Goal: Task Accomplishment & Management: Use online tool/utility

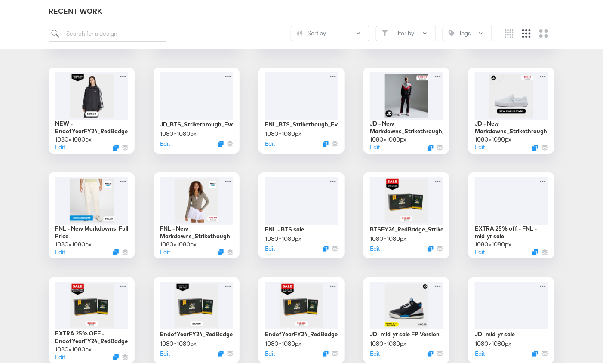
scroll to position [1173, 0]
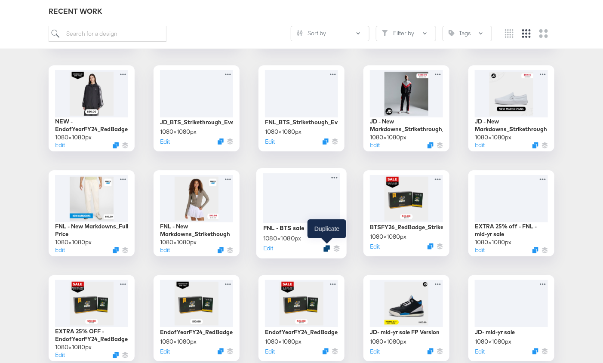
click at [325, 248] on icon "Duplicate" at bounding box center [326, 248] width 6 height 6
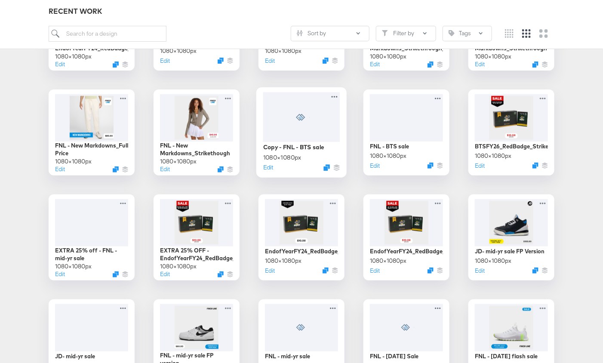
scroll to position [1260, 0]
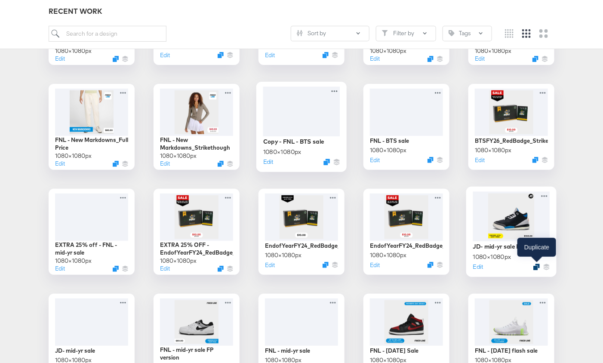
click at [536, 265] on icon "Duplicate" at bounding box center [536, 266] width 6 height 6
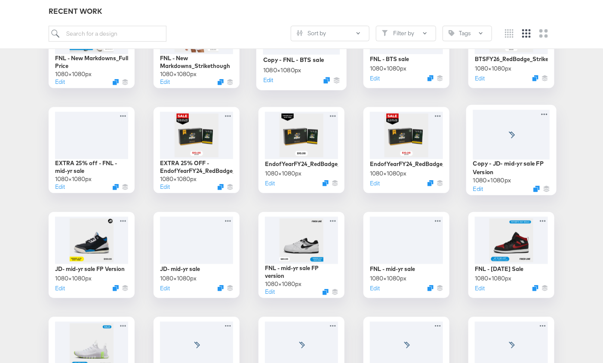
scroll to position [1341, 0]
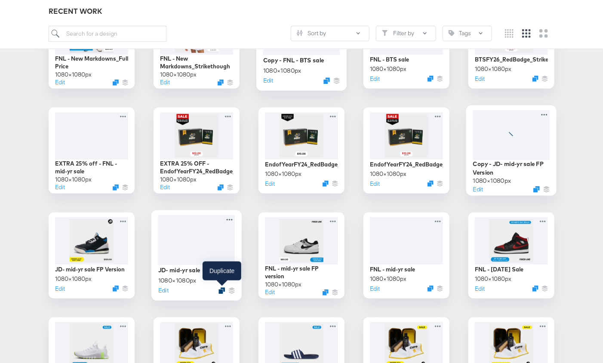
click at [220, 289] on icon "Duplicate" at bounding box center [221, 290] width 6 height 6
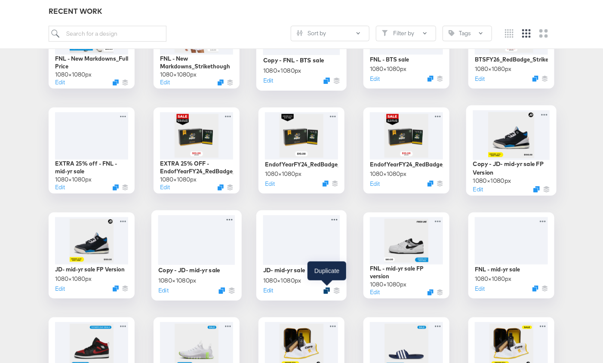
click at [324, 290] on icon "Duplicate" at bounding box center [326, 290] width 6 height 6
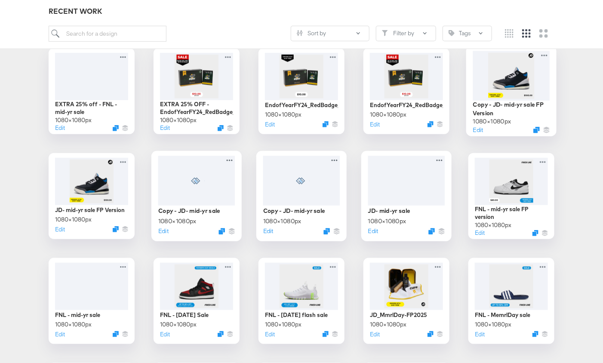
scroll to position [1404, 0]
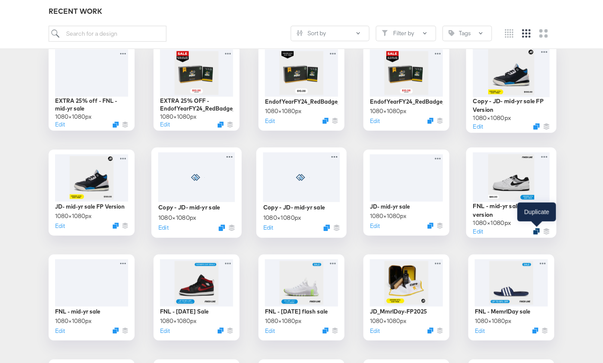
click at [535, 229] on icon "Duplicate" at bounding box center [536, 231] width 6 height 6
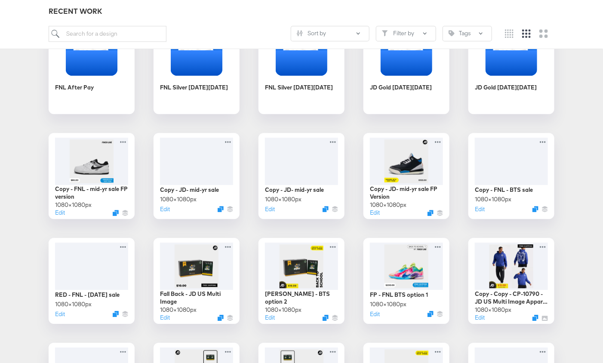
scroll to position [793, 0]
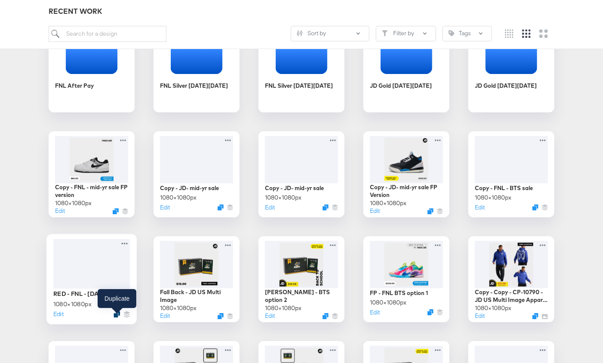
click at [117, 317] on icon "Duplicate" at bounding box center [116, 314] width 6 height 6
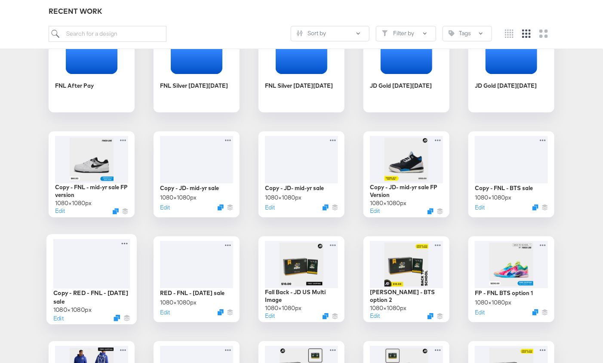
click at [104, 261] on div at bounding box center [91, 264] width 77 height 50
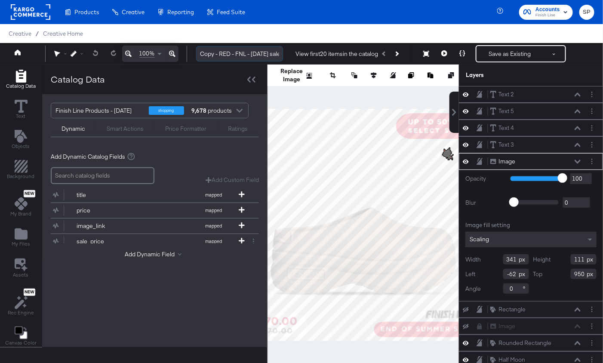
click at [208, 52] on input "Copy - RED - FNL - Labor Day sale" at bounding box center [239, 54] width 87 height 16
drag, startPoint x: 233, startPoint y: 52, endPoint x: 278, endPoint y: 52, distance: 45.1
click at [278, 52] on input "RED - FNL - Labor Day sale" at bounding box center [239, 54] width 87 height 16
type input "RED - FNL - Reg Sale"
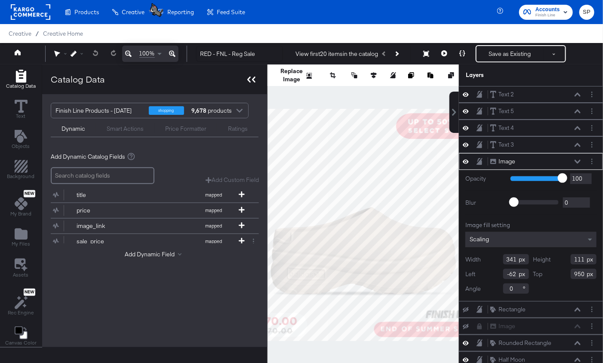
click at [251, 81] on icon at bounding box center [251, 80] width 8 height 6
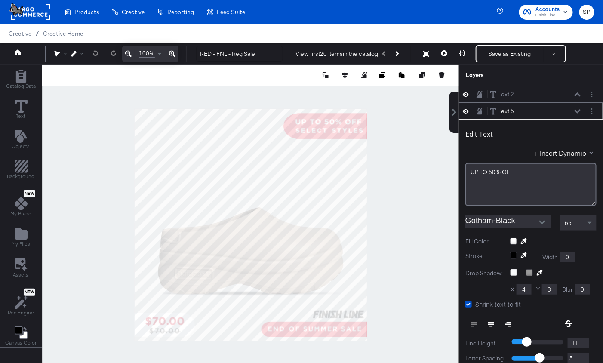
scroll to position [8, 0]
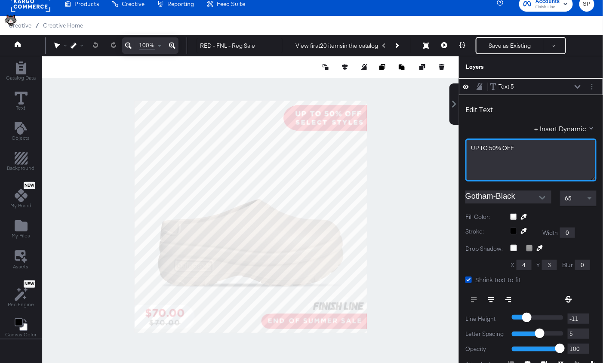
click at [506, 147] on span "UP ﻿TO 50% OFF" at bounding box center [492, 148] width 43 height 8
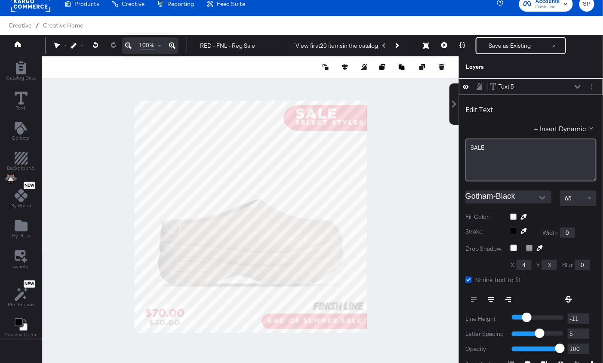
click at [590, 199] on span at bounding box center [590, 198] width 11 height 15
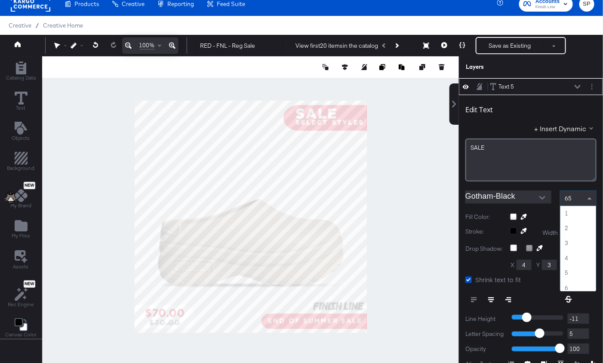
click at [580, 197] on div "65" at bounding box center [578, 198] width 36 height 15
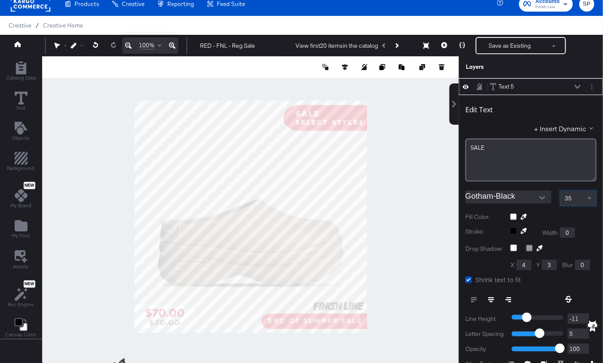
click at [583, 201] on div "35" at bounding box center [578, 198] width 36 height 15
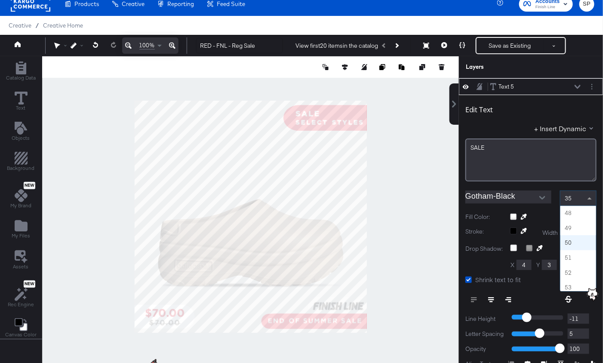
scroll to position [699, 0]
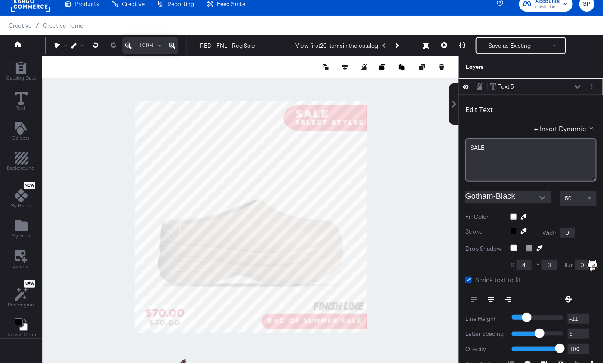
click at [577, 86] on icon at bounding box center [577, 87] width 6 height 4
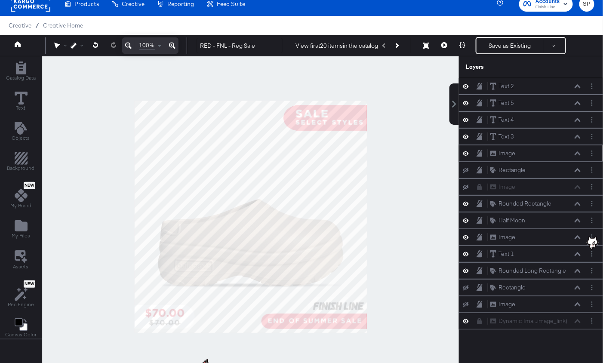
click at [466, 151] on icon at bounding box center [465, 153] width 6 height 4
click at [466, 151] on icon at bounding box center [465, 154] width 6 height 6
click at [465, 133] on icon at bounding box center [465, 136] width 6 height 7
click at [465, 134] on icon at bounding box center [465, 137] width 6 height 6
click at [467, 116] on icon at bounding box center [465, 119] width 6 height 7
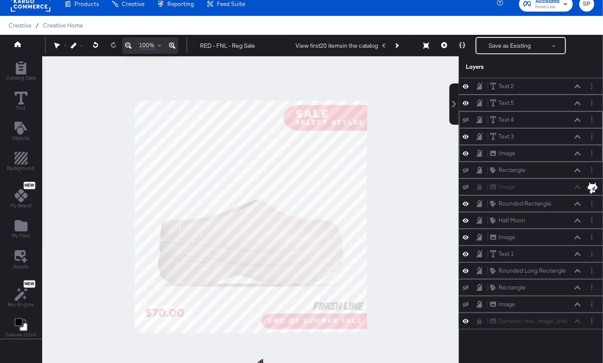
click at [467, 117] on icon at bounding box center [465, 120] width 6 height 6
click at [467, 168] on icon at bounding box center [465, 170] width 6 height 6
click at [467, 168] on icon at bounding box center [465, 169] width 6 height 7
click at [592, 167] on button "Layer Options" at bounding box center [591, 169] width 9 height 9
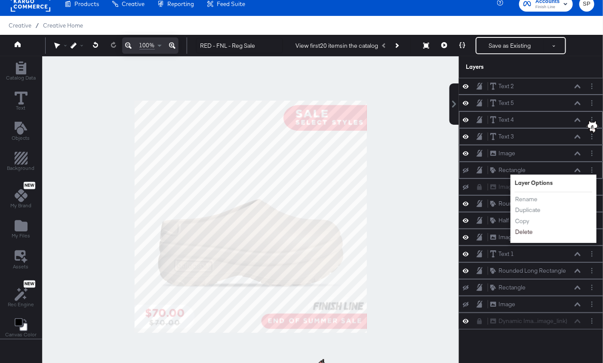
click at [527, 230] on button "Delete" at bounding box center [523, 231] width 18 height 9
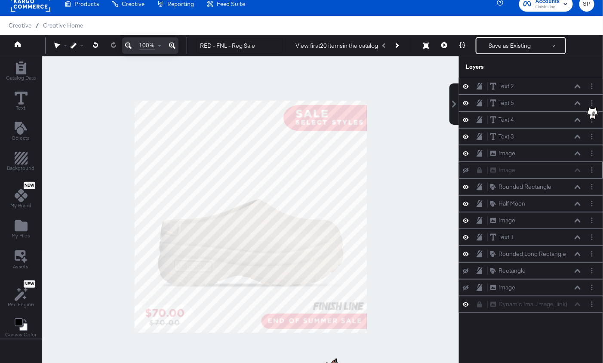
click at [478, 167] on icon at bounding box center [479, 170] width 6 height 6
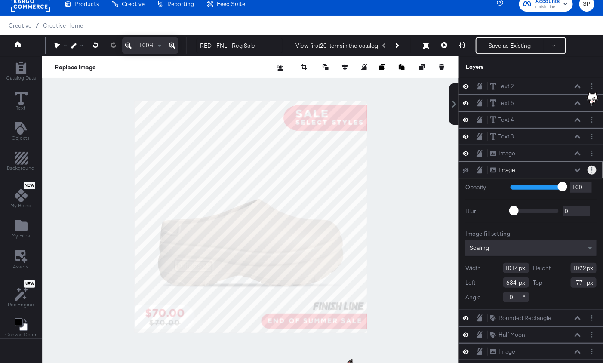
click at [591, 167] on circle "Layer Options" at bounding box center [591, 167] width 1 height 1
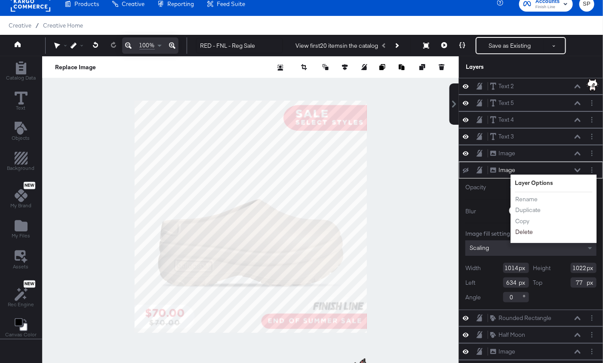
click at [524, 227] on button "Delete" at bounding box center [523, 231] width 18 height 9
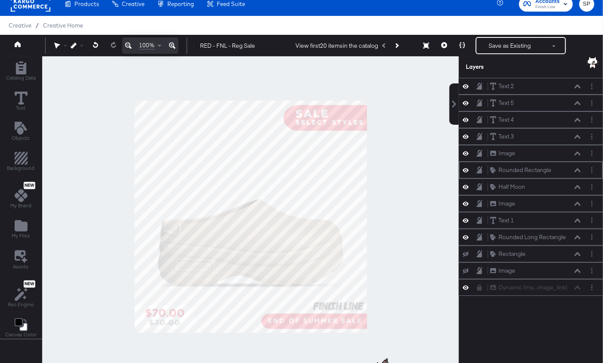
click at [464, 168] on icon at bounding box center [465, 170] width 6 height 4
click at [464, 168] on icon at bounding box center [465, 171] width 6 height 6
click at [579, 170] on div "Rounded Rectangle Rounded Rectangle" at bounding box center [535, 169] width 91 height 9
click at [577, 168] on icon at bounding box center [577, 170] width 6 height 4
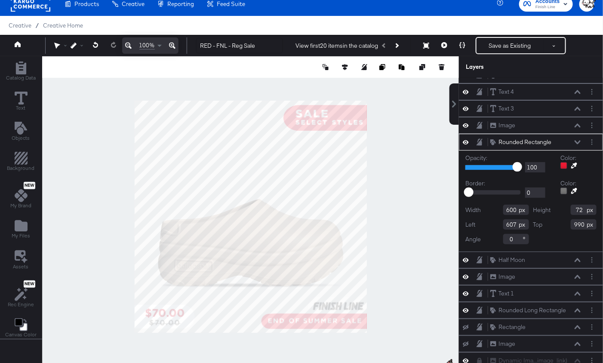
scroll to position [29, 0]
click at [579, 257] on icon at bounding box center [577, 259] width 6 height 4
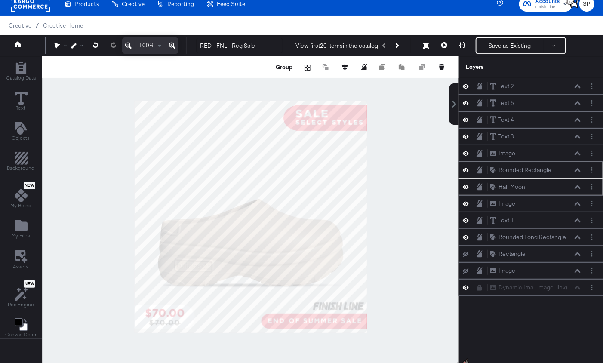
scroll to position [0, 0]
click at [481, 167] on icon at bounding box center [479, 169] width 6 height 7
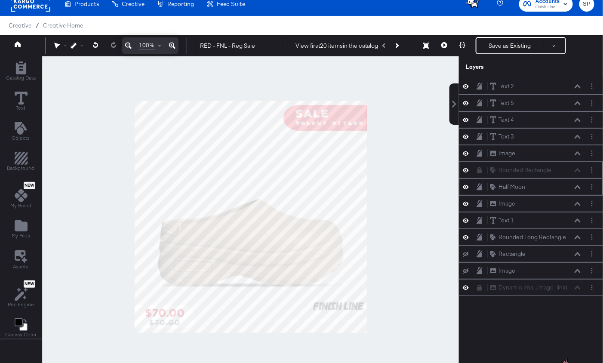
click at [480, 184] on icon at bounding box center [479, 186] width 6 height 7
click at [467, 86] on icon at bounding box center [465, 86] width 6 height 7
click at [467, 86] on icon at bounding box center [465, 87] width 6 height 6
click at [465, 84] on icon at bounding box center [465, 86] width 6 height 7
click at [465, 84] on icon at bounding box center [465, 87] width 6 height 6
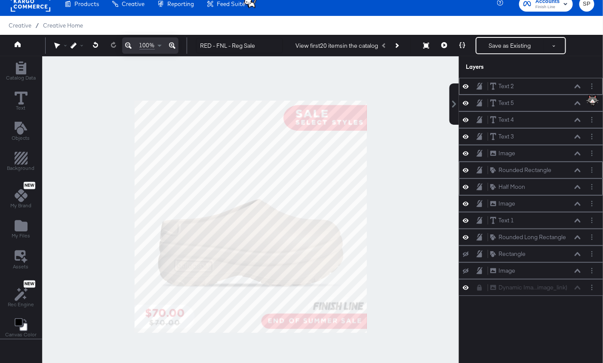
click at [577, 85] on icon at bounding box center [577, 86] width 6 height 4
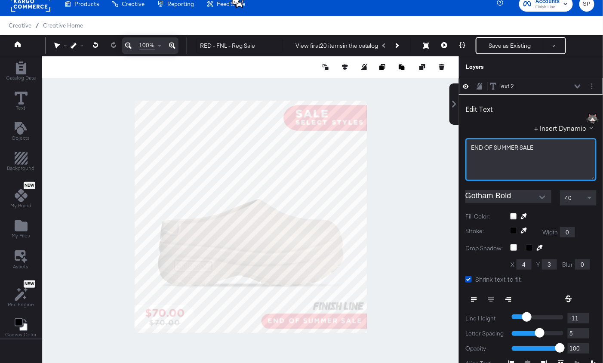
click at [505, 145] on span "END ﻿OF SUMMER SALE" at bounding box center [502, 148] width 62 height 8
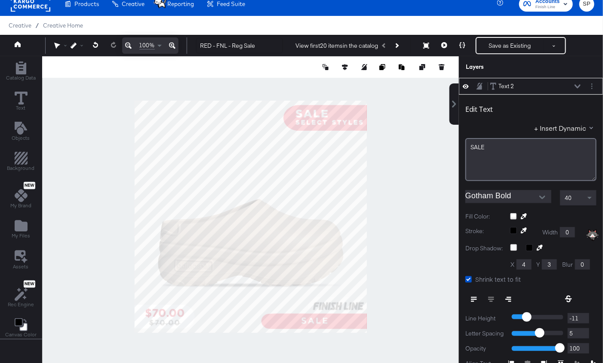
type input "288"
type input "770"
type input "226"
type input "832"
click at [577, 85] on icon at bounding box center [577, 86] width 6 height 4
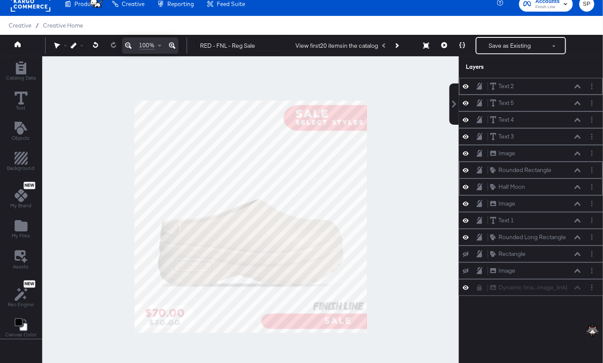
click at [479, 83] on icon at bounding box center [479, 86] width 6 height 7
click at [466, 103] on icon at bounding box center [465, 102] width 6 height 7
click at [592, 101] on icon "Layer Options" at bounding box center [591, 103] width 1 height 6
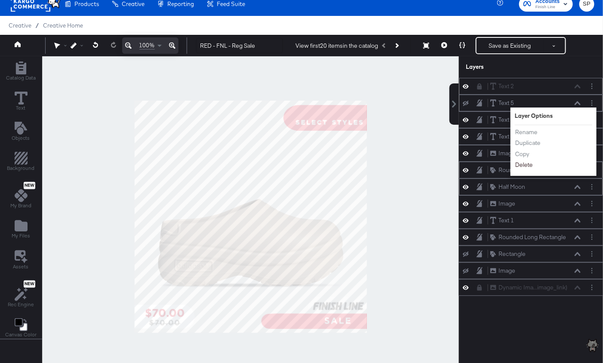
click at [523, 161] on button "Delete" at bounding box center [523, 164] width 18 height 9
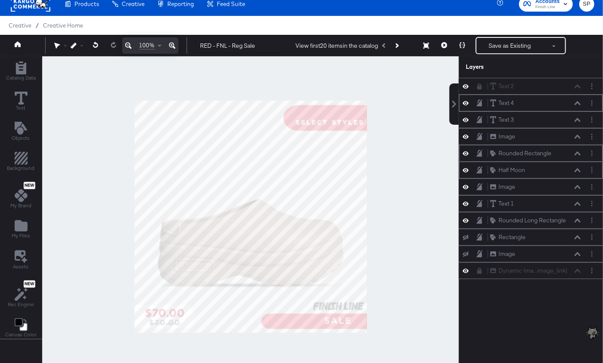
click at [468, 101] on icon at bounding box center [465, 103] width 6 height 4
click at [468, 101] on icon at bounding box center [465, 103] width 6 height 6
click at [481, 104] on icon at bounding box center [479, 102] width 6 height 7
click at [466, 118] on icon at bounding box center [465, 119] width 6 height 7
click at [466, 118] on icon at bounding box center [465, 120] width 6 height 6
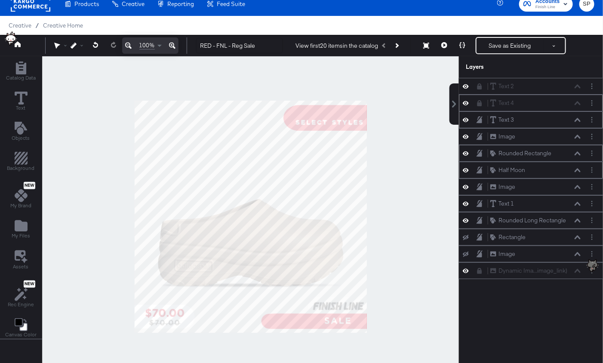
click at [481, 120] on icon at bounding box center [479, 119] width 6 height 7
click at [465, 134] on icon at bounding box center [465, 136] width 6 height 7
click at [465, 134] on icon at bounding box center [465, 137] width 6 height 6
click at [481, 135] on icon at bounding box center [479, 136] width 6 height 7
click at [466, 153] on icon at bounding box center [465, 153] width 6 height 7
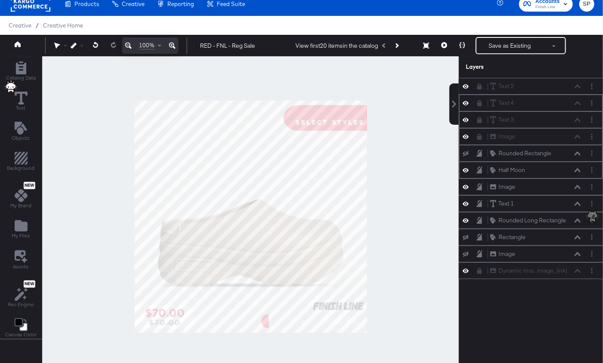
click at [466, 153] on icon at bounding box center [465, 153] width 6 height 6
click at [478, 151] on icon at bounding box center [479, 153] width 6 height 7
click at [478, 168] on icon at bounding box center [479, 169] width 6 height 7
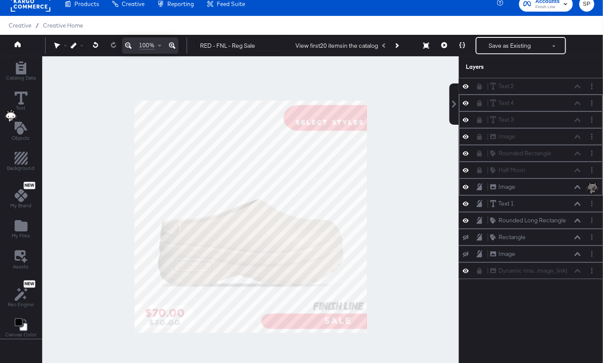
click at [466, 184] on icon at bounding box center [465, 186] width 6 height 7
click at [466, 184] on icon at bounding box center [465, 187] width 6 height 6
click at [477, 183] on icon at bounding box center [479, 186] width 6 height 7
click at [468, 202] on icon at bounding box center [465, 204] width 6 height 4
click at [590, 200] on button "Layer Options" at bounding box center [591, 203] width 9 height 9
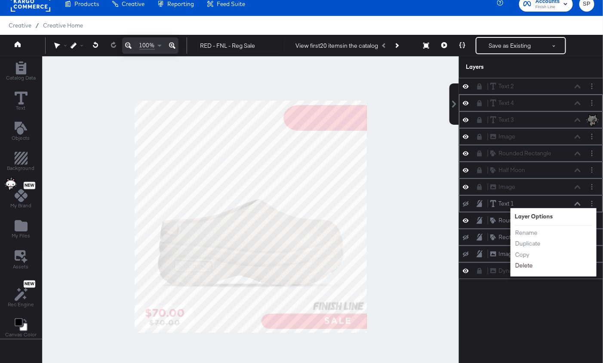
click at [529, 261] on button "Delete" at bounding box center [523, 265] width 18 height 9
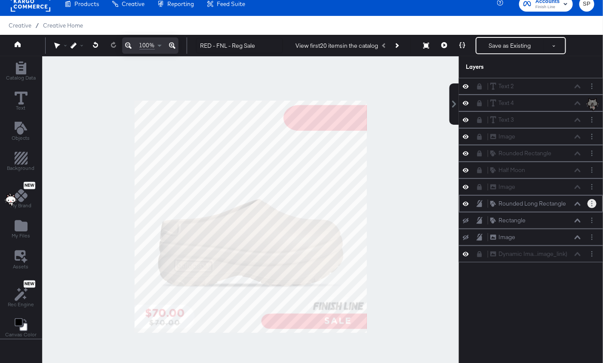
click at [594, 201] on button "Layer Options" at bounding box center [591, 203] width 9 height 9
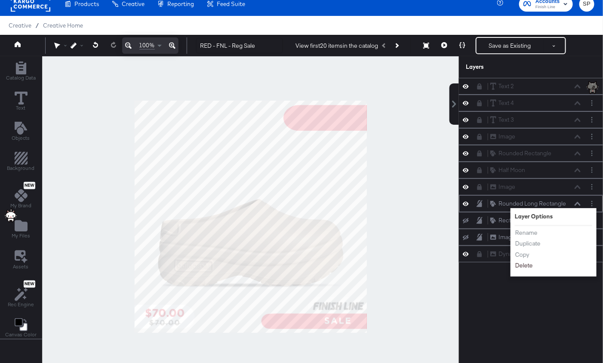
click at [528, 261] on button "Delete" at bounding box center [523, 265] width 18 height 9
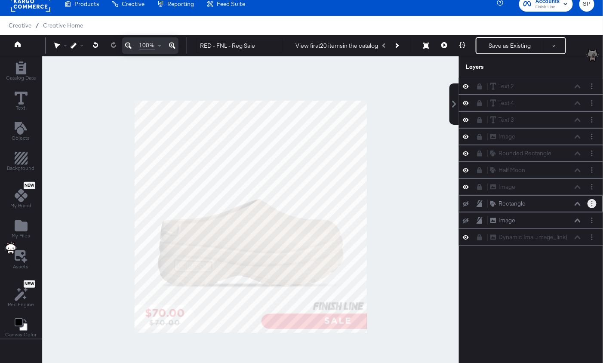
click at [591, 200] on button "Layer Options" at bounding box center [591, 203] width 9 height 9
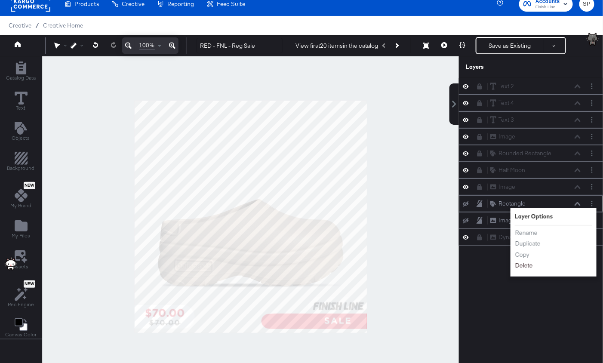
click at [527, 261] on button "Delete" at bounding box center [523, 265] width 18 height 9
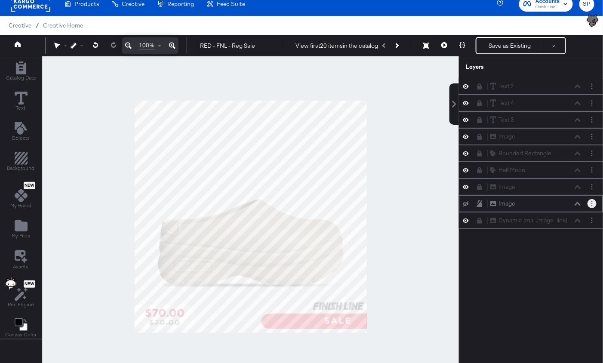
click at [593, 202] on button "Layer Options" at bounding box center [591, 203] width 9 height 9
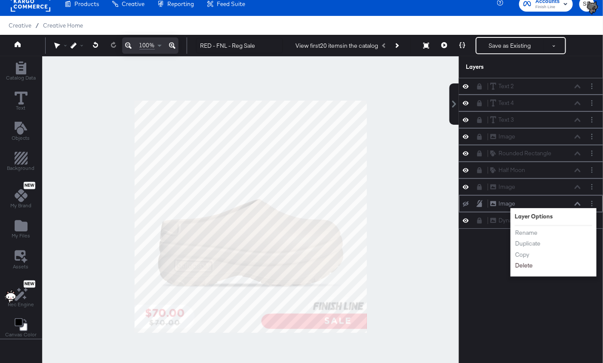
click at [526, 263] on button "Delete" at bounding box center [523, 265] width 18 height 9
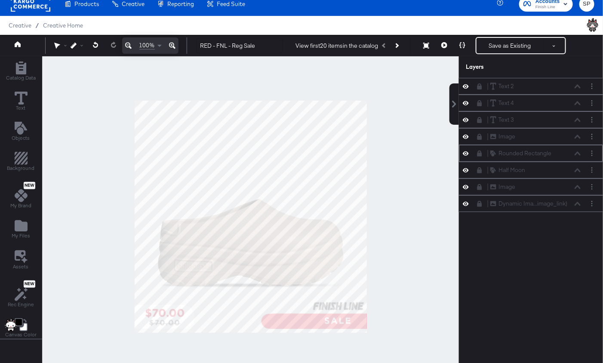
click at [482, 154] on icon at bounding box center [479, 153] width 6 height 6
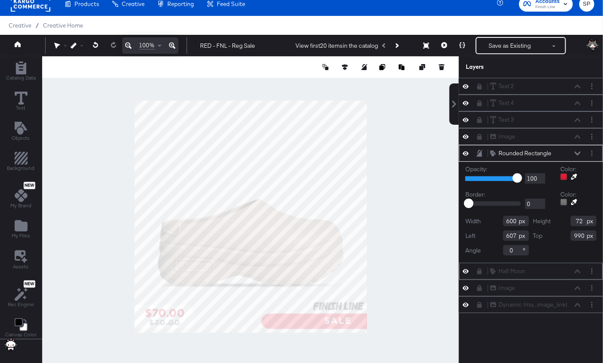
click at [478, 268] on button at bounding box center [479, 271] width 7 height 7
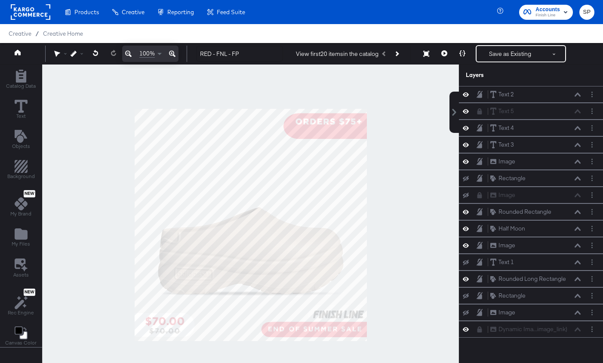
scroll to position [8, 0]
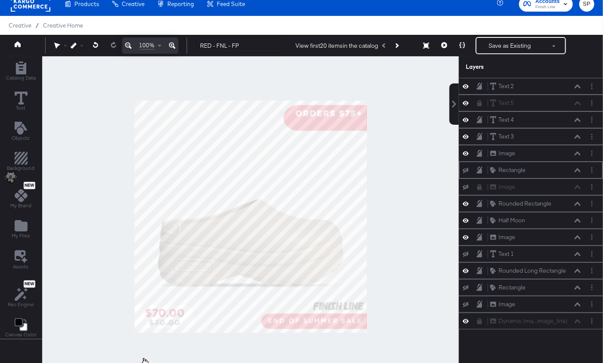
click at [466, 169] on icon at bounding box center [465, 171] width 6 height 6
click at [592, 168] on button "Layer Options" at bounding box center [591, 169] width 9 height 9
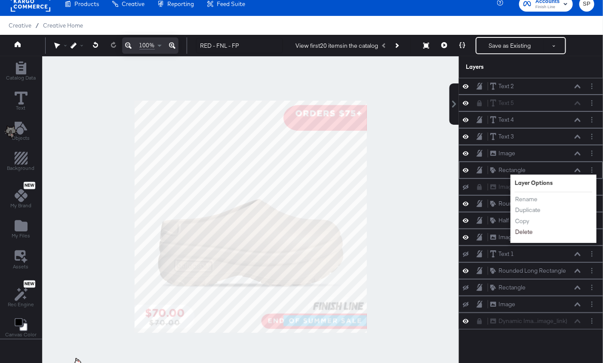
click at [527, 229] on button "Delete" at bounding box center [523, 231] width 18 height 9
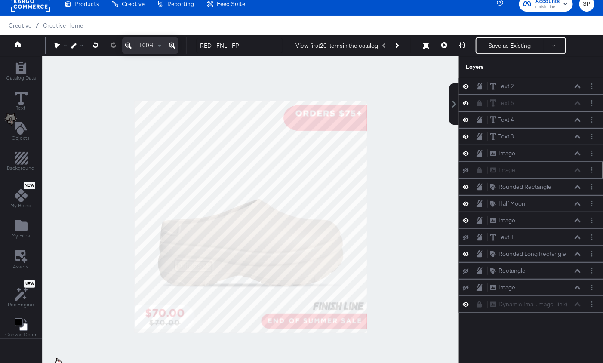
click at [466, 167] on icon at bounding box center [465, 170] width 6 height 6
click at [478, 168] on icon at bounding box center [479, 170] width 5 height 6
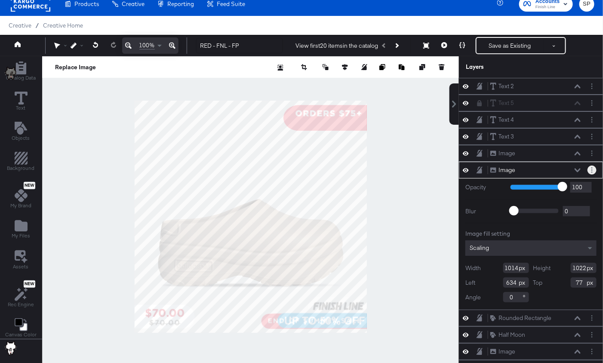
click at [593, 167] on button "Layer Options" at bounding box center [591, 169] width 9 height 9
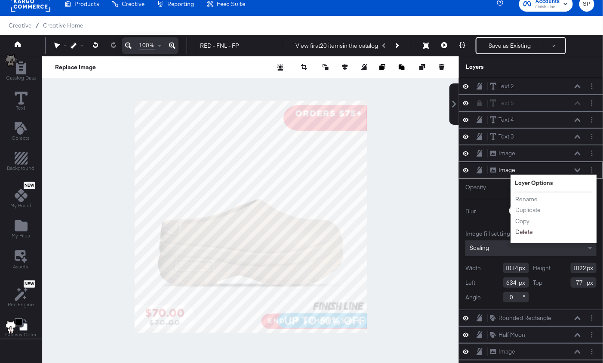
click at [520, 228] on button "Delete" at bounding box center [523, 231] width 18 height 9
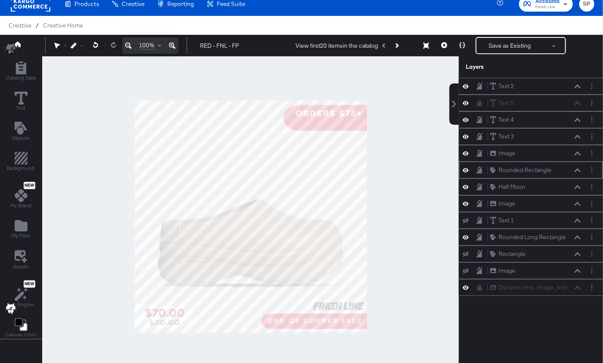
click at [467, 166] on icon at bounding box center [465, 169] width 6 height 7
click at [467, 168] on icon at bounding box center [465, 171] width 6 height 6
click at [596, 166] on button "Layer Options" at bounding box center [591, 169] width 9 height 9
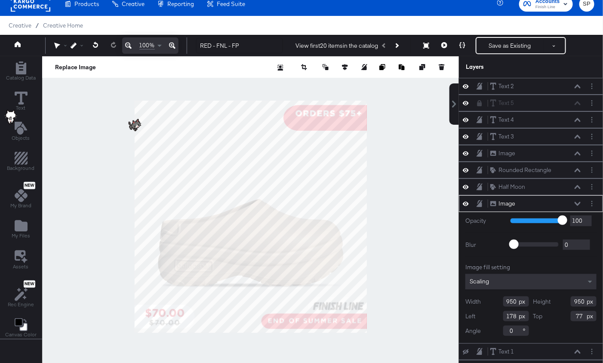
click at [466, 200] on icon at bounding box center [465, 203] width 6 height 7
click at [466, 200] on div at bounding box center [468, 203] width 12 height 7
click at [465, 200] on button at bounding box center [465, 203] width 7 height 7
click at [590, 183] on button "Layer Options" at bounding box center [591, 186] width 9 height 9
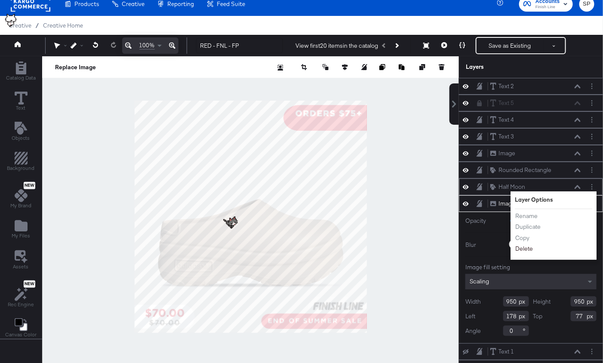
click at [525, 245] on button "Delete" at bounding box center [523, 248] width 18 height 9
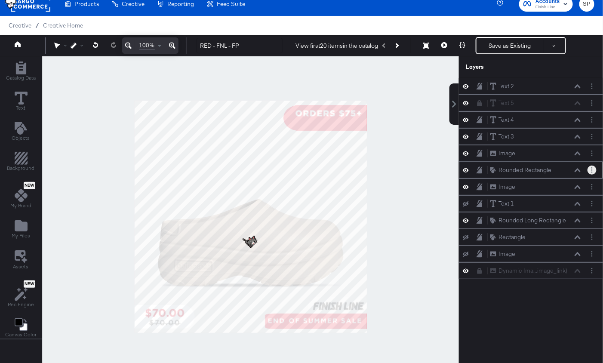
click at [590, 165] on button "Layer Options" at bounding box center [591, 169] width 9 height 9
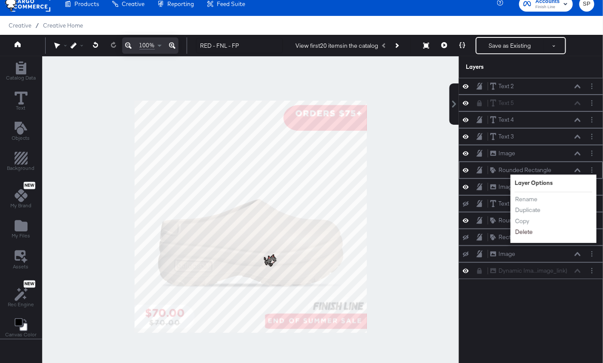
click at [530, 230] on button "Delete" at bounding box center [523, 231] width 18 height 9
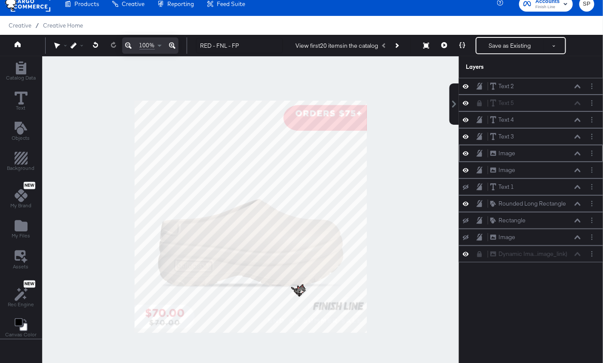
click at [466, 151] on icon at bounding box center [465, 153] width 6 height 7
click at [466, 151] on icon at bounding box center [465, 154] width 6 height 6
click at [480, 150] on icon at bounding box center [479, 153] width 6 height 7
click at [466, 135] on icon at bounding box center [465, 137] width 6 height 4
click at [466, 135] on icon at bounding box center [465, 137] width 6 height 6
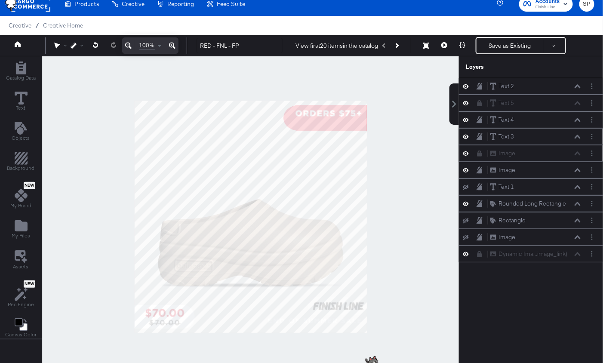
click at [481, 133] on icon at bounding box center [479, 136] width 6 height 7
click at [468, 118] on icon at bounding box center [465, 120] width 6 height 4
click at [468, 118] on icon at bounding box center [465, 120] width 6 height 6
click at [478, 119] on icon at bounding box center [479, 119] width 6 height 7
click at [463, 101] on icon at bounding box center [465, 102] width 6 height 7
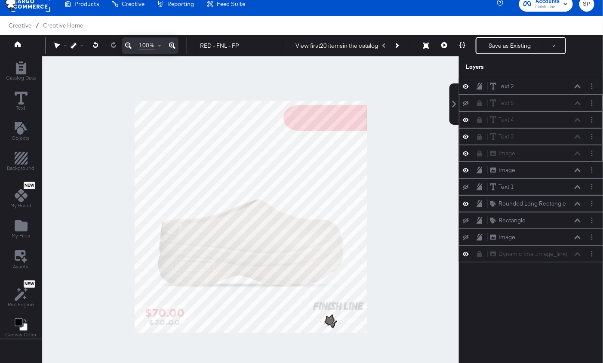
click at [463, 101] on icon at bounding box center [465, 104] width 6 height 6
click at [467, 87] on icon at bounding box center [465, 86] width 6 height 4
click at [467, 86] on icon at bounding box center [465, 86] width 6 height 6
click at [592, 86] on icon "Layer Options" at bounding box center [591, 86] width 1 height 6
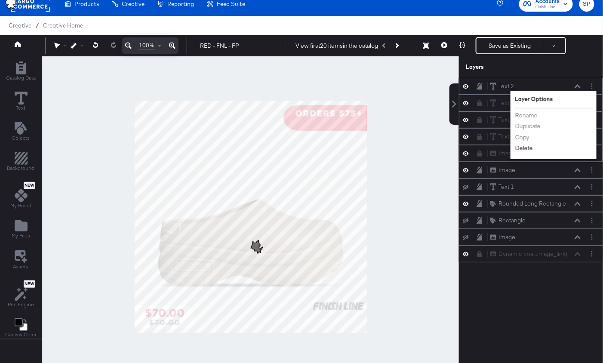
click at [522, 147] on button "Delete" at bounding box center [523, 148] width 18 height 9
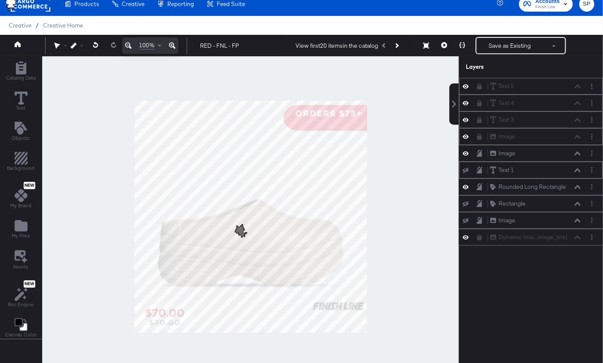
click at [468, 168] on icon at bounding box center [465, 171] width 6 height 6
click at [579, 170] on button at bounding box center [577, 170] width 7 height 5
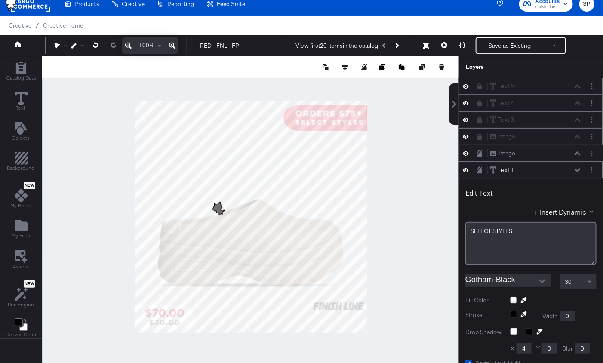
scroll to position [82, 0]
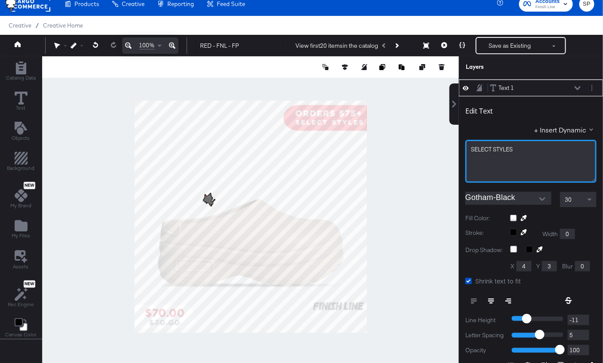
click at [505, 149] on span "SELECT ﻿STYLES" at bounding box center [492, 149] width 42 height 8
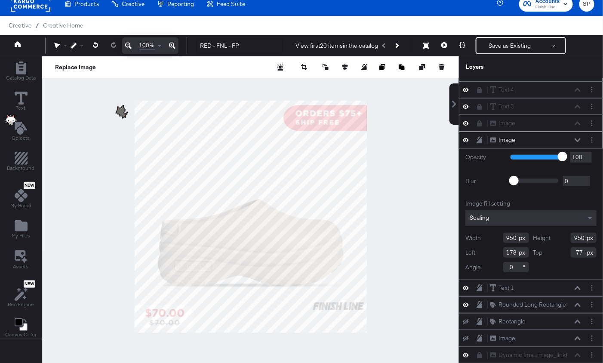
scroll to position [10, 0]
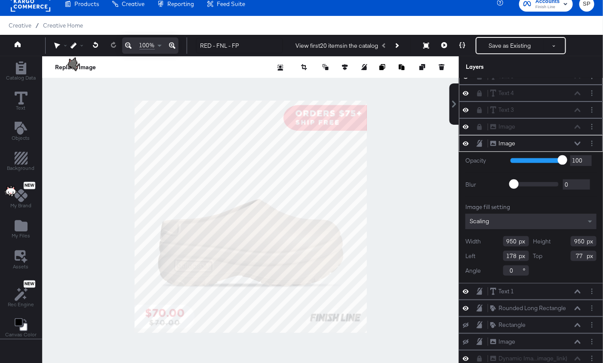
type input "164"
type input "116"
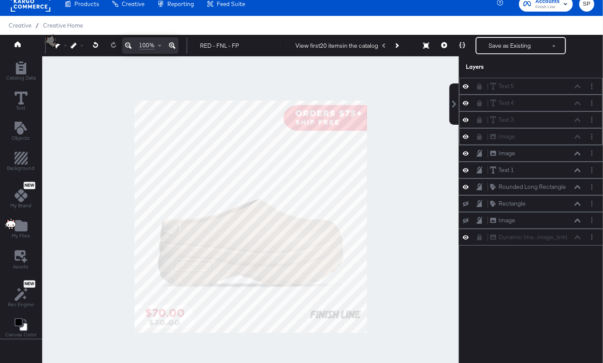
click at [377, 218] on div at bounding box center [250, 216] width 416 height 320
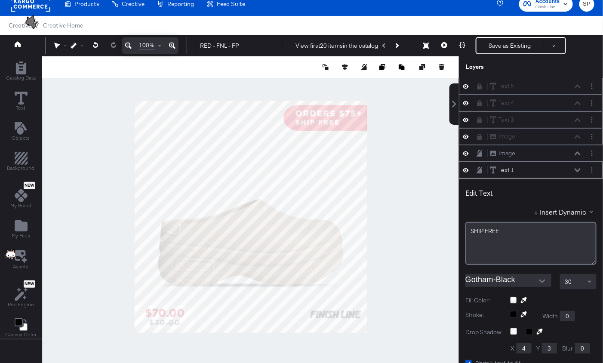
scroll to position [82, 0]
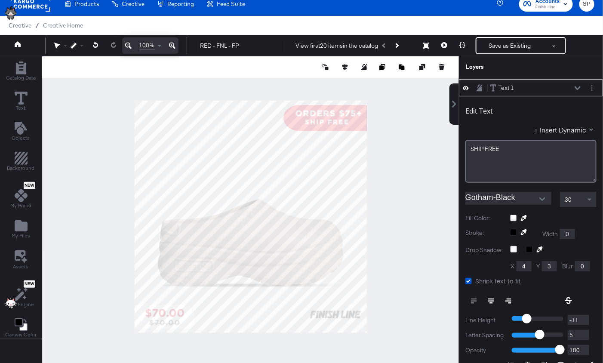
type input "792"
type input "51"
type input "449"
type input "109"
type input "738"
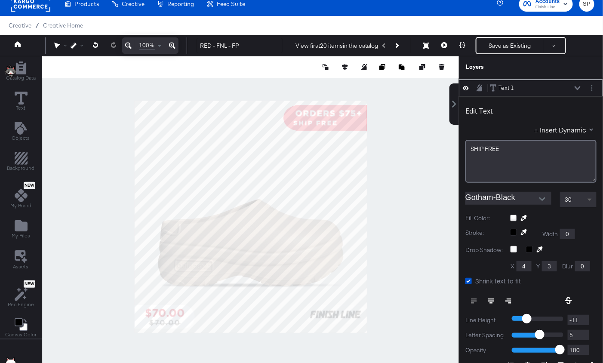
click at [590, 199] on span at bounding box center [590, 199] width 11 height 15
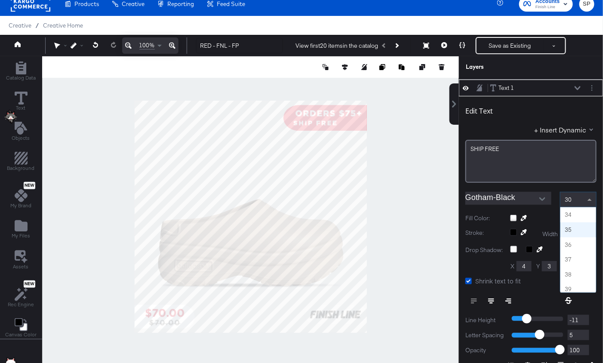
scroll to position [493, 0]
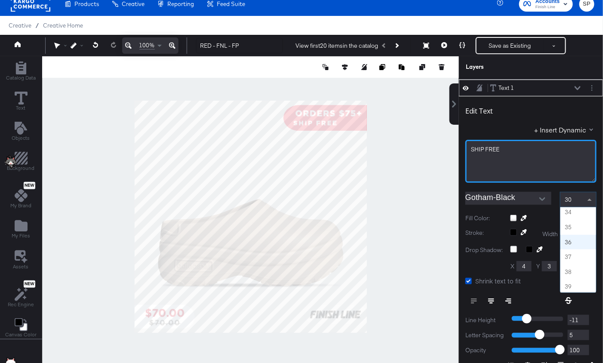
click at [481, 145] on span "SHIP FREE" at bounding box center [485, 149] width 28 height 8
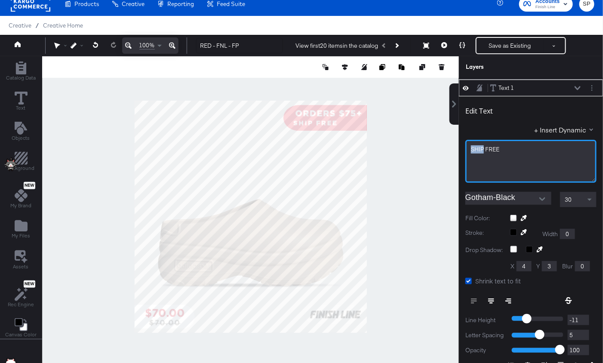
click at [481, 145] on span "SHIP FREE" at bounding box center [485, 149] width 28 height 8
click at [526, 145] on div "ORDERS $75+" at bounding box center [531, 149] width 120 height 8
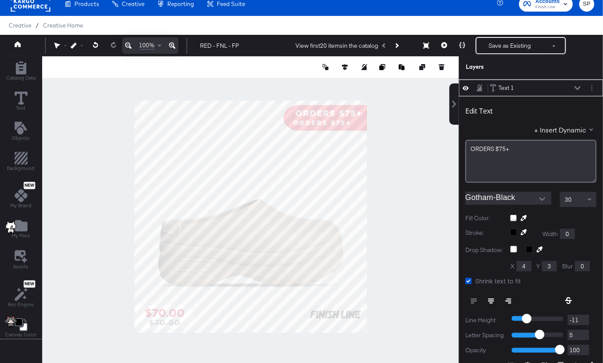
type input "760"
type input "31"
type input "764"
type input "-47"
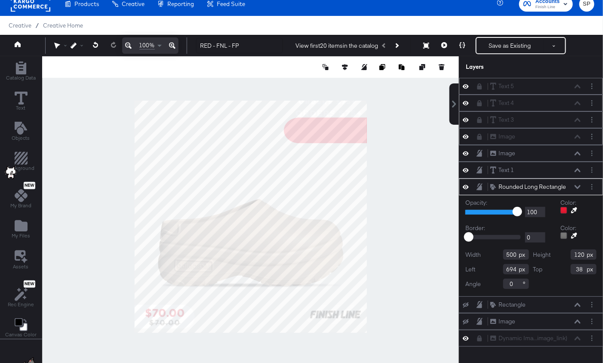
type input "694"
type input "38"
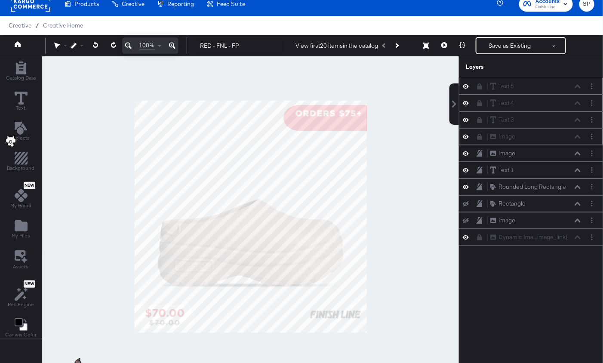
click at [480, 101] on icon at bounding box center [479, 103] width 6 height 6
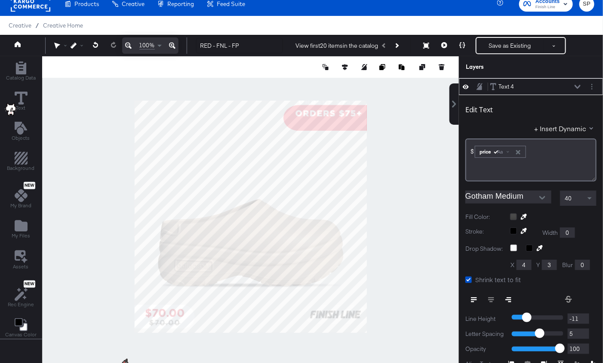
click at [478, 86] on icon at bounding box center [479, 86] width 6 height 7
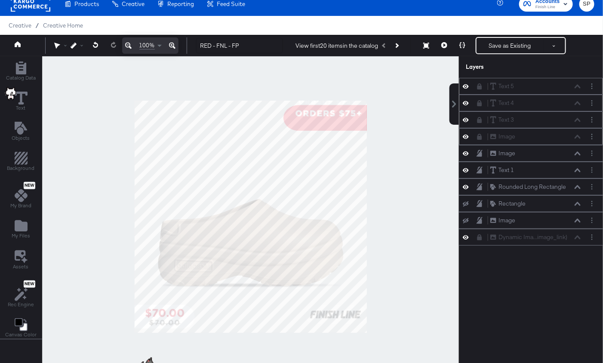
click at [464, 86] on icon at bounding box center [465, 86] width 6 height 7
click at [464, 86] on icon at bounding box center [465, 87] width 6 height 6
click at [481, 87] on icon at bounding box center [479, 86] width 5 height 6
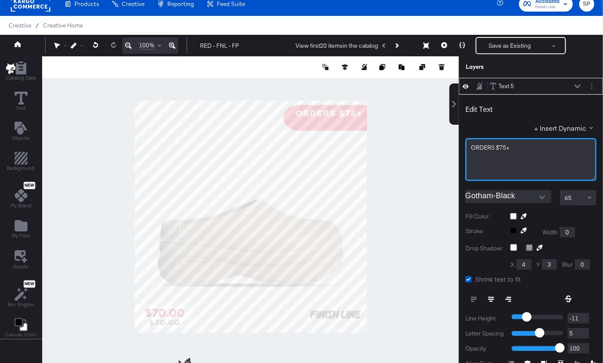
click at [500, 147] on span "ORDERS $75+" at bounding box center [490, 148] width 39 height 8
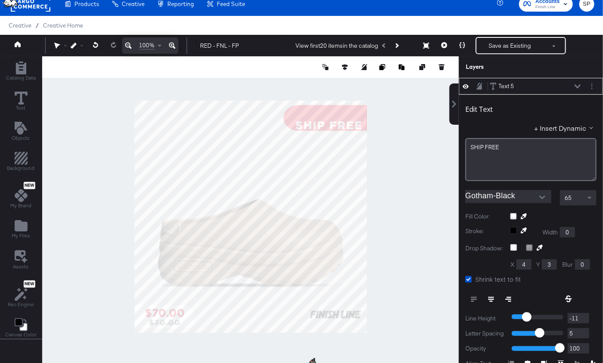
type input "38"
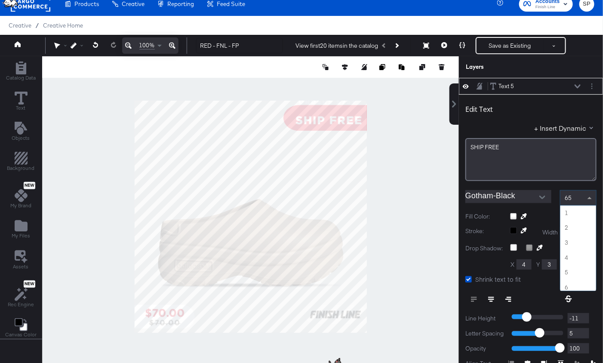
click at [588, 199] on span at bounding box center [590, 197] width 11 height 15
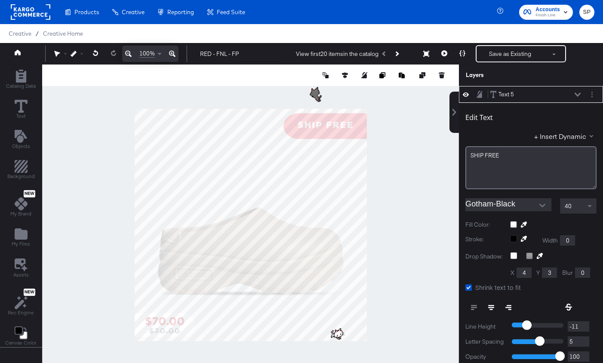
scroll to position [8, 0]
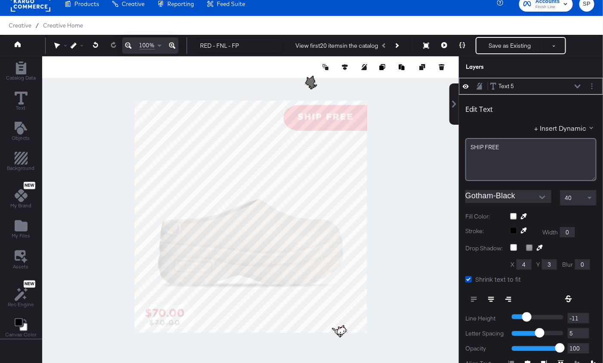
type input "765"
type input "21"
type input "764"
type input "47"
type input "359"
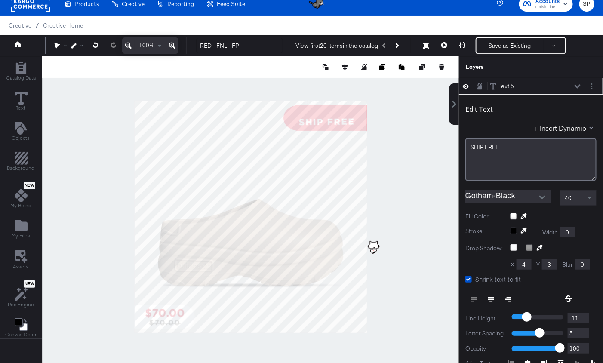
type input "763"
type input "48"
click at [478, 80] on div "Text 5 Text 5" at bounding box center [531, 86] width 144 height 17
click at [479, 84] on icon at bounding box center [479, 86] width 6 height 7
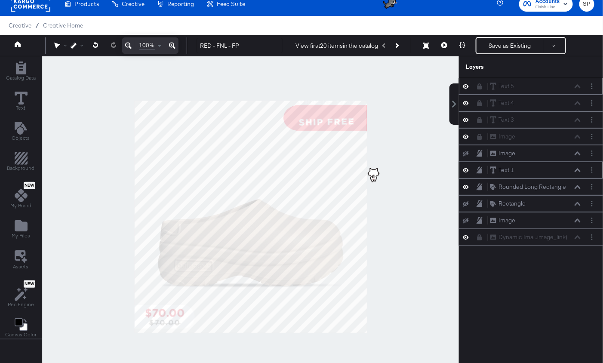
click at [577, 168] on icon at bounding box center [577, 170] width 6 height 4
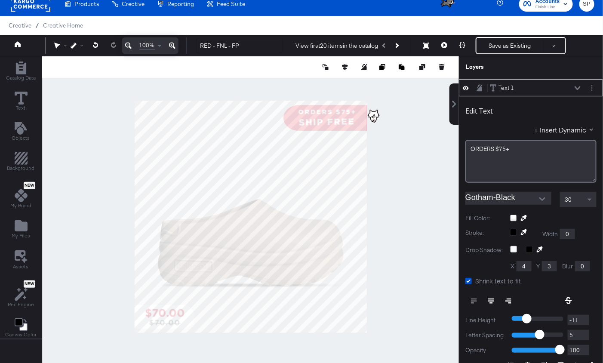
type input "762"
type input "0"
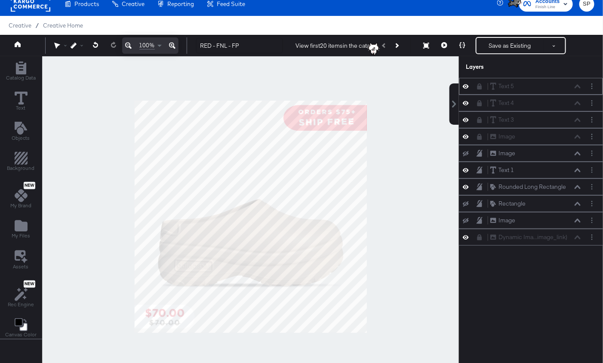
scroll to position [0, 0]
click at [401, 217] on div at bounding box center [250, 216] width 416 height 320
click at [467, 151] on icon at bounding box center [465, 153] width 6 height 6
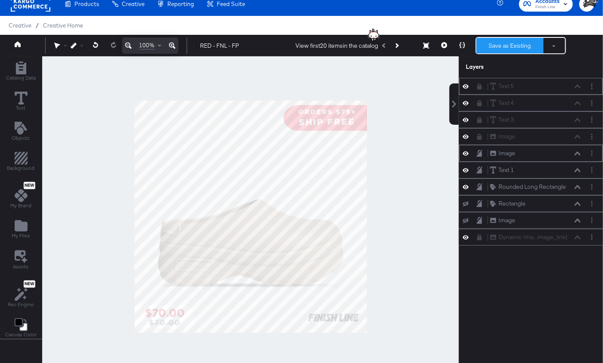
click at [490, 43] on button "Save as Existing" at bounding box center [509, 45] width 67 height 15
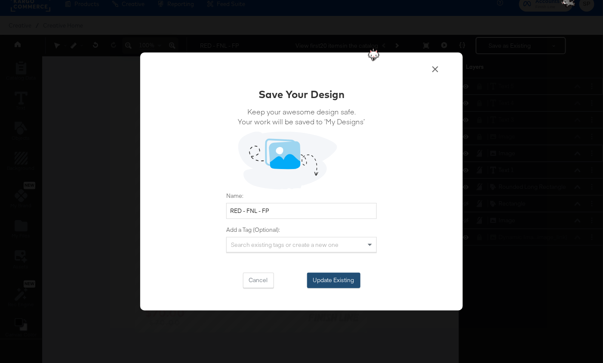
click at [328, 280] on button "Update Existing" at bounding box center [333, 280] width 53 height 15
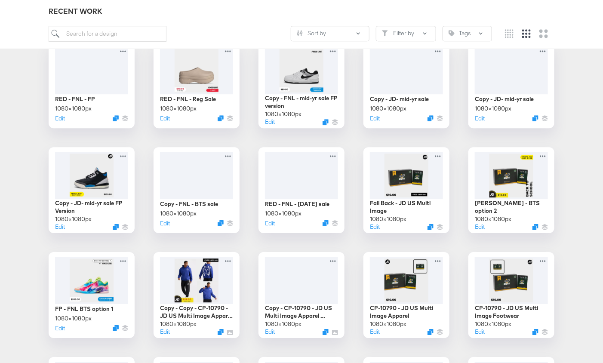
scroll to position [863, 0]
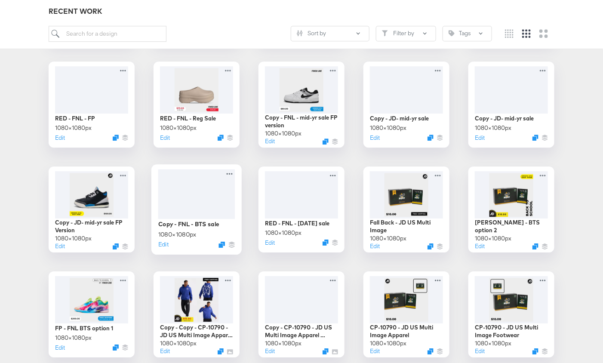
click at [211, 197] on div at bounding box center [196, 193] width 77 height 49
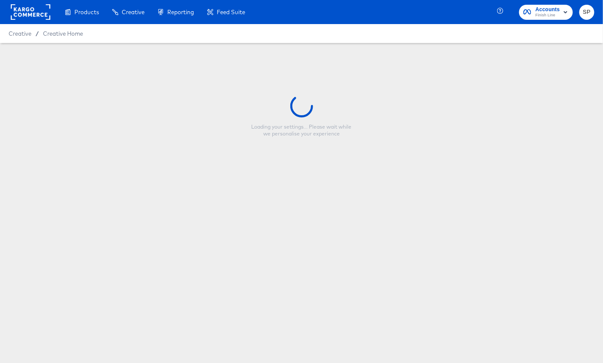
type input "Copy - FNL - BTS sale"
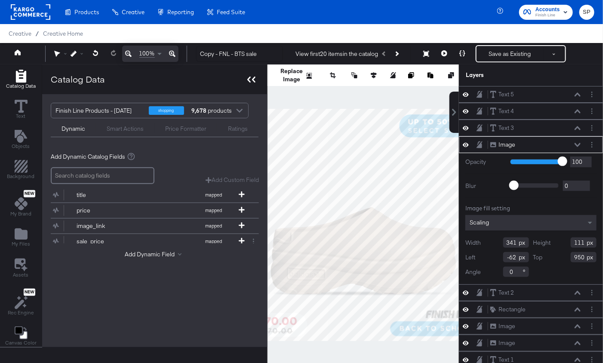
click at [251, 78] on icon at bounding box center [251, 80] width 8 height 6
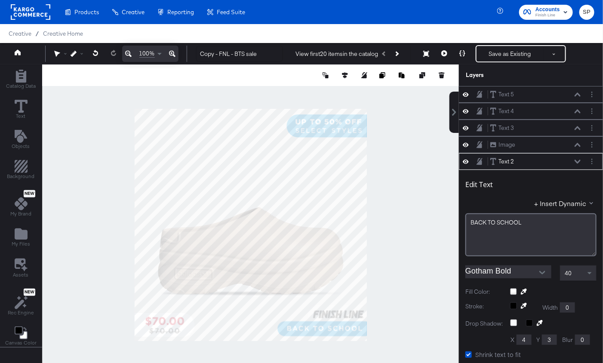
scroll to position [8, 0]
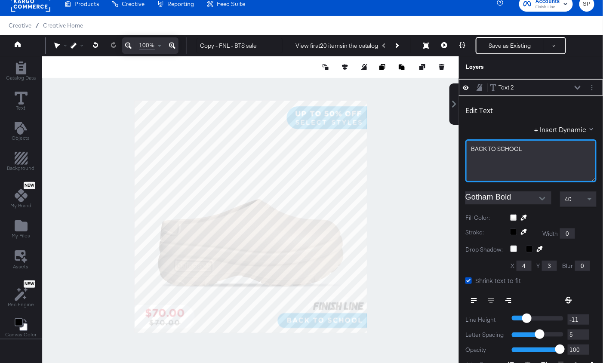
click at [487, 147] on span "BACK TO SCHOOL" at bounding box center [496, 149] width 51 height 8
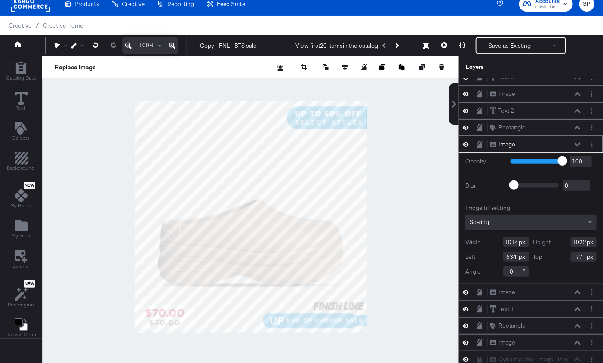
type input "566"
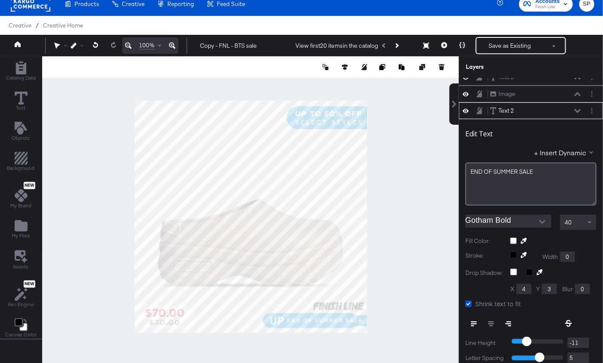
scroll to position [66, 0]
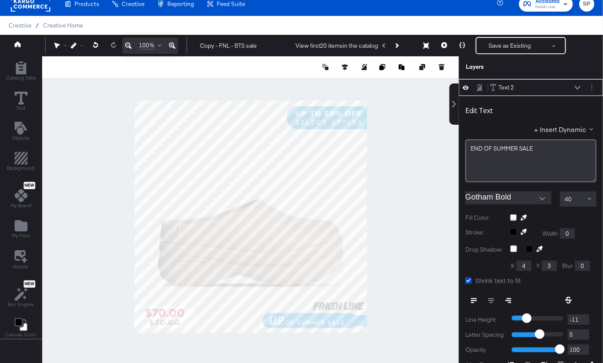
type input "626"
type input "998"
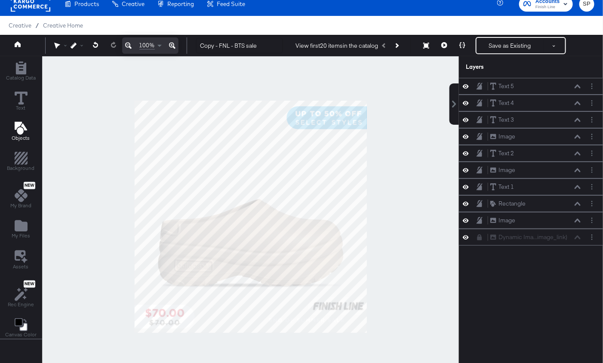
click at [23, 133] on icon "Add Text" at bounding box center [21, 128] width 13 height 13
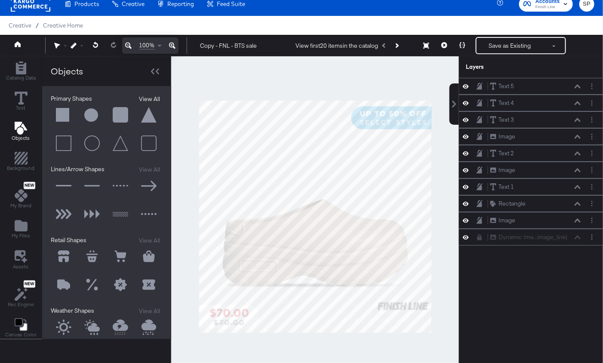
click at [151, 95] on button "View All" at bounding box center [149, 99] width 26 height 9
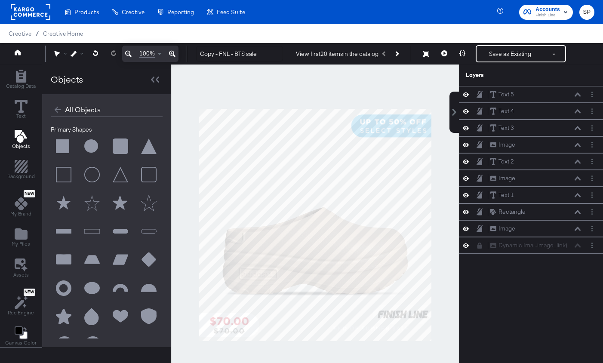
scroll to position [8, 0]
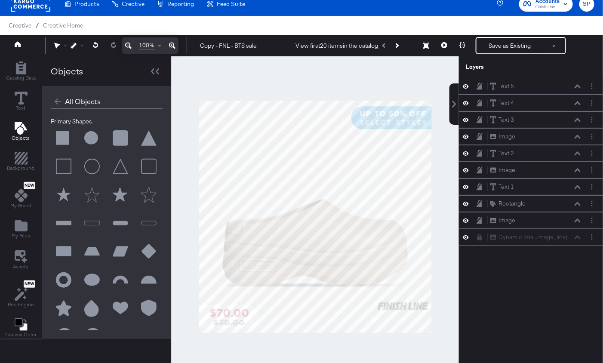
click at [63, 247] on button at bounding box center [64, 252] width 26 height 26
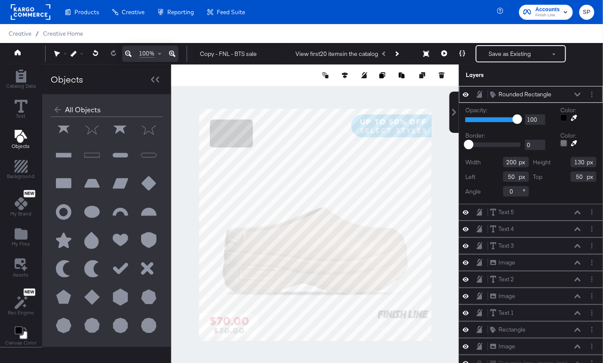
scroll to position [0, 0]
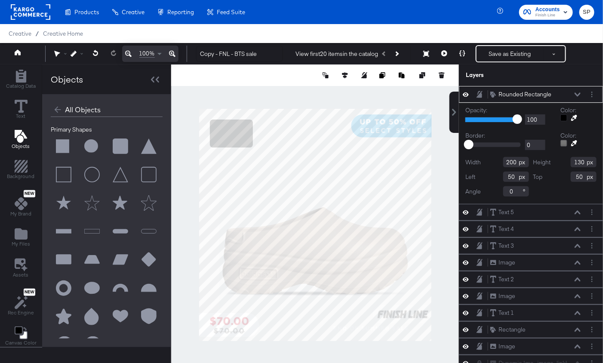
click at [147, 287] on button at bounding box center [149, 289] width 26 height 26
type input "318"
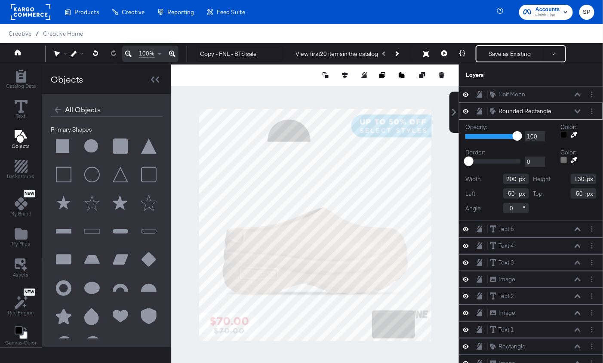
type input "803"
type input "938"
type input "804"
type input "937"
type input "1"
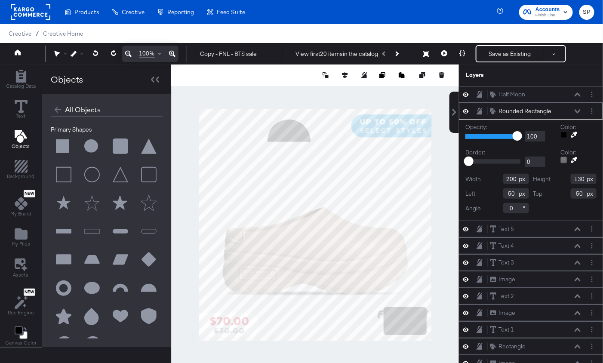
type input "858"
type input "922"
type input "66"
type input "976"
type input "54"
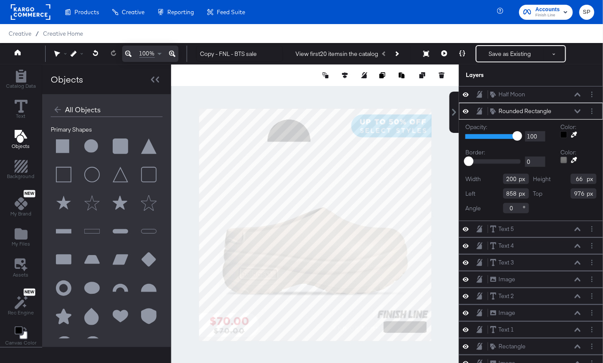
type input "988"
click at [10, 331] on div "Canvas Color" at bounding box center [20, 336] width 31 height 20
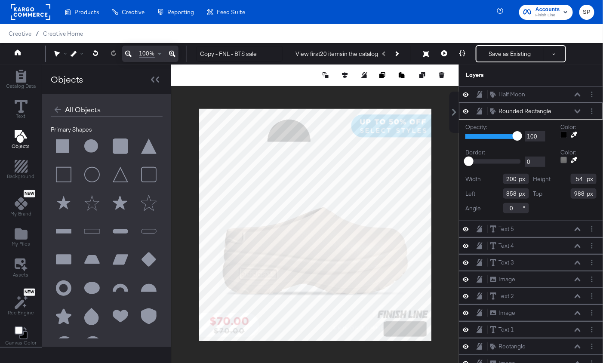
type input "71"
type input "890"
type input "413"
type input "667"
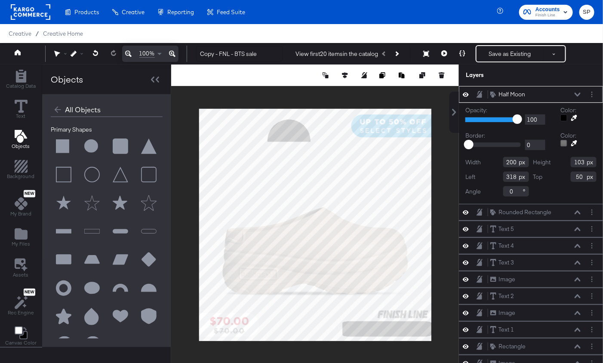
type input "526"
type input "885"
type input "575"
type input "1037"
type input "270"
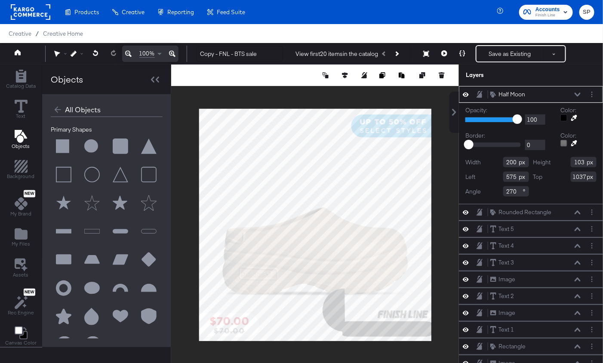
type input "62"
type input "32"
type input "634"
type input "1057"
type input "639"
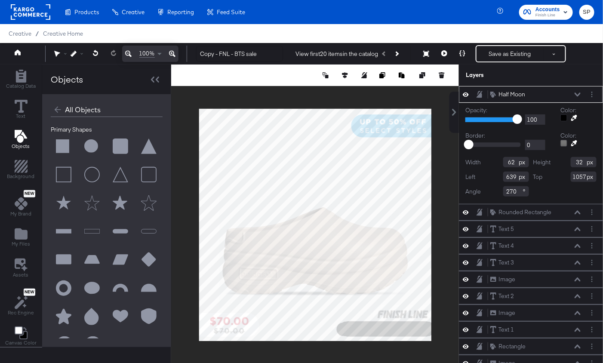
type input "1056"
type input "1054"
type input "1052"
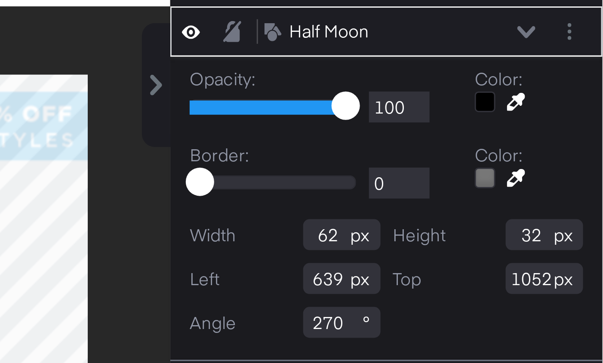
click at [505, 86] on div "Catalog Data Text Objects Background New My Brand My Files Assets New Rec Engin…" at bounding box center [301, 74] width 603 height 21
type input "1415"
type input "326"
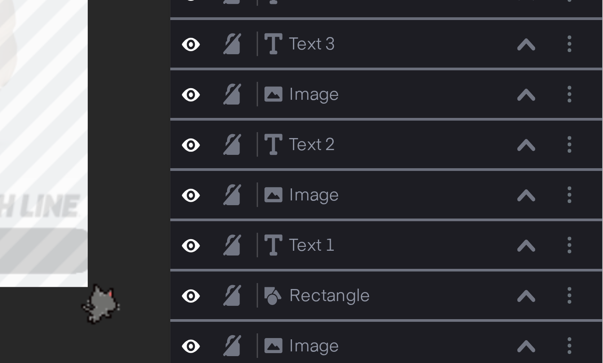
scroll to position [4, 0]
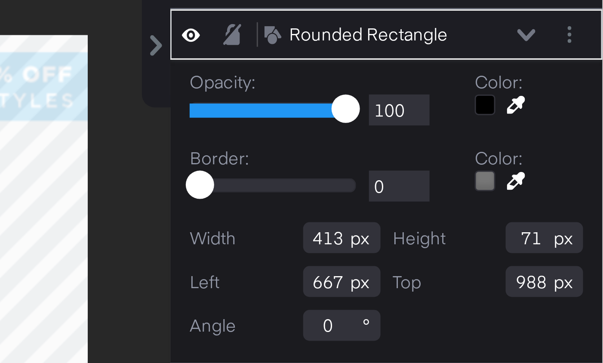
type input "865"
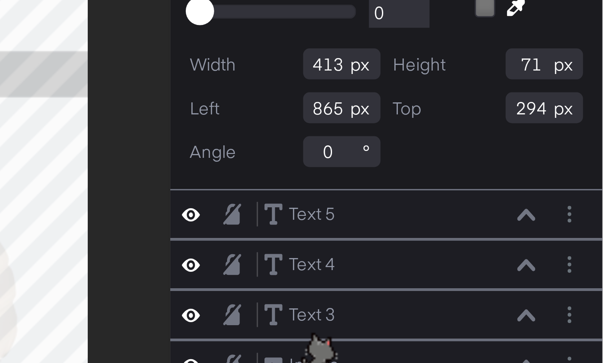
type input "668"
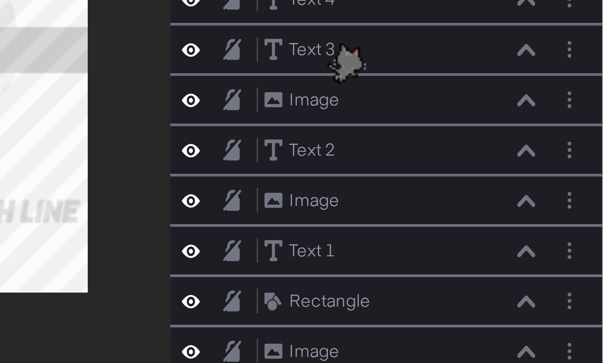
scroll to position [6, 0]
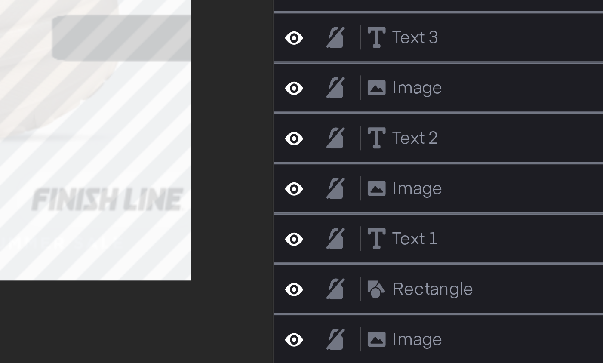
type input "749"
type input "958"
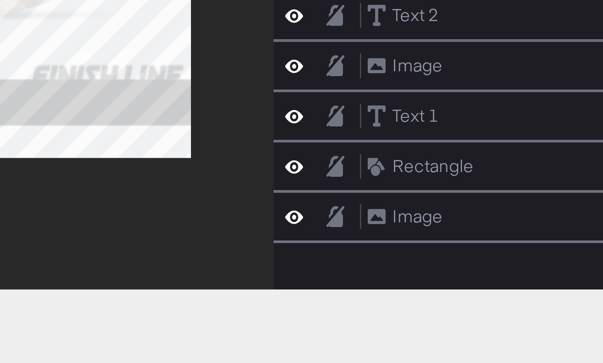
scroll to position [48, 0]
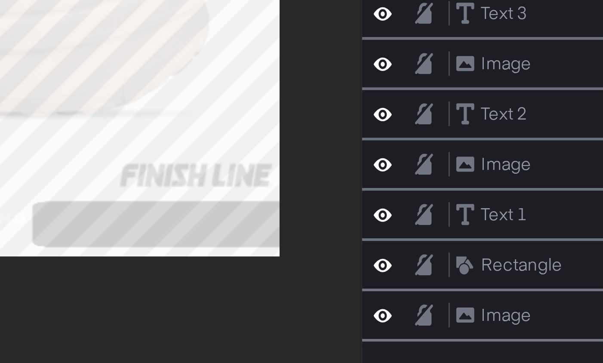
type input "697"
type input "989"
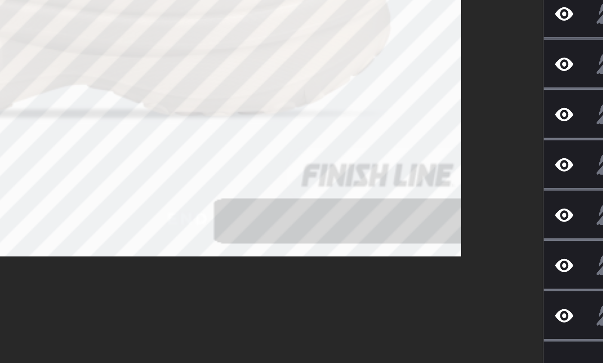
scroll to position [0, 0]
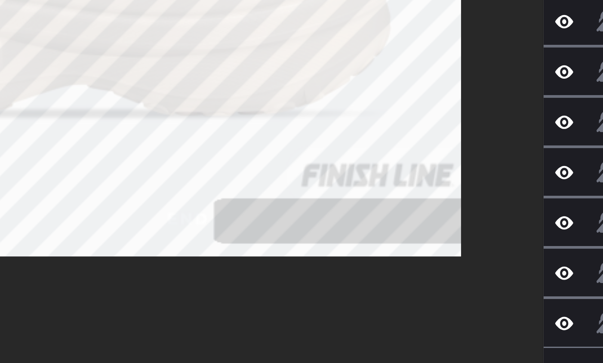
click at [325, 313] on div at bounding box center [315, 177] width 288 height 320
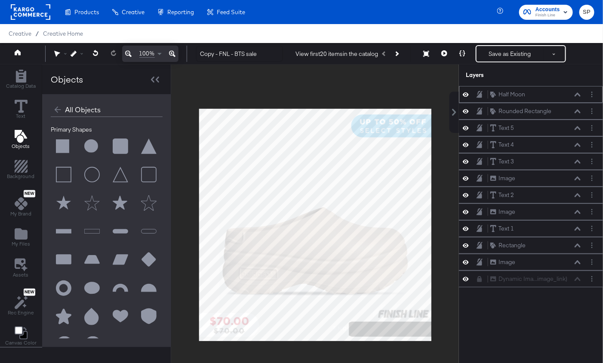
click at [471, 90] on div at bounding box center [468, 94] width 12 height 8
click at [466, 96] on icon at bounding box center [465, 94] width 6 height 7
click at [466, 96] on icon at bounding box center [465, 95] width 6 height 6
click at [594, 94] on button "Layer Options" at bounding box center [591, 94] width 9 height 9
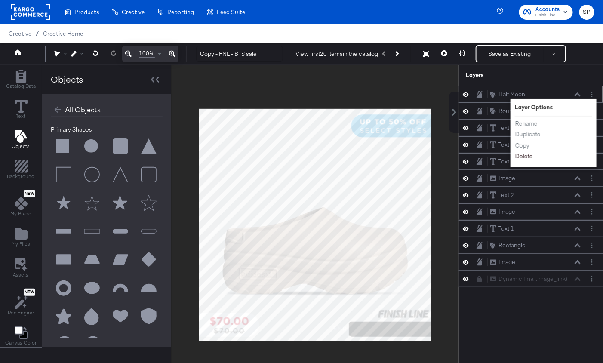
click at [519, 153] on button "Delete" at bounding box center [523, 156] width 18 height 9
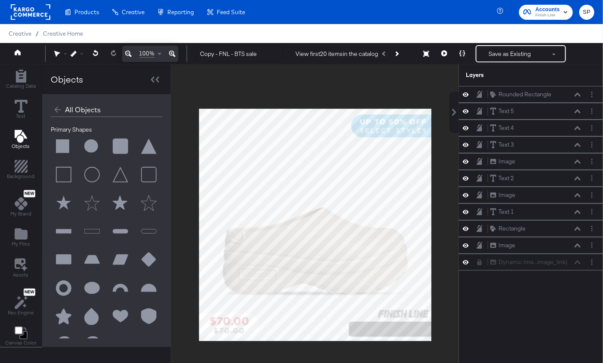
click at [140, 282] on button at bounding box center [149, 289] width 26 height 26
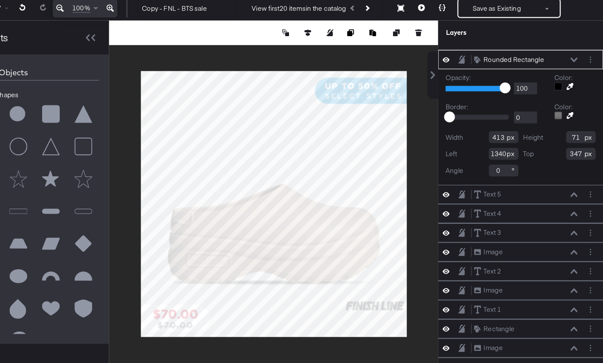
scroll to position [21, 0]
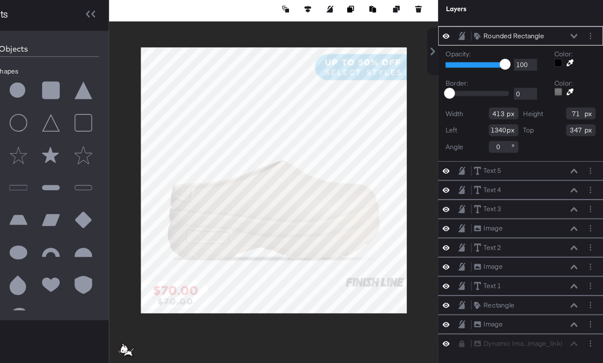
click at [465, 75] on icon at bounding box center [465, 76] width 6 height 7
click at [465, 75] on icon at bounding box center [465, 78] width 6 height 6
click at [590, 78] on button "Layer Options" at bounding box center [591, 77] width 9 height 9
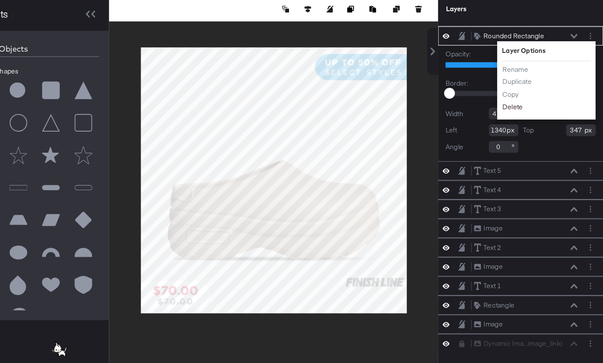
click at [521, 136] on button "Delete" at bounding box center [523, 139] width 18 height 9
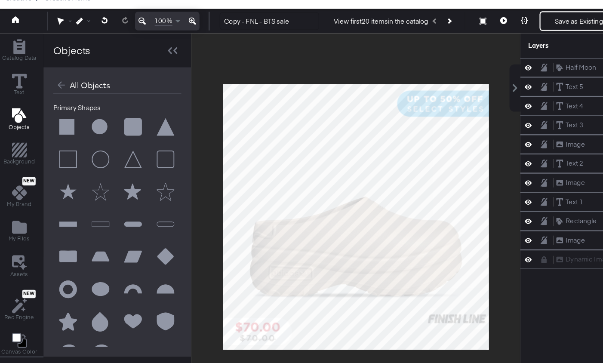
click at [116, 126] on button at bounding box center [120, 125] width 26 height 26
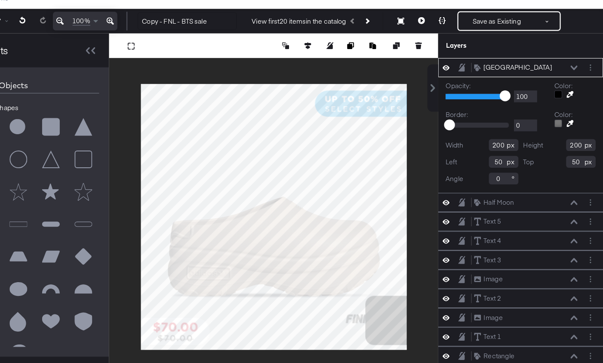
type input "912"
type input "988"
type input "72"
type input "630"
type input "482"
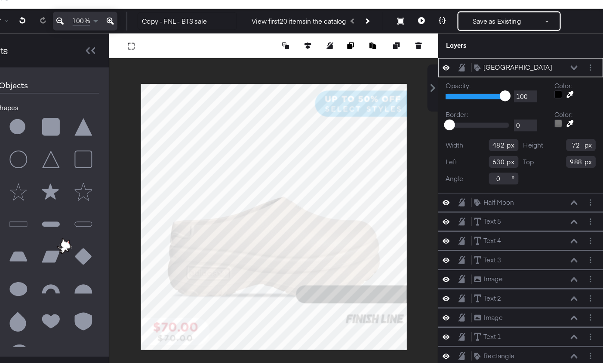
type input "842"
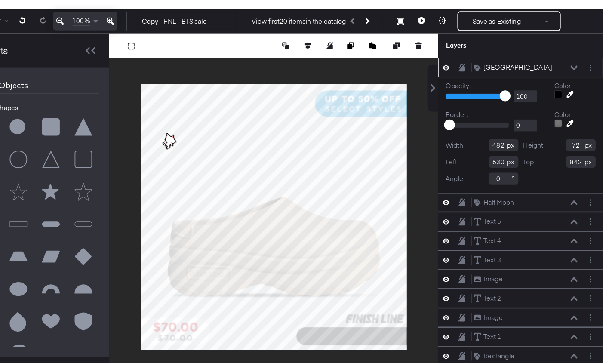
type input "632"
type input "988"
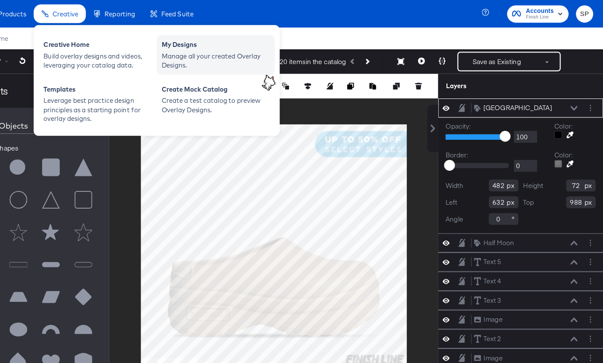
click at [228, 53] on div "Manage all your created Overlay Designs." at bounding box center [264, 53] width 95 height 16
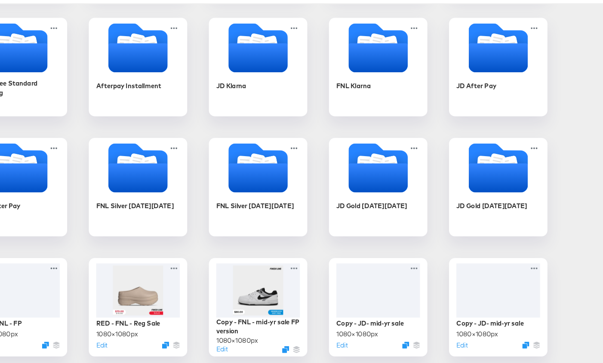
scroll to position [803, 0]
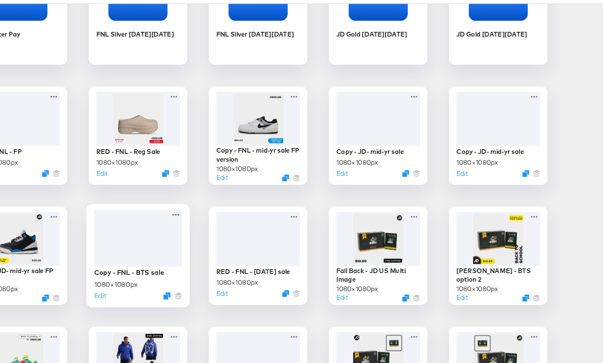
click at [213, 249] on div at bounding box center [196, 254] width 77 height 50
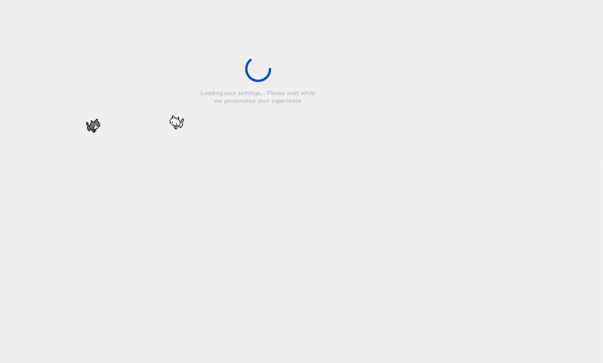
type input "Copy - FNL - BTS sale"
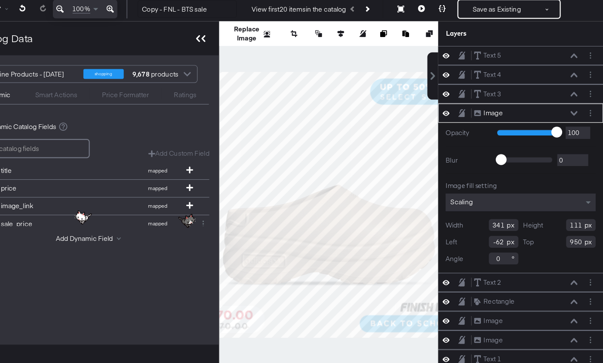
click at [248, 77] on icon at bounding box center [251, 80] width 8 height 6
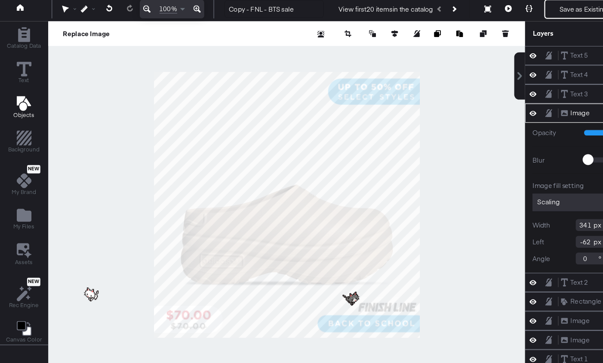
click at [20, 132] on icon "Add Text" at bounding box center [21, 136] width 13 height 13
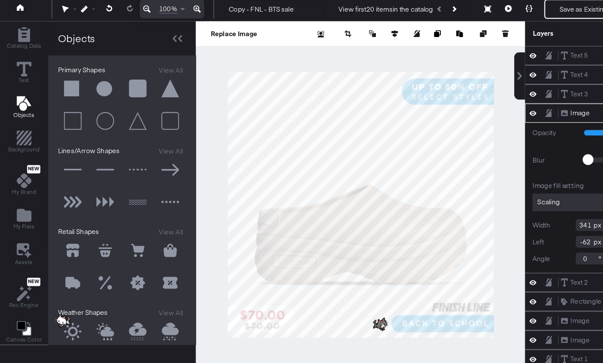
click at [115, 127] on button at bounding box center [120, 123] width 26 height 26
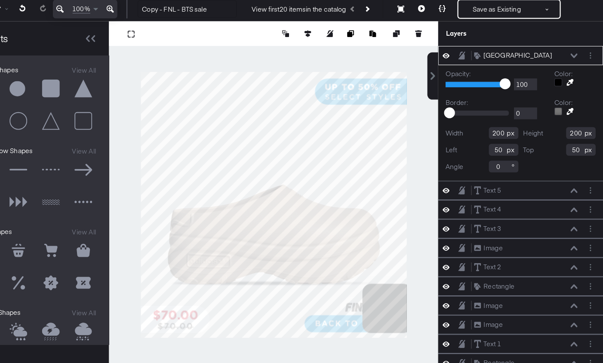
type input "900"
type input "988"
type input "194"
type input "72"
type input "667"
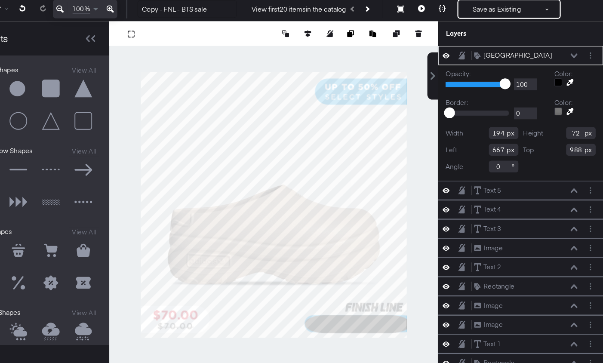
type input "427"
type input "592"
type input "536"
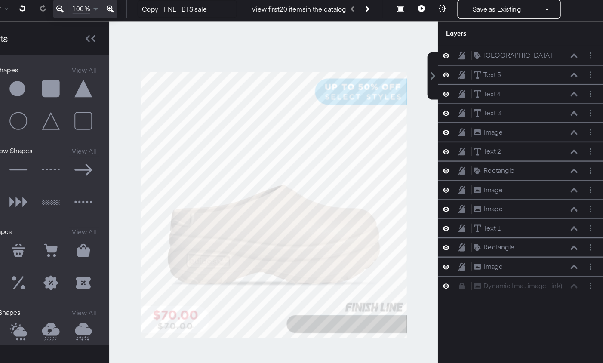
click at [454, 260] on div at bounding box center [315, 224] width 288 height 320
drag, startPoint x: 561, startPoint y: 95, endPoint x: 561, endPoint y: 108, distance: 13.3
click at [561, 108] on div "Rounded Square [GEOGRAPHIC_DATA]" at bounding box center [535, 105] width 91 height 9
drag, startPoint x: 553, startPoint y: 110, endPoint x: 547, endPoint y: 220, distance: 109.7
click at [547, 220] on div "Rounded Square [GEOGRAPHIC_DATA]" at bounding box center [529, 218] width 91 height 9
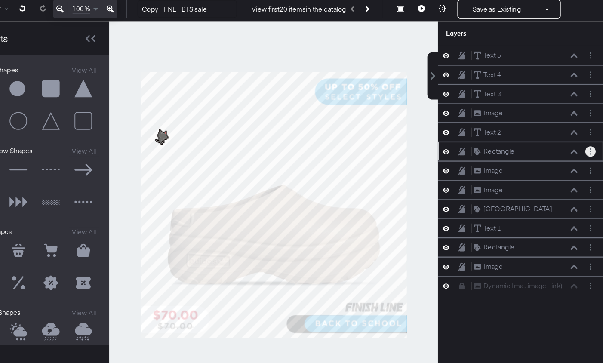
click at [593, 176] on button "Layer Options" at bounding box center [591, 178] width 9 height 9
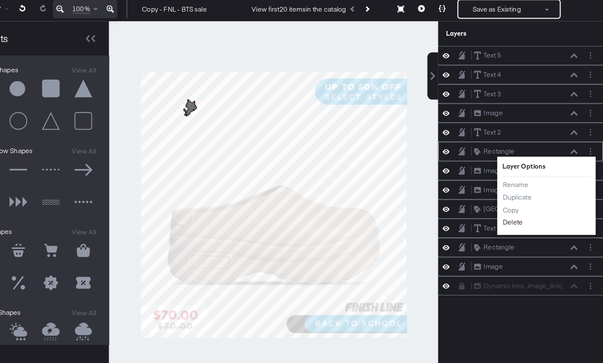
click at [529, 236] on button "Delete" at bounding box center [523, 240] width 18 height 9
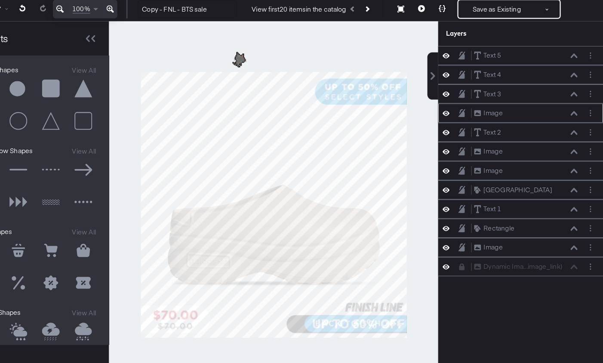
click at [467, 145] on icon at bounding box center [465, 145] width 6 height 4
click at [467, 145] on icon at bounding box center [465, 145] width 6 height 6
click at [466, 159] on icon at bounding box center [465, 161] width 6 height 7
click at [466, 159] on icon at bounding box center [465, 162] width 6 height 6
click at [467, 177] on icon at bounding box center [465, 178] width 6 height 7
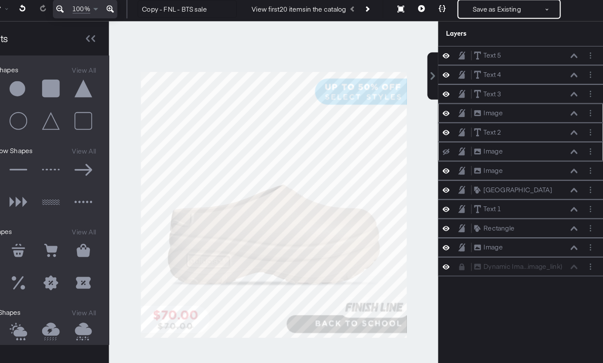
click at [467, 177] on icon at bounding box center [465, 179] width 6 height 6
click at [593, 176] on button "Layer Options" at bounding box center [591, 178] width 9 height 9
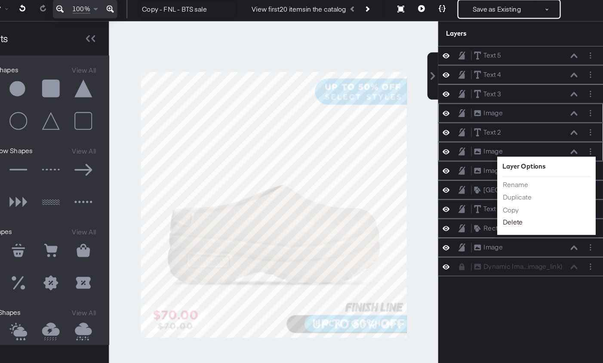
click at [524, 236] on button "Delete" at bounding box center [523, 240] width 18 height 9
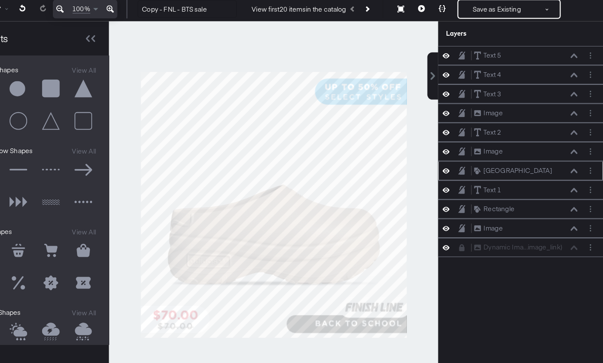
click at [468, 192] on icon at bounding box center [465, 194] width 6 height 7
click at [468, 193] on icon at bounding box center [465, 196] width 6 height 6
click at [576, 176] on icon at bounding box center [577, 178] width 6 height 4
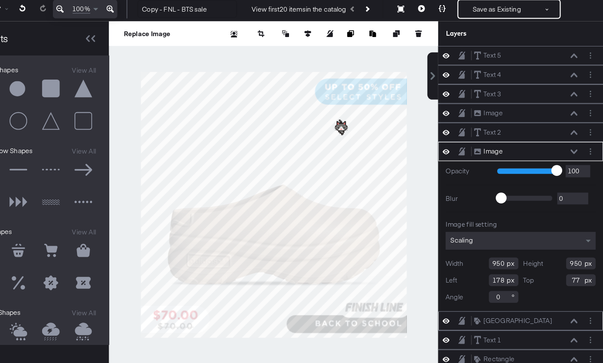
click at [464, 175] on icon at bounding box center [465, 178] width 6 height 7
click at [464, 176] on icon at bounding box center [465, 179] width 6 height 6
click at [577, 325] on icon at bounding box center [577, 326] width 6 height 4
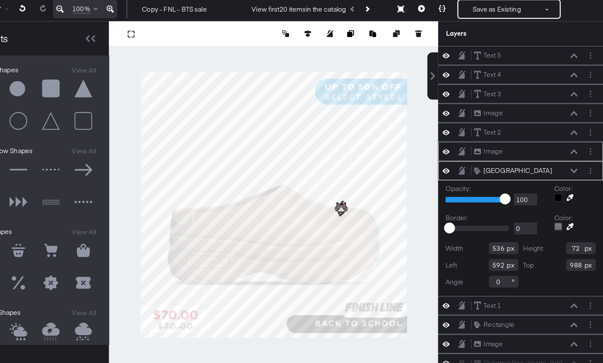
drag, startPoint x: 521, startPoint y: 325, endPoint x: 530, endPoint y: 190, distance: 135.2
click at [530, 190] on div "Text 5 Text 5 Text 4 Text 4 Text 3 Text 3 Image Image Text 2 Text 2 Image Image…" at bounding box center [531, 228] width 144 height 285
click at [576, 328] on icon at bounding box center [577, 330] width 6 height 4
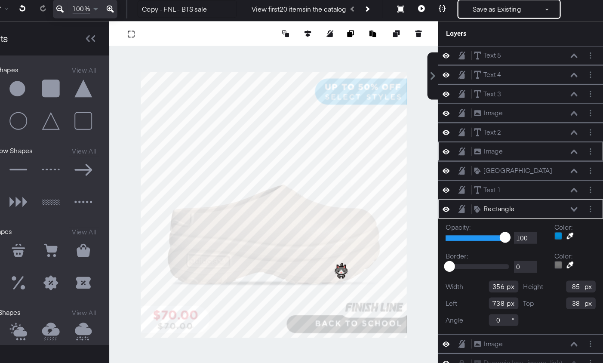
click at [579, 228] on div "Rectangle Rectangle" at bounding box center [535, 228] width 91 height 9
click at [577, 227] on icon at bounding box center [577, 229] width 6 height 4
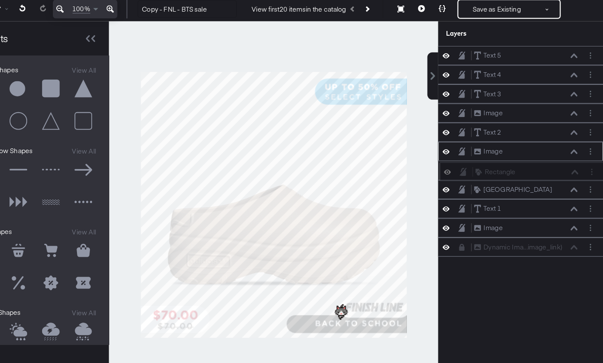
drag, startPoint x: 526, startPoint y: 226, endPoint x: 526, endPoint y: 193, distance: 32.7
click at [526, 193] on div "Rectangle Rectangle" at bounding box center [536, 195] width 91 height 9
drag, startPoint x: 534, startPoint y: 193, endPoint x: 534, endPoint y: 172, distance: 20.2
click at [534, 172] on div "Rectangle Rectangle" at bounding box center [535, 176] width 91 height 9
drag, startPoint x: 534, startPoint y: 178, endPoint x: 535, endPoint y: 139, distance: 38.7
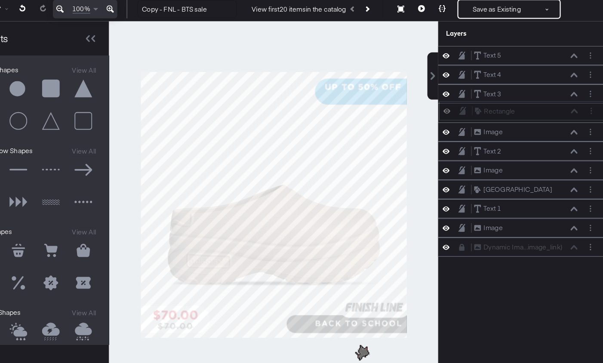
click at [535, 139] on div "Rectangle Rectangle" at bounding box center [535, 142] width 91 height 9
drag, startPoint x: 526, startPoint y: 208, endPoint x: 528, endPoint y: 143, distance: 65.4
click at [528, 143] on div "Text 5 Text 5 Text 4 Text 4 Text 3 Text 3 Rectangle Rectangle Image Image Text …" at bounding box center [531, 178] width 144 height 184
drag, startPoint x: 561, startPoint y: 209, endPoint x: 562, endPoint y: 138, distance: 71.8
click at [562, 138] on div "Rounded Square Rounded Square" at bounding box center [536, 141] width 91 height 9
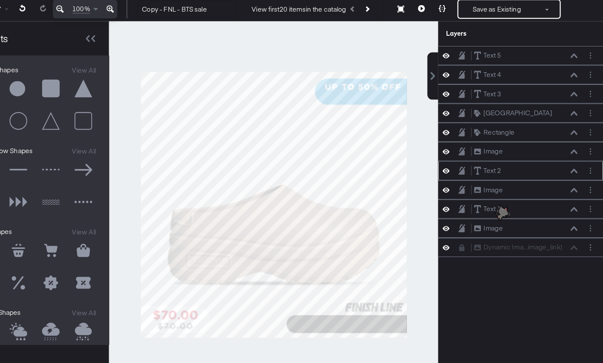
click at [577, 193] on icon at bounding box center [577, 195] width 6 height 4
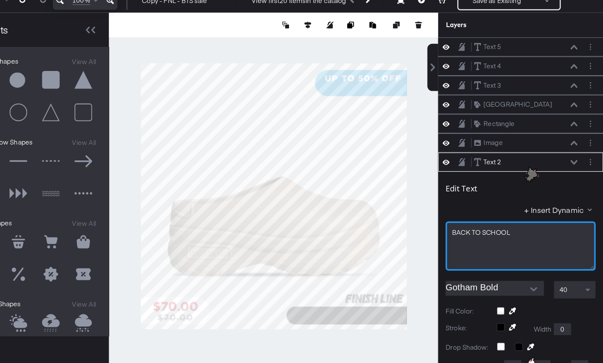
click at [499, 249] on div "BACK TO SCHOOL" at bounding box center [530, 260] width 131 height 43
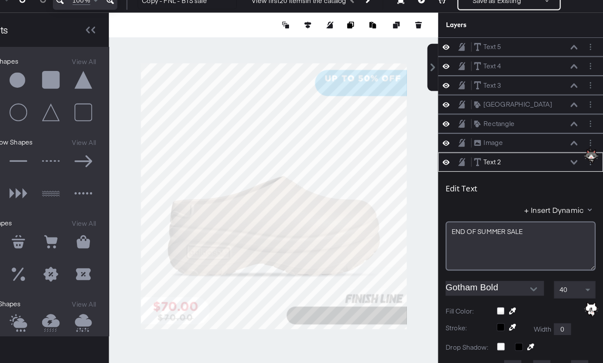
click at [576, 185] on icon at bounding box center [577, 187] width 6 height 4
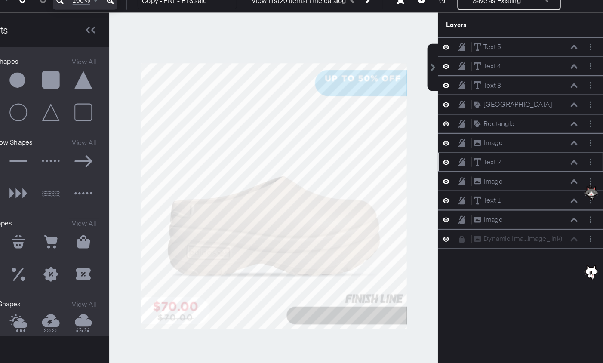
scroll to position [8, 0]
drag, startPoint x: 542, startPoint y: 185, endPoint x: 544, endPoint y: 138, distance: 46.5
click at [544, 138] on div "Text 2 Text 2" at bounding box center [538, 141] width 91 height 9
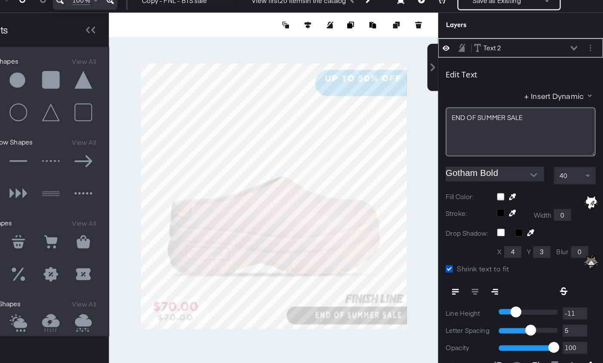
type input "72"
type input "988"
type input "428"
type input "634"
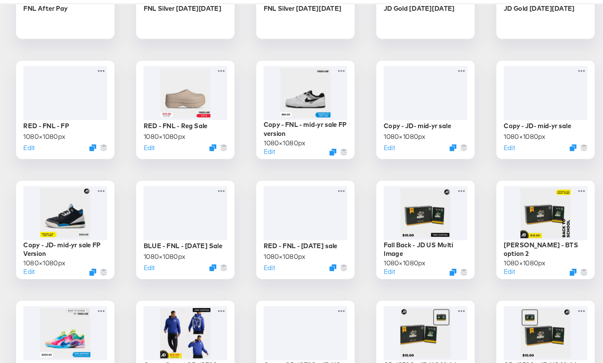
scroll to position [827, 0]
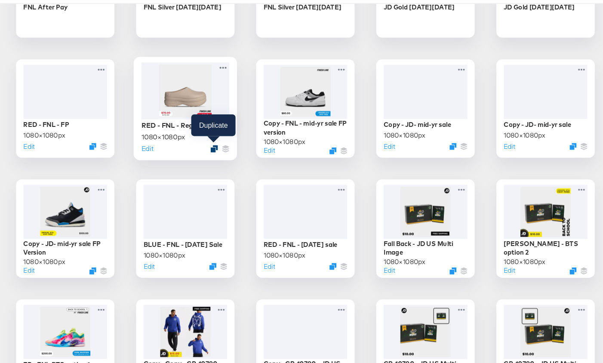
click at [221, 172] on icon "Duplicate" at bounding box center [221, 175] width 6 height 6
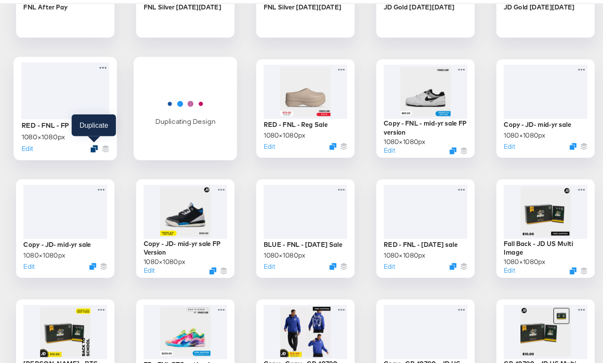
click at [117, 175] on icon "Duplicate" at bounding box center [116, 175] width 6 height 6
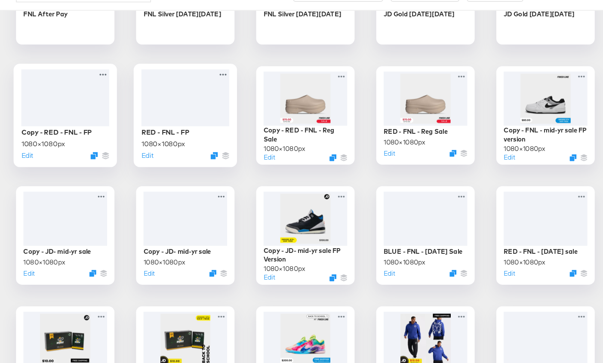
click at [103, 127] on div at bounding box center [91, 124] width 77 height 49
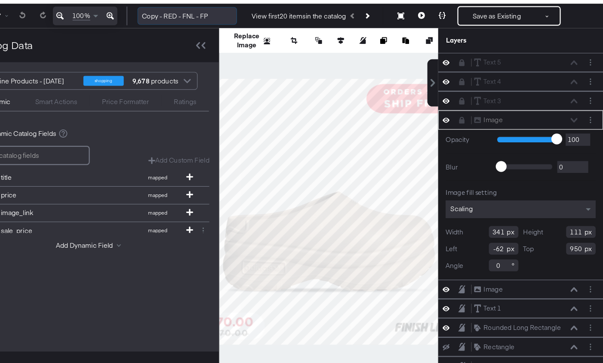
drag, startPoint x: 229, startPoint y: 54, endPoint x: 199, endPoint y: 51, distance: 29.8
click at [199, 51] on input "Copy - RED - FNL - FP" at bounding box center [239, 54] width 87 height 16
type input "BLUE - FNL - FP"
click at [247, 78] on icon at bounding box center [248, 80] width 3 height 6
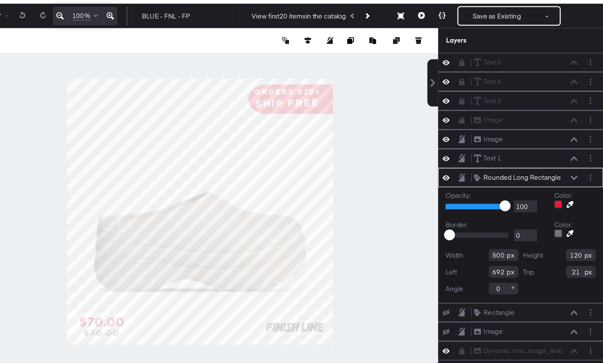
type input "737"
type input "23"
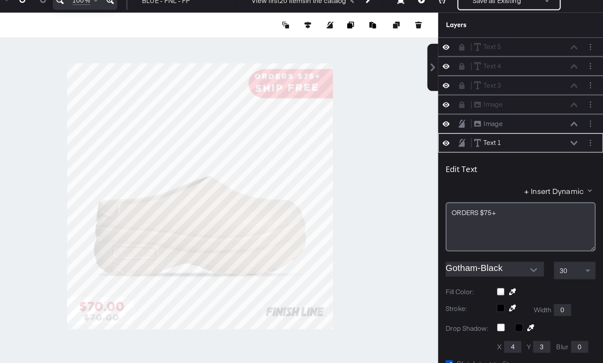
scroll to position [82, 0]
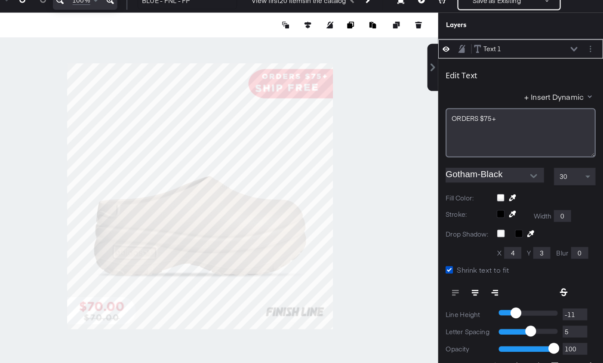
type input "792"
type input "5"
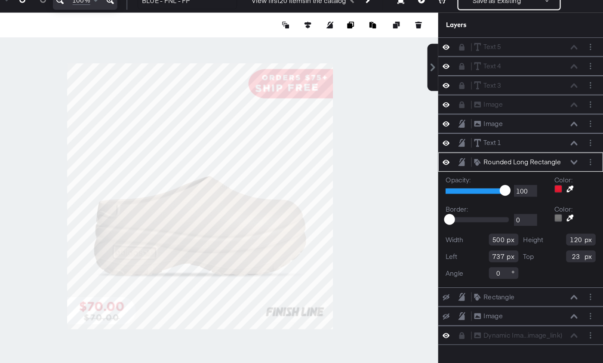
scroll to position [0, 0]
type input "741"
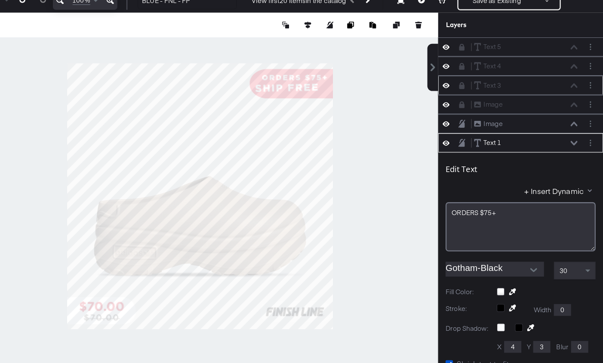
click at [478, 118] on icon at bounding box center [479, 120] width 5 height 6
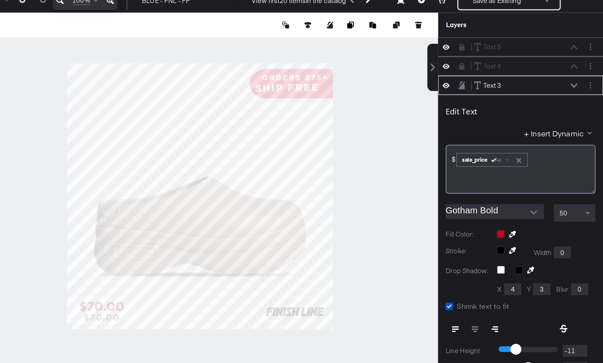
scroll to position [33, 0]
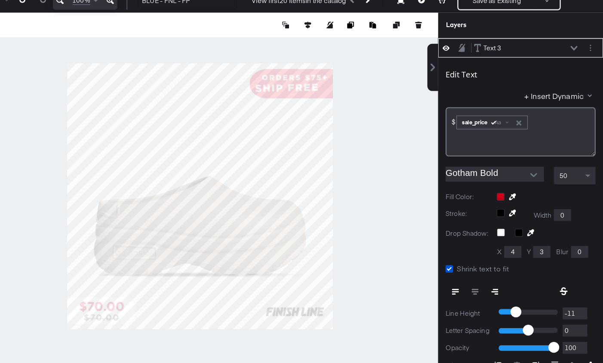
click at [480, 84] on icon at bounding box center [479, 87] width 6 height 7
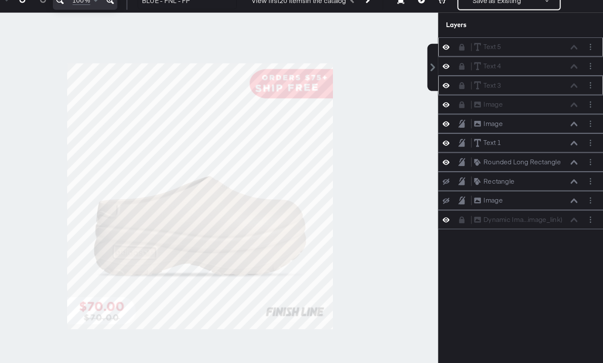
click at [480, 85] on icon at bounding box center [479, 87] width 6 height 6
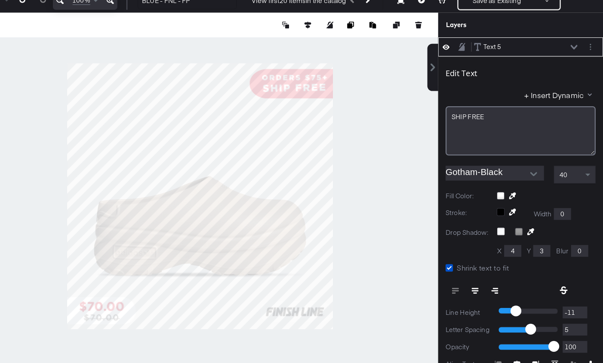
type input "794"
click at [424, 161] on div at bounding box center [250, 217] width 416 height 320
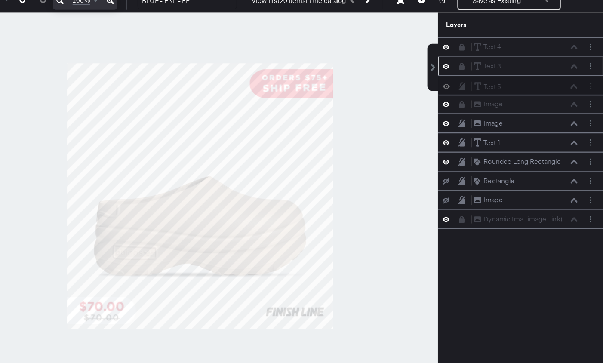
scroll to position [7, 0]
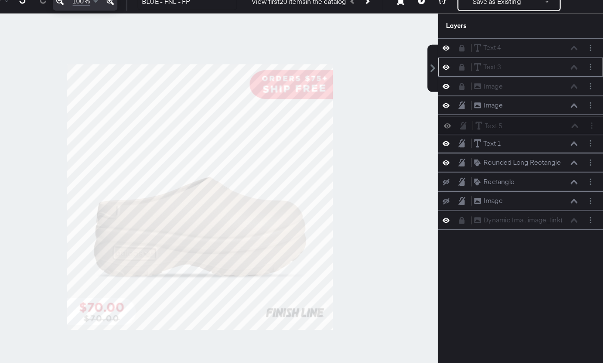
drag, startPoint x: 552, startPoint y: 86, endPoint x: 553, endPoint y: 160, distance: 73.9
click at [553, 160] on div "Text 5 Text 5 Text 4 Text 4 Text 3 Text 3 Image Image Image Image Text 1 Text 1…" at bounding box center [531, 162] width 144 height 167
click at [576, 169] on icon at bounding box center [577, 171] width 6 height 4
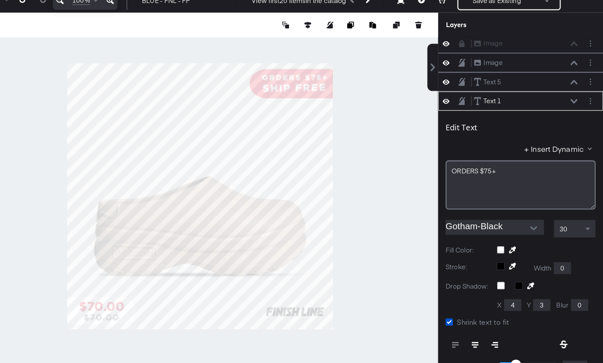
scroll to position [0, 0]
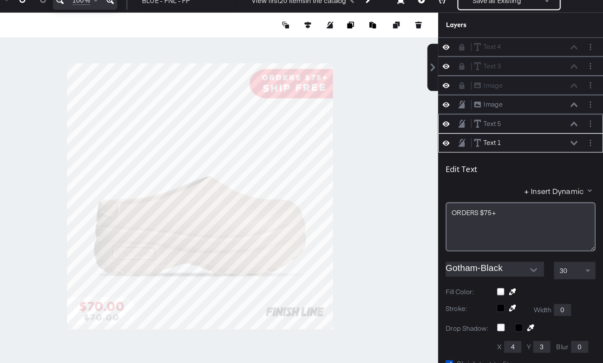
click at [577, 152] on icon at bounding box center [577, 154] width 6 height 4
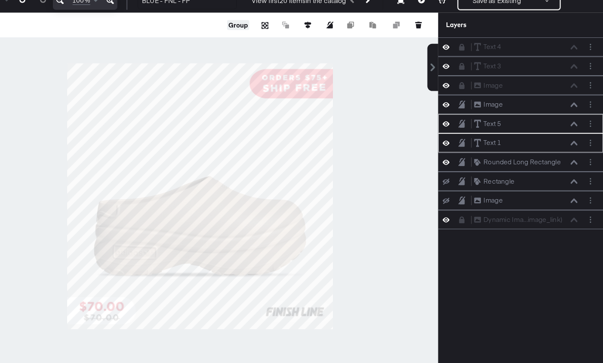
click at [282, 67] on button "Group" at bounding box center [283, 67] width 19 height 9
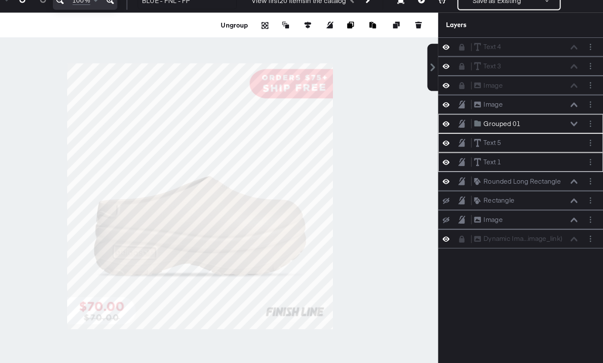
click at [389, 135] on div at bounding box center [250, 217] width 416 height 320
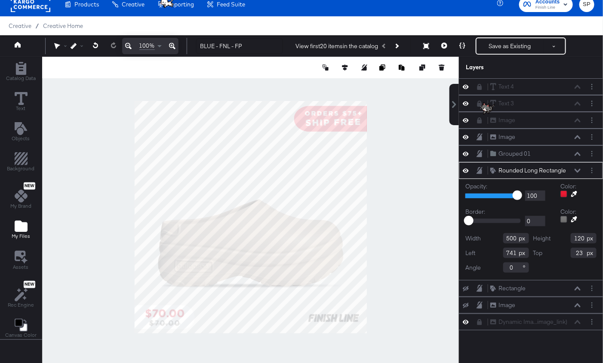
click at [15, 229] on icon "Add Files" at bounding box center [21, 225] width 13 height 11
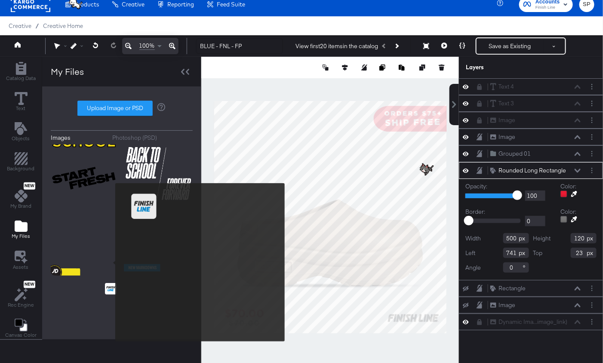
scroll to position [1038, 0]
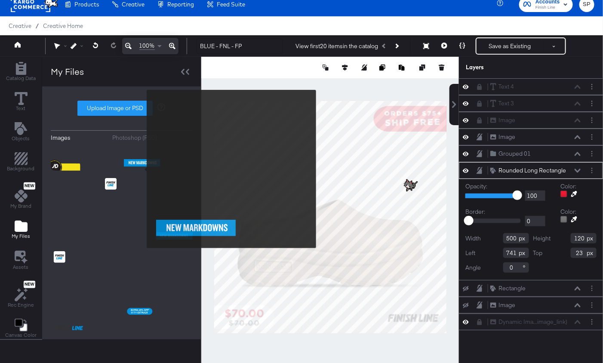
click at [141, 169] on img at bounding box center [158, 135] width 69 height 69
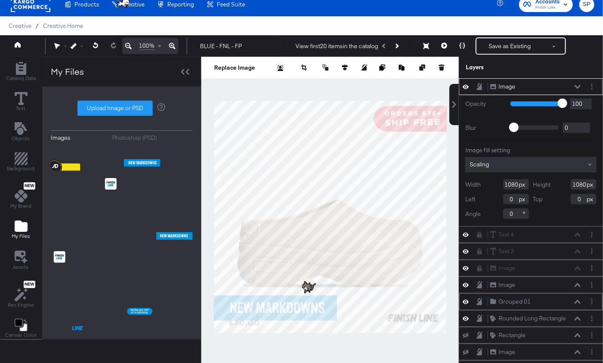
scroll to position [9, 0]
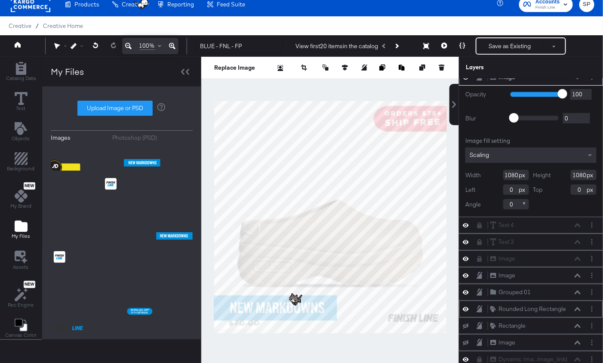
click at [579, 307] on icon at bounding box center [577, 309] width 6 height 4
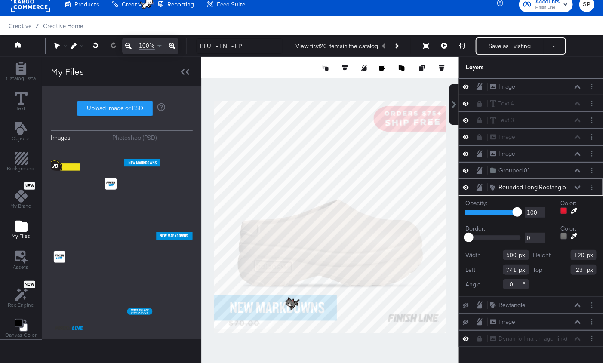
scroll to position [0, 0]
click at [574, 208] on icon at bounding box center [574, 211] width 6 height 6
click at [222, 305] on div at bounding box center [330, 217] width 257 height 320
type input "500"
type input "120"
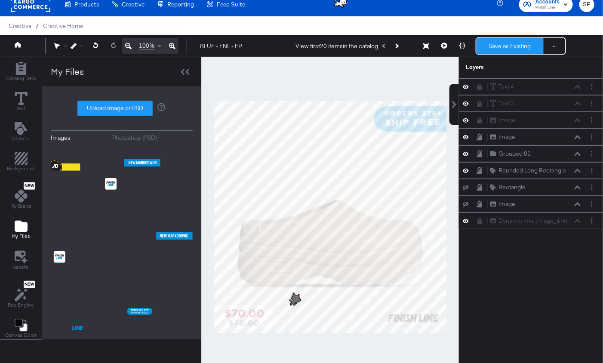
click at [487, 45] on button "Save as Existing" at bounding box center [509, 45] width 67 height 15
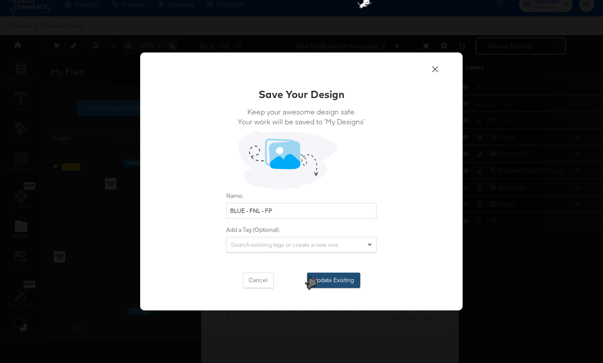
click at [352, 276] on button "Update Existing" at bounding box center [333, 280] width 53 height 15
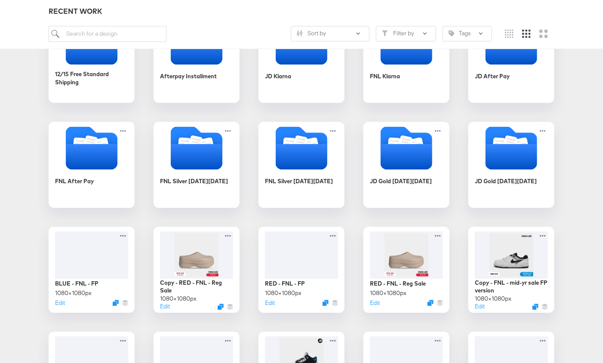
scroll to position [702, 0]
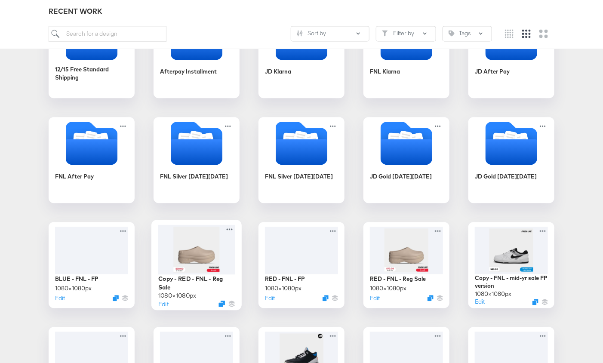
click at [188, 252] on div at bounding box center [196, 249] width 77 height 50
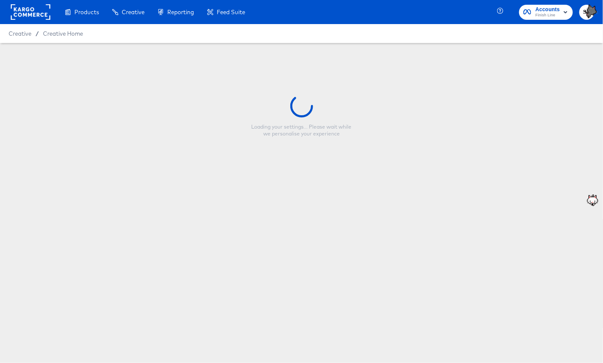
type input "Copy - RED - FNL - Reg Sale"
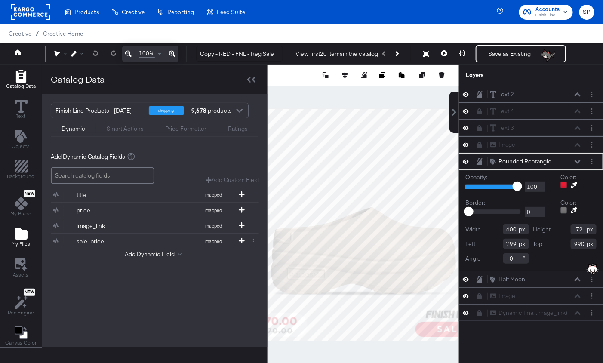
click at [12, 238] on div "My Files" at bounding box center [21, 237] width 18 height 20
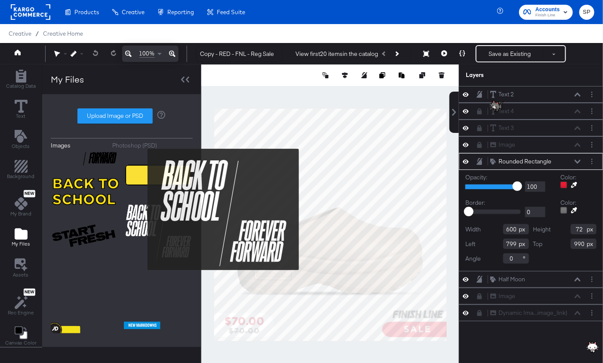
scroll to position [892, 0]
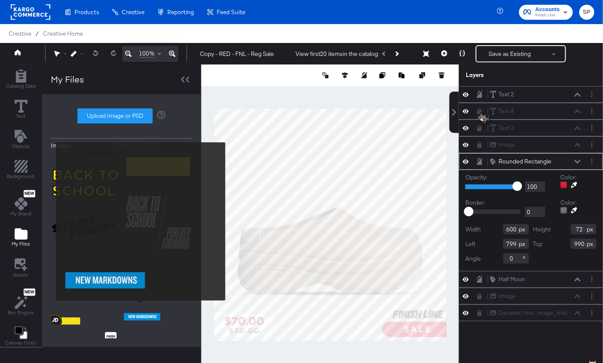
click at [141, 307] on img at bounding box center [158, 289] width 69 height 69
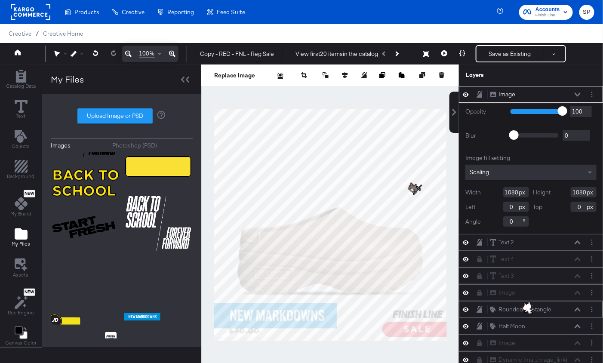
click at [578, 307] on icon at bounding box center [577, 309] width 6 height 4
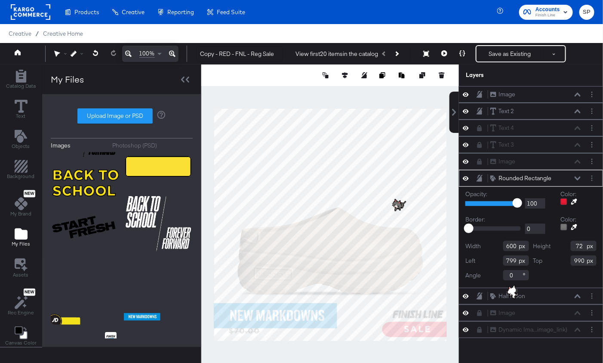
click at [574, 199] on icon at bounding box center [574, 202] width 6 height 6
click at [328, 318] on div at bounding box center [330, 224] width 257 height 320
type input "600"
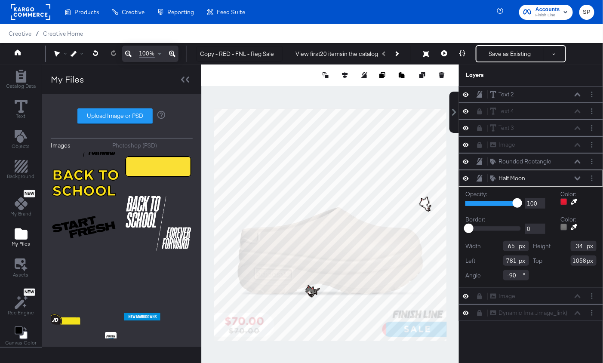
click at [571, 199] on icon at bounding box center [574, 202] width 6 height 6
click at [398, 325] on div at bounding box center [330, 224] width 257 height 320
click at [577, 176] on icon at bounding box center [577, 178] width 6 height 4
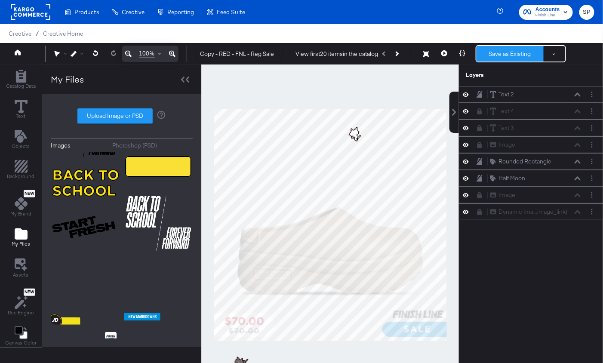
click at [503, 53] on button "Save as Existing" at bounding box center [509, 53] width 67 height 15
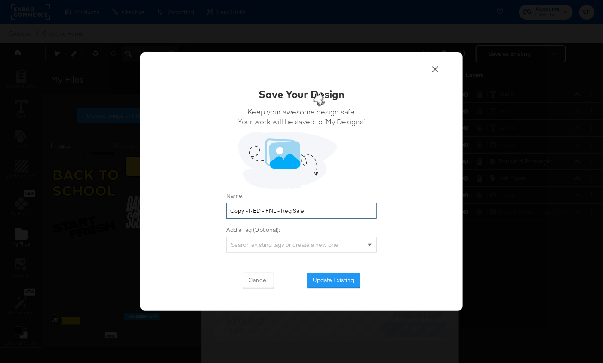
drag, startPoint x: 259, startPoint y: 210, endPoint x: 230, endPoint y: 205, distance: 29.3
click at [230, 205] on input "Copy - RED - FNL - Reg Sale" at bounding box center [301, 211] width 150 height 16
type input "BLUE - FNL - Reg Sale"
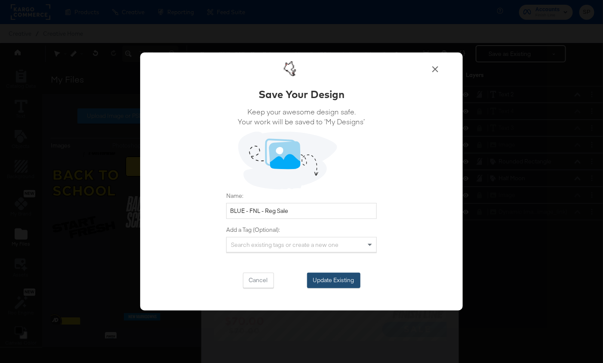
click at [347, 276] on button "Update Existing" at bounding box center [333, 280] width 53 height 15
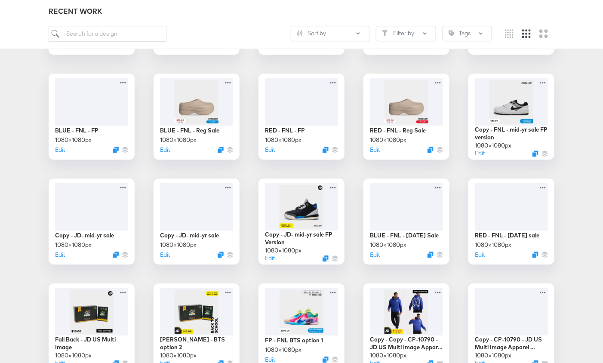
scroll to position [851, 0]
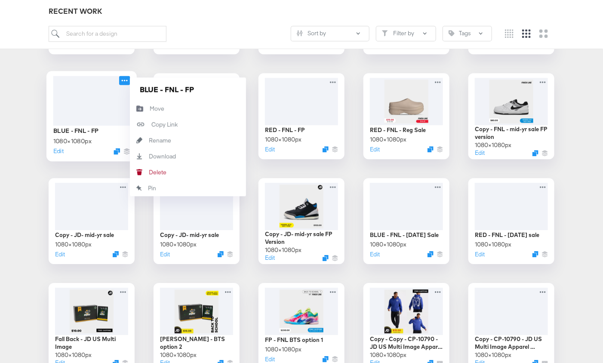
click at [126, 80] on icon at bounding box center [124, 80] width 11 height 9
click at [148, 170] on div "Delete Delete" at bounding box center [139, 172] width 19 height 16
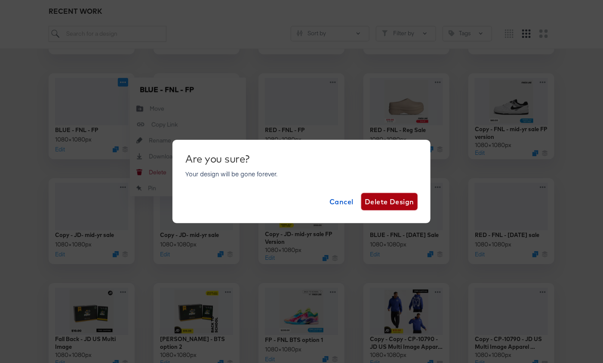
click at [376, 205] on span "Delete Design" at bounding box center [388, 202] width 49 height 12
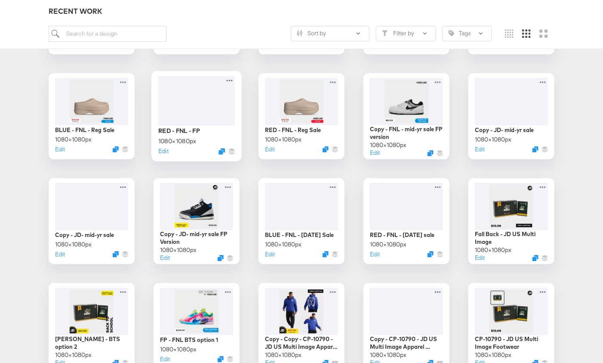
click at [194, 106] on div at bounding box center [196, 100] width 77 height 49
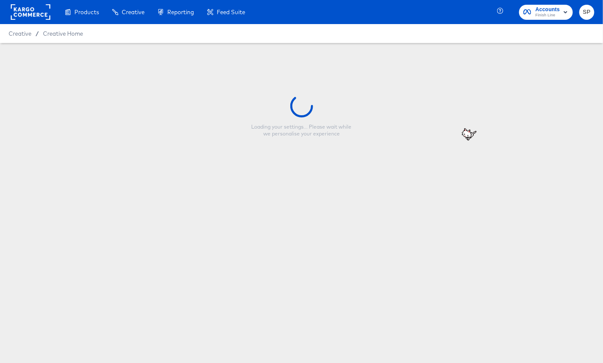
type input "RED - FNL - FP"
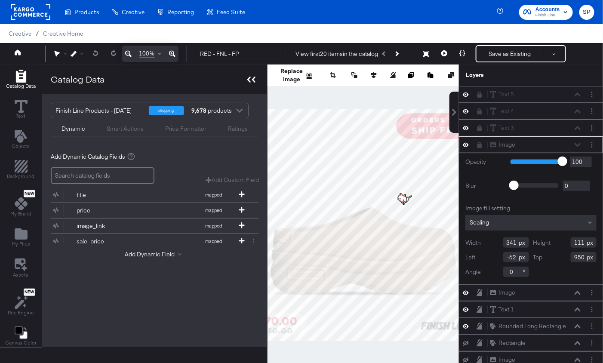
click at [248, 77] on icon at bounding box center [248, 80] width 3 height 6
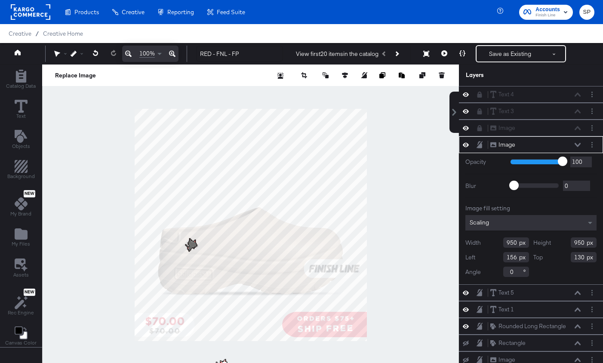
scroll to position [8, 0]
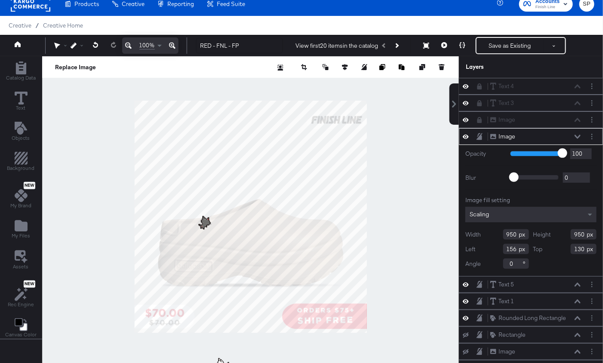
type input "170"
type input "-790"
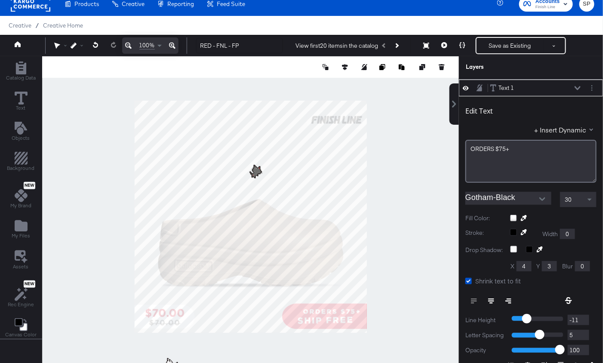
type input "784"
type input "929"
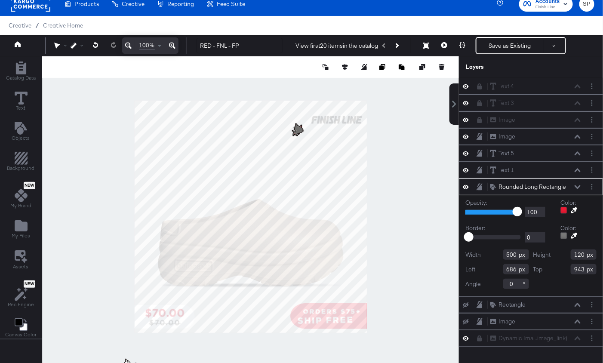
type input "724"
type input "942"
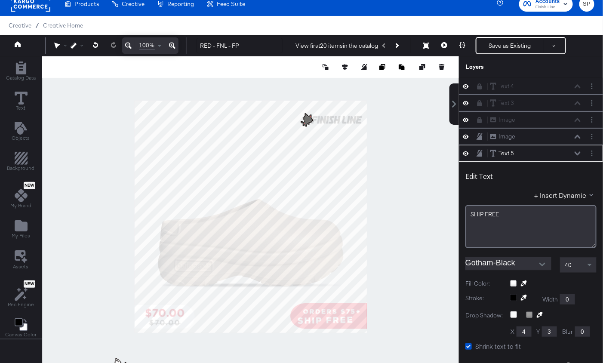
scroll to position [66, 0]
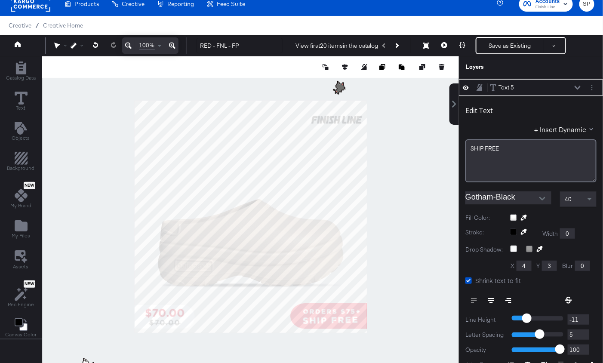
type input "781"
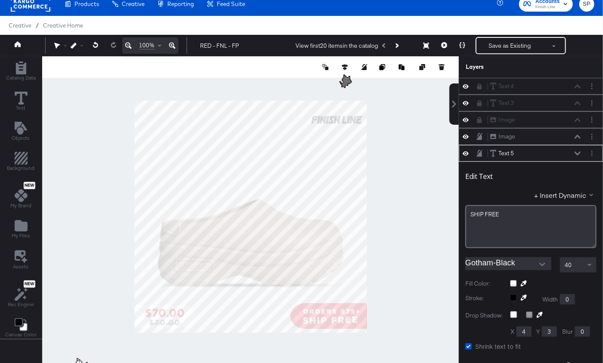
click at [414, 300] on div at bounding box center [250, 216] width 416 height 320
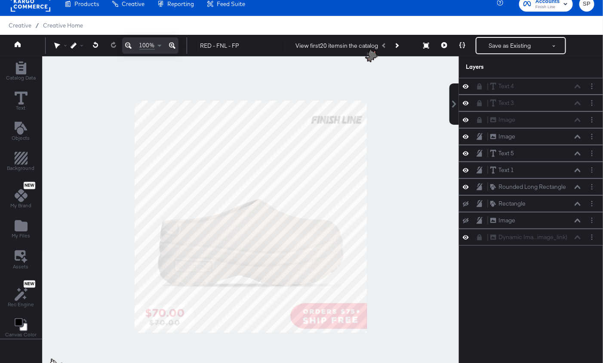
click at [489, 55] on div "100% RED - FNL - FP View first 20 items in the catalog Save as Existing See mor…" at bounding box center [301, 45] width 603 height 21
click at [485, 43] on button "Save as Existing" at bounding box center [509, 45] width 67 height 15
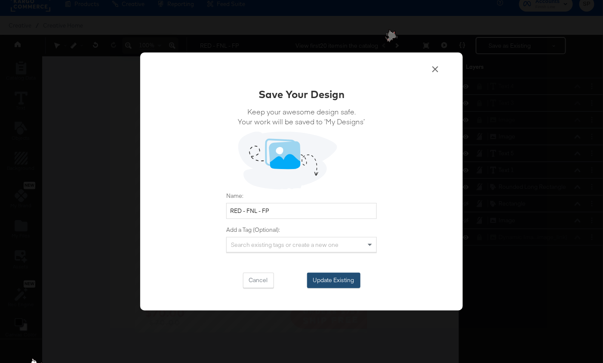
click at [320, 278] on button "Update Existing" at bounding box center [333, 280] width 53 height 15
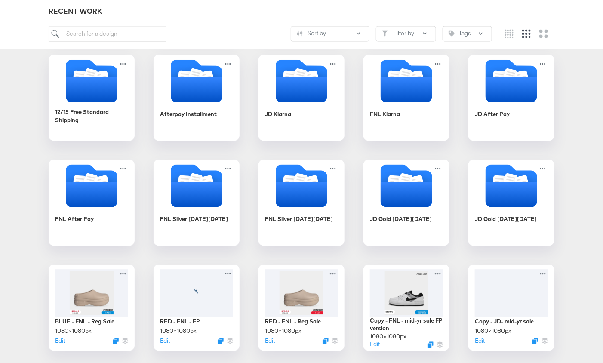
scroll to position [663, 0]
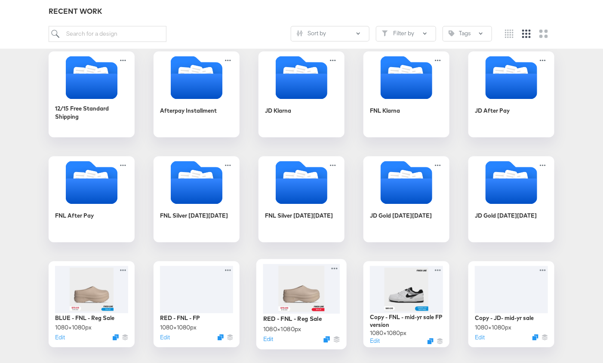
click at [306, 292] on div at bounding box center [301, 288] width 77 height 50
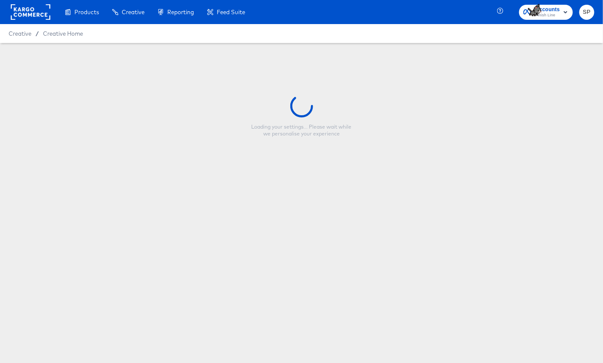
type input "RED - FNL - Reg Sale"
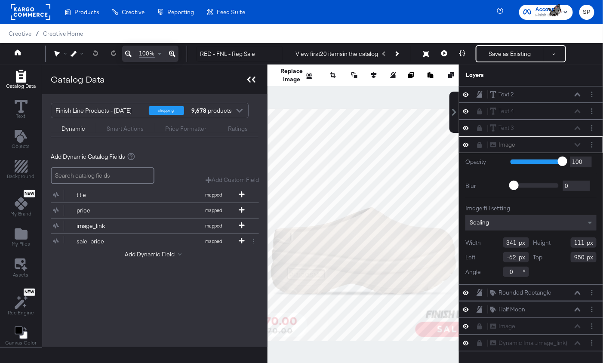
click at [250, 77] on icon at bounding box center [251, 80] width 8 height 6
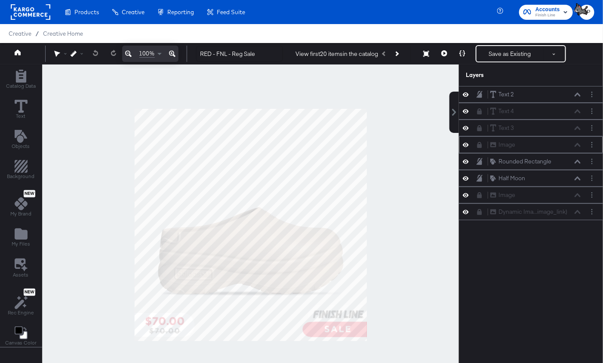
click at [481, 145] on icon at bounding box center [479, 145] width 5 height 6
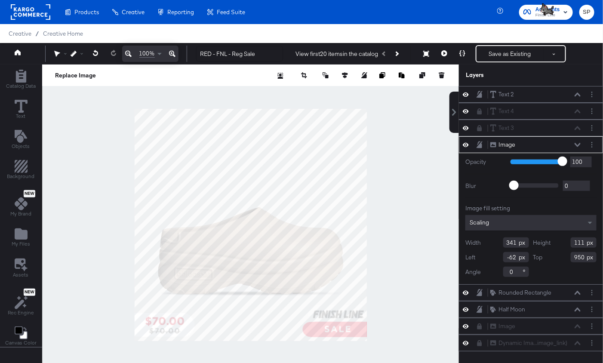
click at [468, 141] on icon at bounding box center [465, 144] width 6 height 7
click at [467, 142] on icon at bounding box center [465, 145] width 6 height 6
click at [477, 141] on icon at bounding box center [479, 144] width 6 height 7
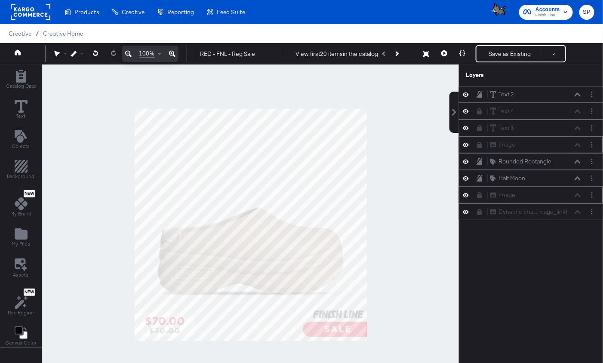
click at [478, 192] on icon at bounding box center [479, 195] width 5 height 6
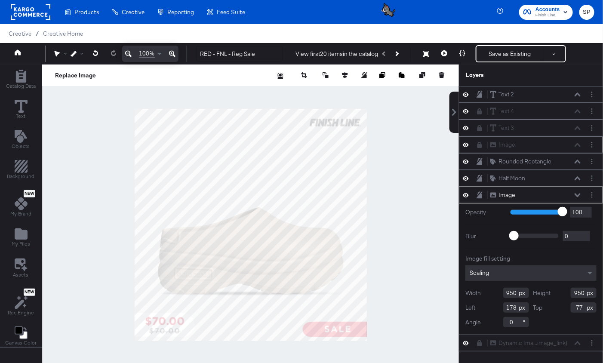
type input "162"
type input "-815"
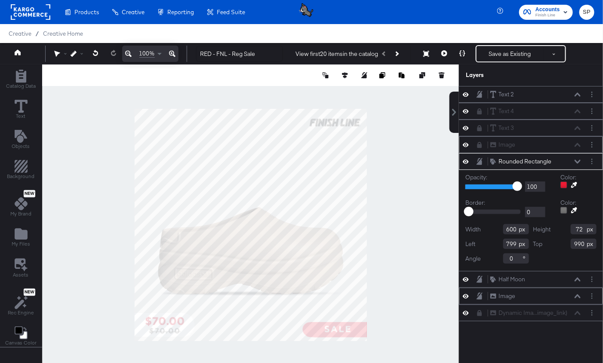
type input "991"
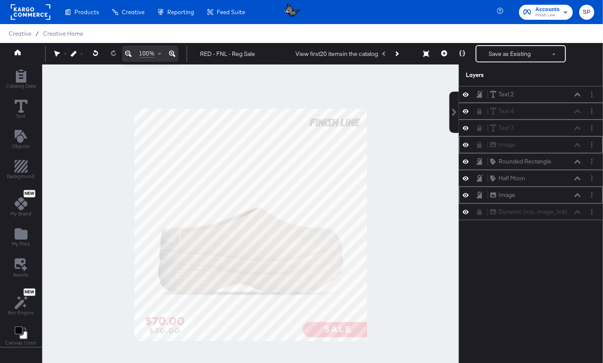
click at [392, 315] on div at bounding box center [250, 224] width 416 height 320
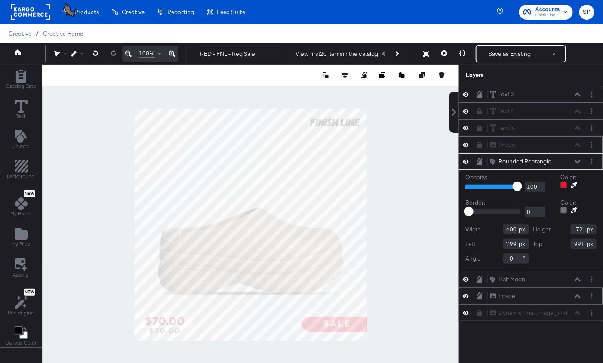
type input "966"
click at [404, 316] on div at bounding box center [250, 224] width 416 height 320
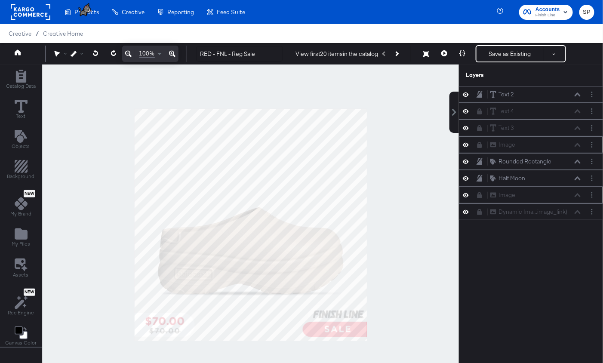
click at [479, 144] on icon at bounding box center [479, 145] width 5 height 6
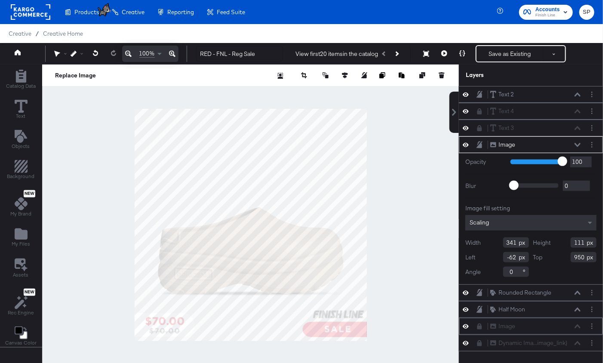
click at [481, 141] on icon at bounding box center [479, 144] width 6 height 7
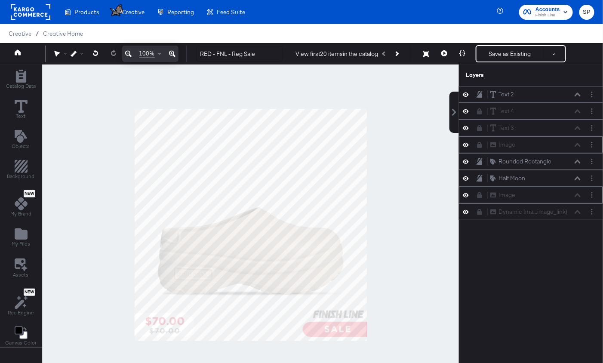
click at [481, 193] on icon at bounding box center [479, 195] width 5 height 6
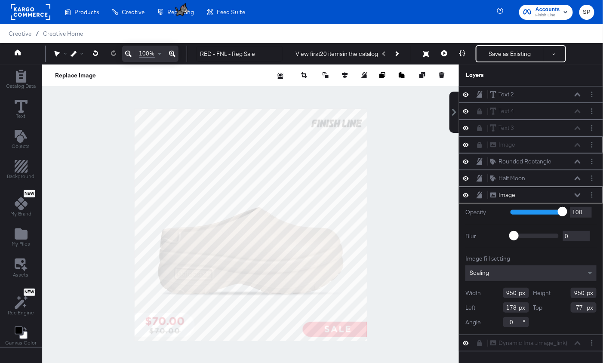
type input "170"
type input "-811"
click at [479, 126] on icon at bounding box center [479, 128] width 6 height 6
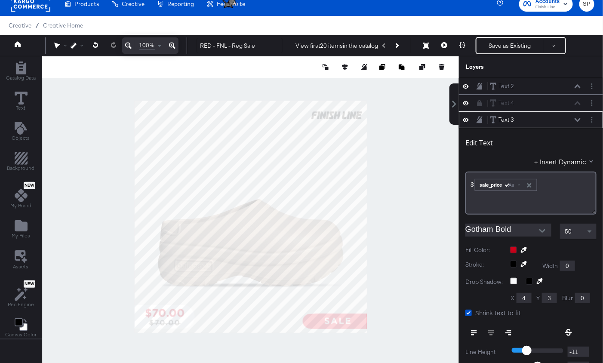
scroll to position [33, 0]
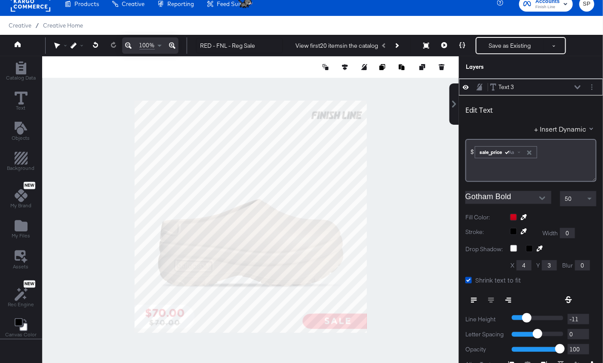
click at [479, 83] on icon at bounding box center [479, 86] width 6 height 7
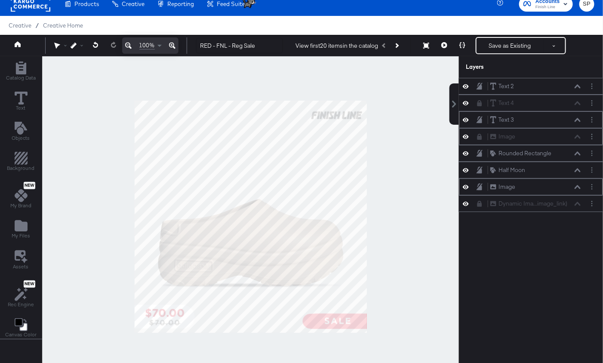
scroll to position [0, 0]
click at [466, 82] on button at bounding box center [465, 86] width 7 height 8
click at [466, 82] on div "Text 2 Text 2" at bounding box center [530, 86] width 137 height 9
click at [466, 85] on icon at bounding box center [465, 87] width 6 height 6
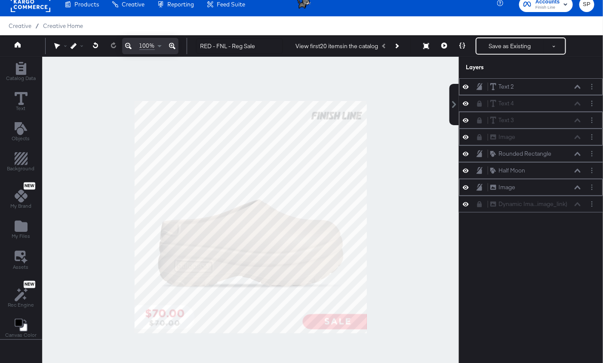
scroll to position [6, 0]
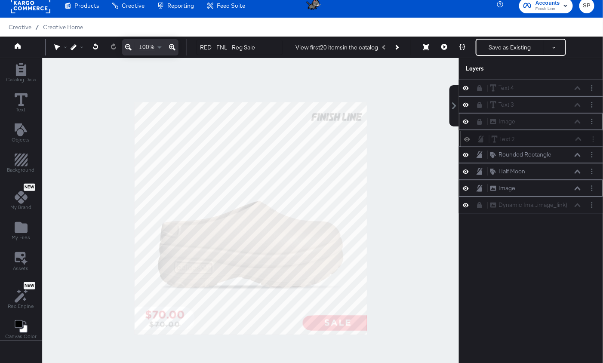
drag, startPoint x: 562, startPoint y: 85, endPoint x: 563, endPoint y: 141, distance: 56.3
click at [563, 141] on div "Text 2 Text 2" at bounding box center [536, 139] width 91 height 9
click at [575, 134] on div "Text 2 Text 2" at bounding box center [535, 138] width 91 height 9
click at [576, 134] on div "Text 2 Text 2" at bounding box center [535, 138] width 91 height 9
click at [578, 137] on icon at bounding box center [577, 138] width 6 height 4
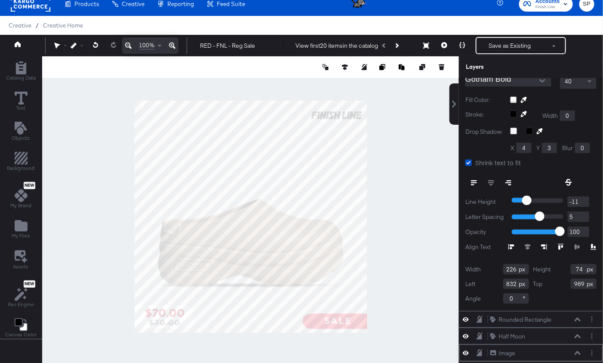
scroll to position [178, 0]
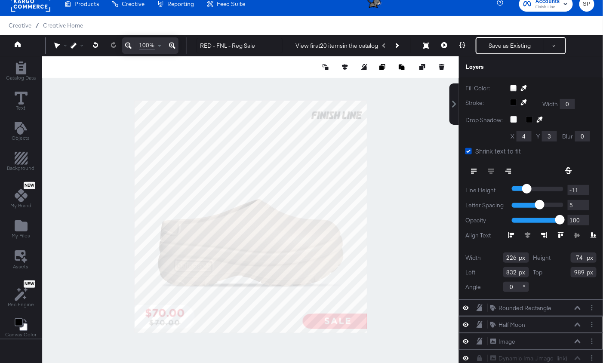
click at [576, 322] on icon at bounding box center [577, 324] width 6 height 4
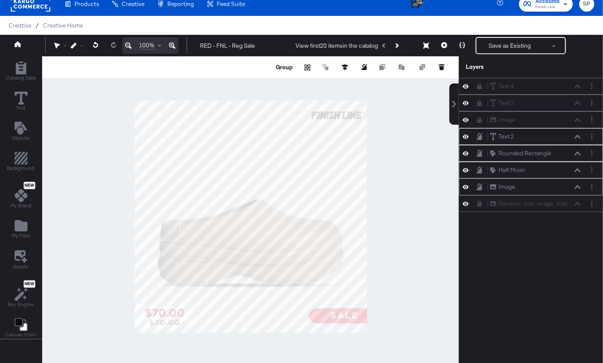
scroll to position [8, 0]
click at [399, 313] on div at bounding box center [250, 216] width 416 height 320
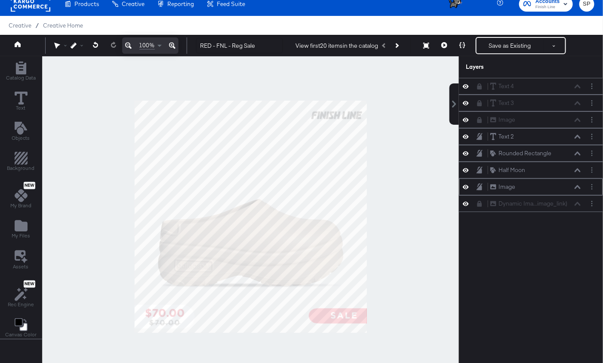
scroll to position [49, 0]
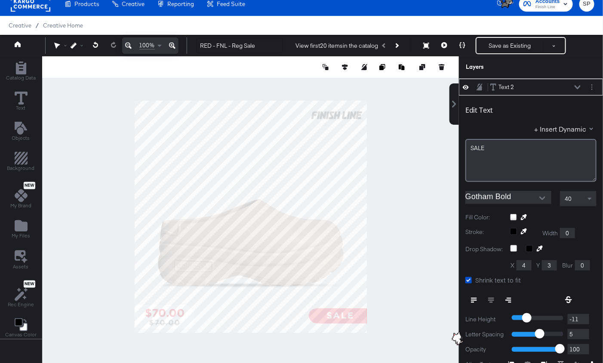
type input "845"
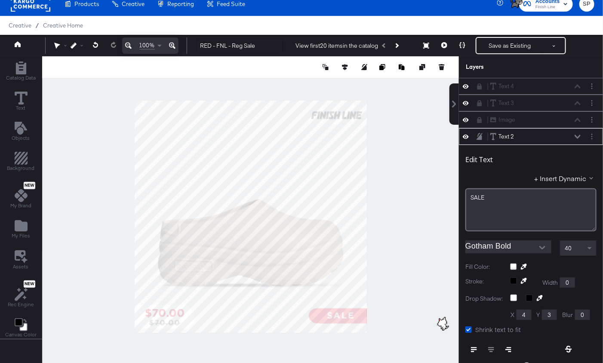
click at [415, 292] on div at bounding box center [250, 216] width 416 height 320
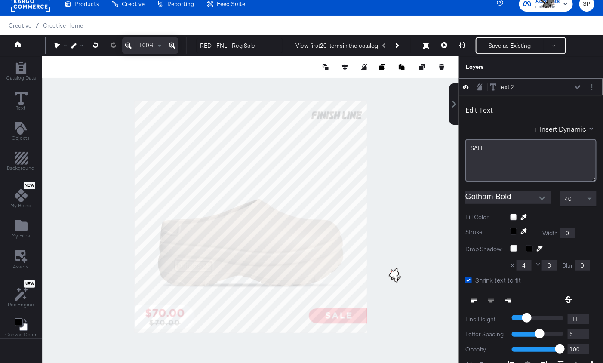
type input "837"
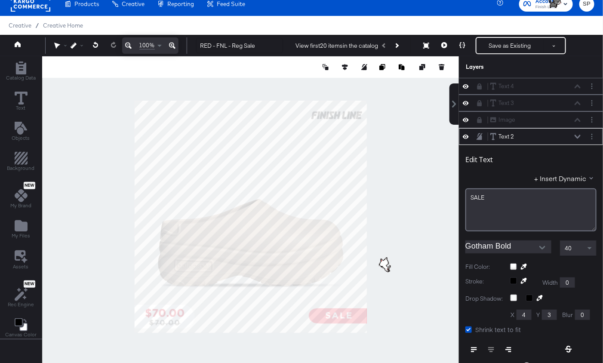
click at [398, 318] on div at bounding box center [250, 216] width 416 height 320
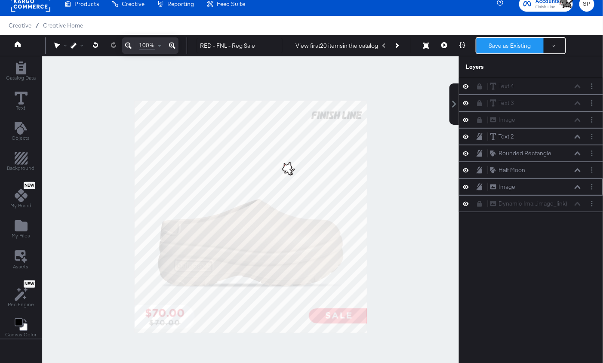
click at [493, 46] on button "Save as Existing" at bounding box center [509, 45] width 67 height 15
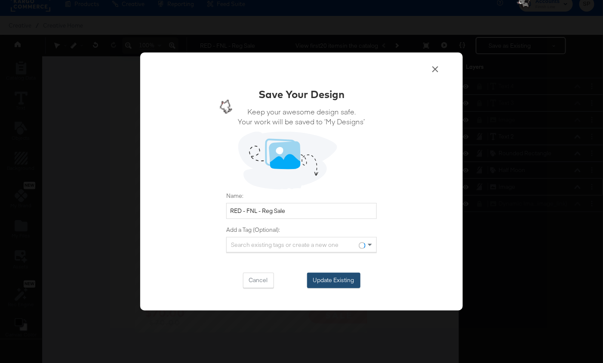
click at [332, 282] on button "Update Existing" at bounding box center [333, 280] width 53 height 15
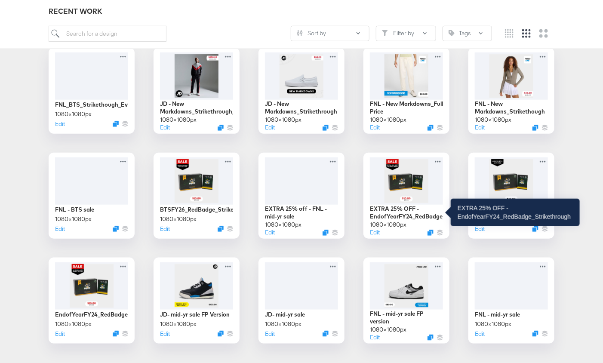
scroll to position [1404, 0]
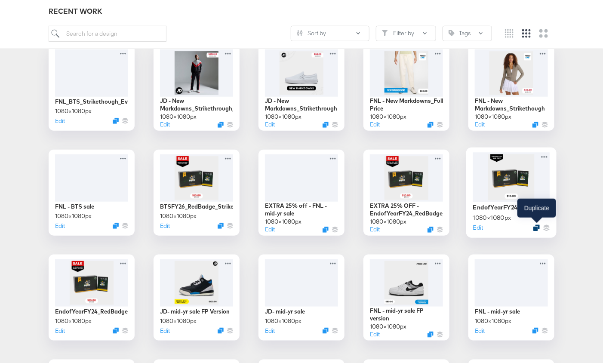
click at [536, 226] on icon "Duplicate" at bounding box center [536, 227] width 6 height 6
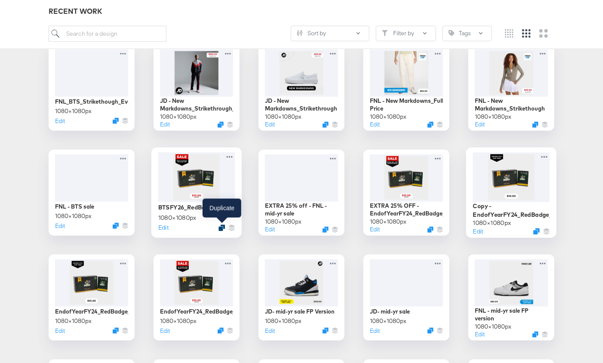
click at [222, 225] on icon "Duplicate" at bounding box center [221, 227] width 6 height 6
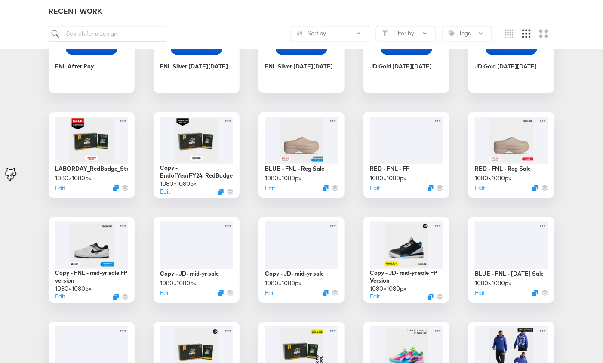
scroll to position [857, 0]
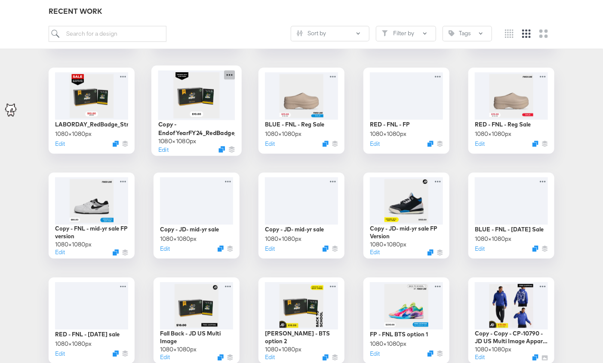
click at [230, 75] on icon at bounding box center [229, 74] width 11 height 9
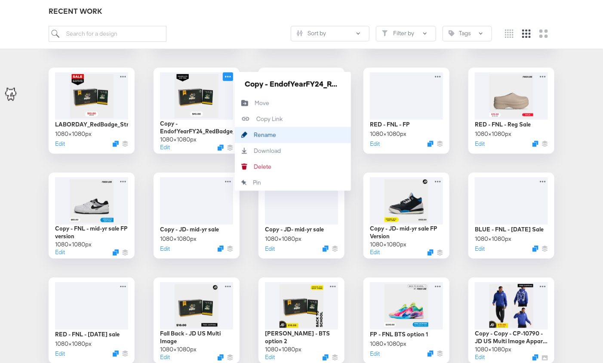
click at [250, 130] on div "Rename Rename" at bounding box center [244, 135] width 19 height 16
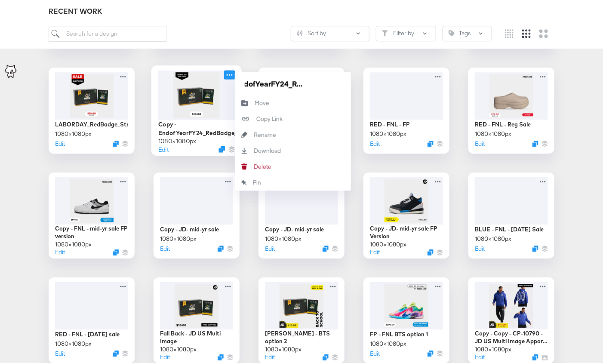
scroll to position [0, 0]
drag, startPoint x: 288, startPoint y: 84, endPoint x: 201, endPoint y: 67, distance: 88.4
click at [201, 67] on div "Copy - EndofYearFY24_RedBadge_FP 1080 × 1080 px Edit Copy - EndofYearFY24_RedBa…" at bounding box center [196, 110] width 86 height 86
type input "[DATE]_RedBadge_FP"
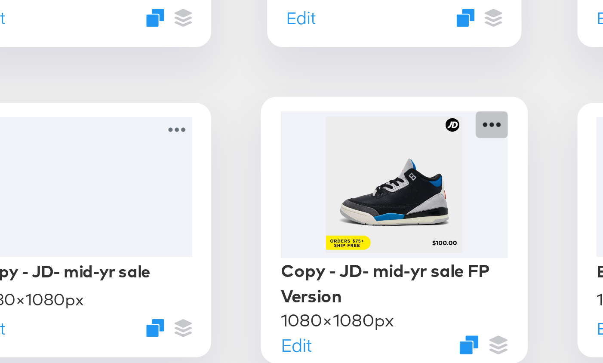
click at [438, 179] on icon at bounding box center [439, 179] width 11 height 9
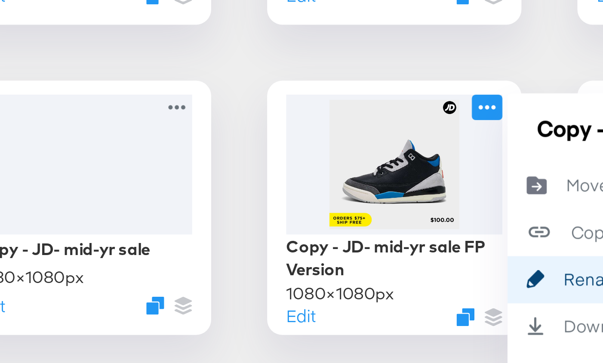
click at [456, 238] on icon "Rename" at bounding box center [454, 239] width 6 height 6
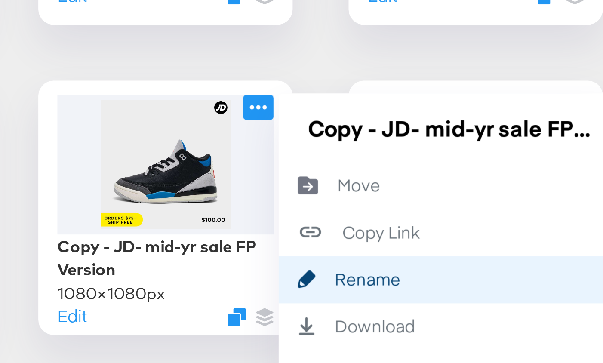
scroll to position [0, 21]
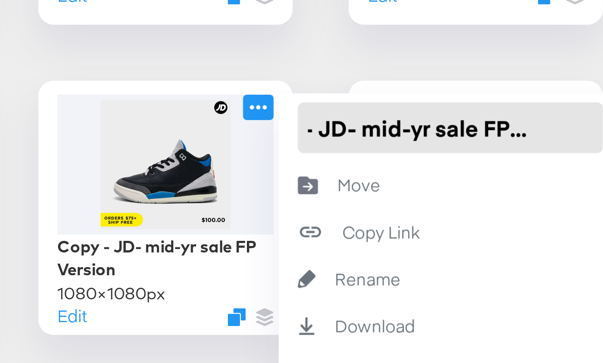
drag, startPoint x: 472, startPoint y: 188, endPoint x: 512, endPoint y: 188, distance: 40.0
click at [512, 188] on input "Copy - JD- mid-yr sale FP Version" at bounding box center [502, 188] width 103 height 17
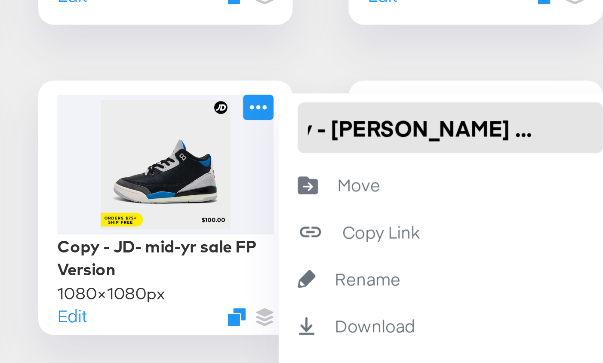
scroll to position [0, 0]
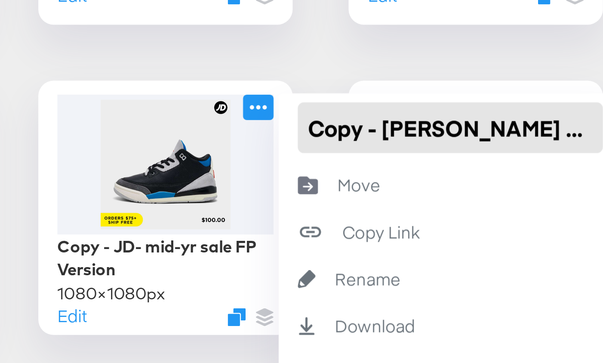
click at [465, 185] on input "Copy - JD- FP Version" at bounding box center [502, 188] width 103 height 17
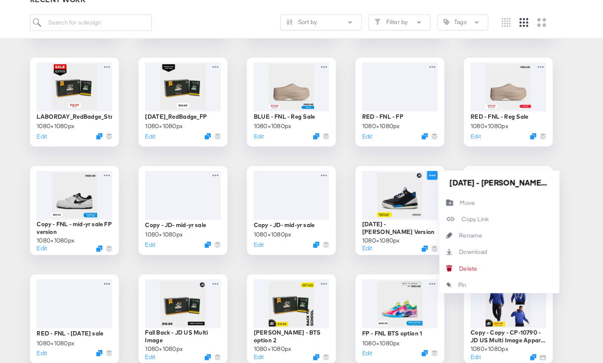
scroll to position [864, 0]
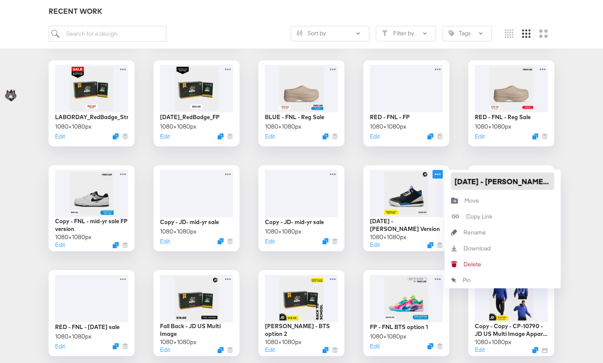
click at [453, 180] on input "Labor Day - JD- FP Version" at bounding box center [502, 180] width 103 height 17
type input "Yellow - [DATE] - [PERSON_NAME] Version"
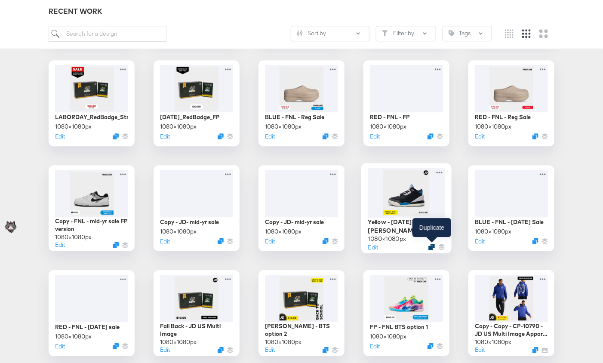
click at [433, 246] on icon "Duplicate" at bounding box center [431, 247] width 6 height 6
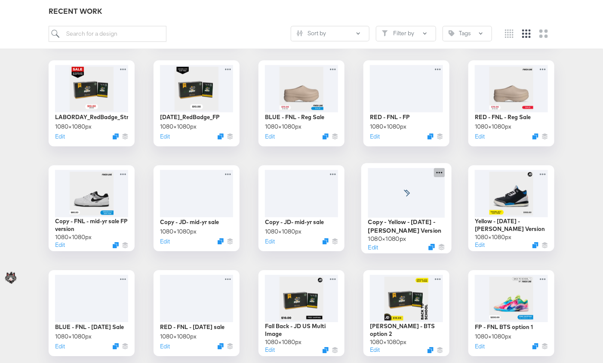
click at [439, 173] on icon at bounding box center [439, 172] width 11 height 9
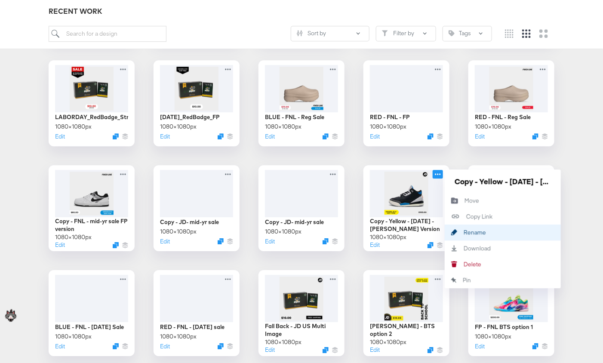
click at [463, 232] on div "Rename Rename" at bounding box center [463, 232] width 0 height 0
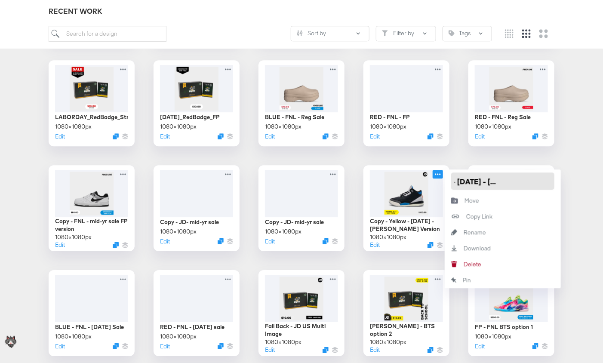
scroll to position [0, 0]
click at [490, 182] on input "Copy - Yellow - Labor Day - JD- FP Version" at bounding box center [502, 180] width 103 height 17
type input "Copy - Red - Labor Day - JD- FP Version"
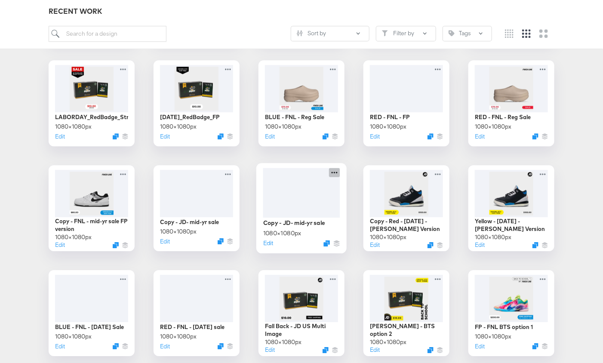
click at [335, 169] on icon at bounding box center [334, 172] width 11 height 9
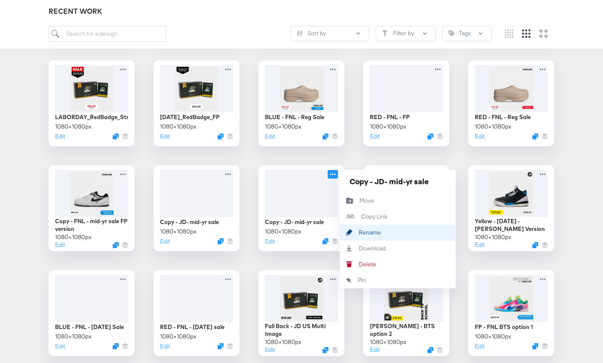
click at [358, 232] on div "Rename Rename" at bounding box center [358, 232] width 0 height 0
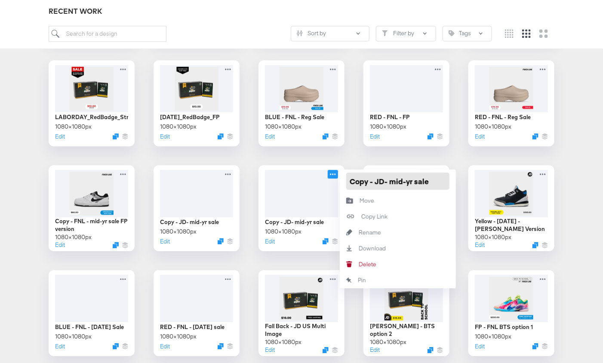
click at [359, 180] on input "Copy - JD- mid-yr sale" at bounding box center [397, 180] width 103 height 17
drag, startPoint x: 396, startPoint y: 180, endPoint x: 441, endPoint y: 181, distance: 44.7
click at [441, 181] on input "Yellow - JD- mid-yr sale" at bounding box center [397, 180] width 103 height 17
type input "Yellow - JD- [DATE] Sale Version"
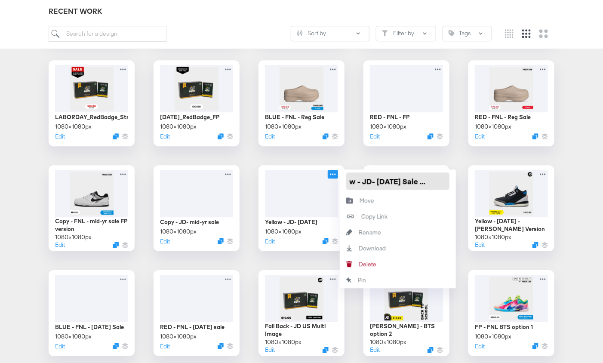
scroll to position [0, 28]
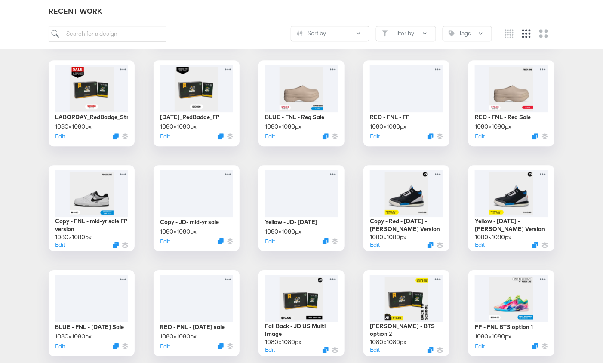
click at [227, 171] on icon at bounding box center [230, 172] width 6 height 2
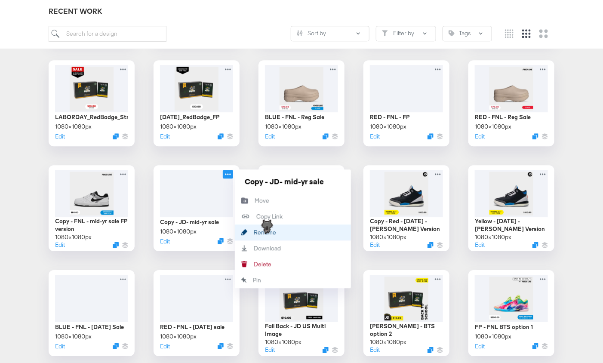
click at [250, 235] on div "Rename Rename" at bounding box center [244, 232] width 19 height 16
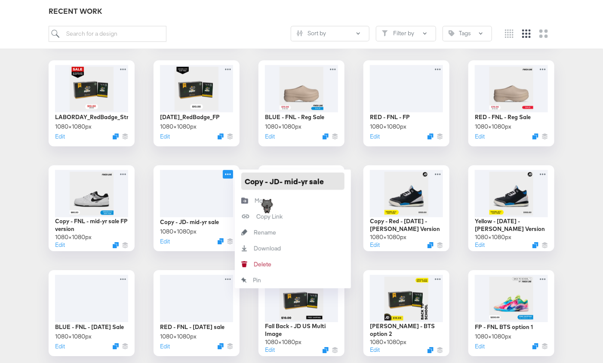
click at [248, 182] on input "Copy - JD- mid-yr sale" at bounding box center [292, 180] width 103 height 17
drag, startPoint x: 281, startPoint y: 181, endPoint x: 337, endPoint y: 182, distance: 56.3
click at [337, 182] on input "RED - JD- mid-yr sale" at bounding box center [292, 180] width 103 height 17
click at [252, 181] on input "RED - JD- Reg Sale" at bounding box center [292, 180] width 103 height 17
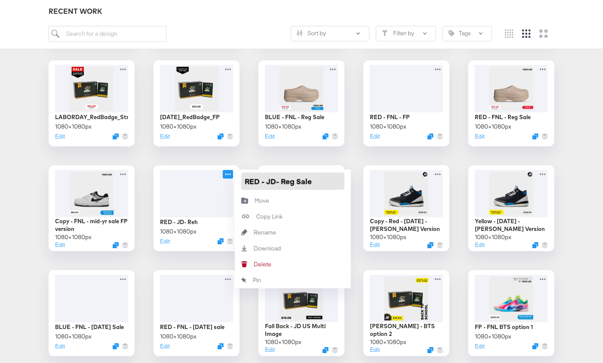
click at [252, 181] on input "RED - JD- Reg Sale" at bounding box center [292, 180] width 103 height 17
type input "YELLOW - JD- Reg Sale"
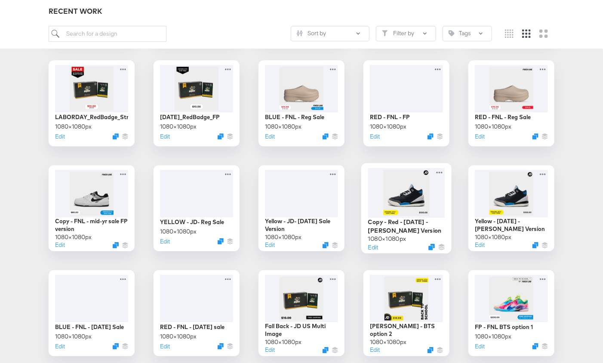
click at [403, 191] on div at bounding box center [406, 192] width 77 height 49
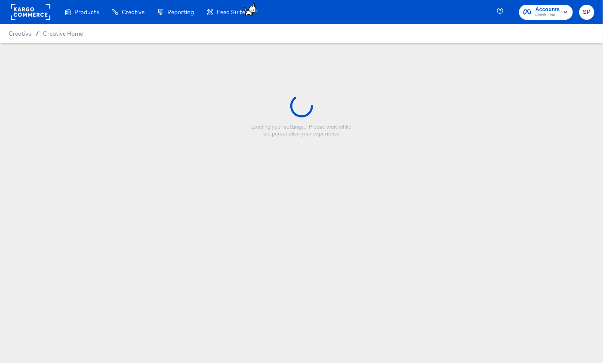
type input "Copy - Red - Labor Day - JD- FP Version"
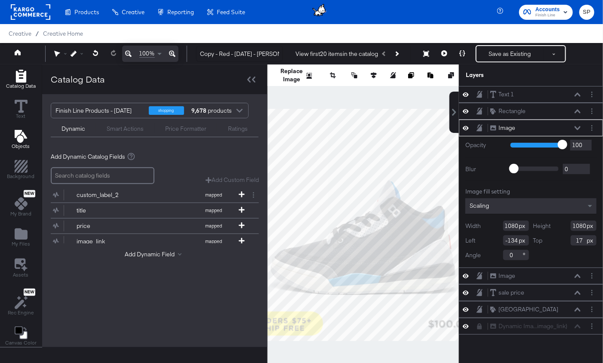
click at [24, 139] on icon "Add Text" at bounding box center [21, 136] width 13 height 13
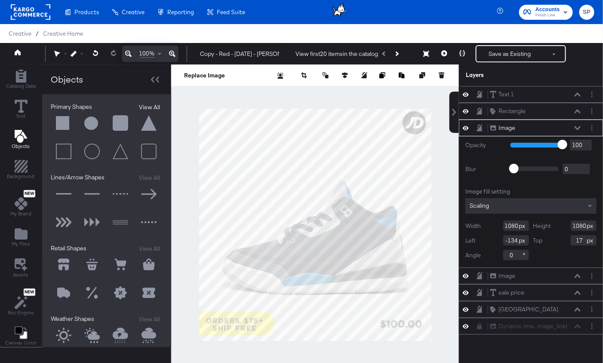
click at [137, 104] on button "View All" at bounding box center [149, 107] width 26 height 9
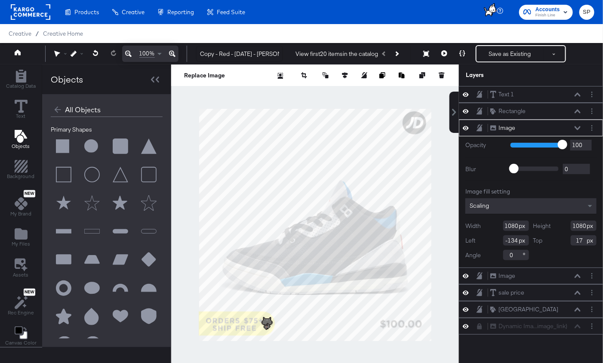
click at [59, 262] on button at bounding box center [64, 260] width 26 height 26
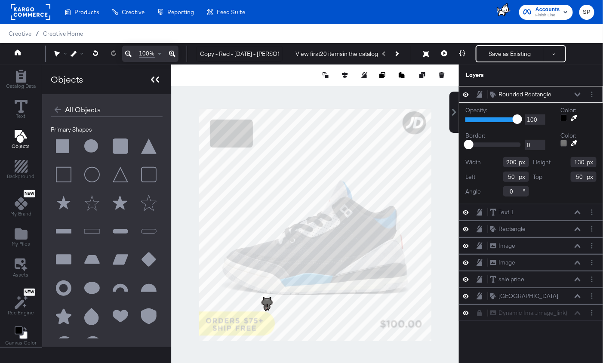
click at [153, 73] on div at bounding box center [154, 79] width 15 height 12
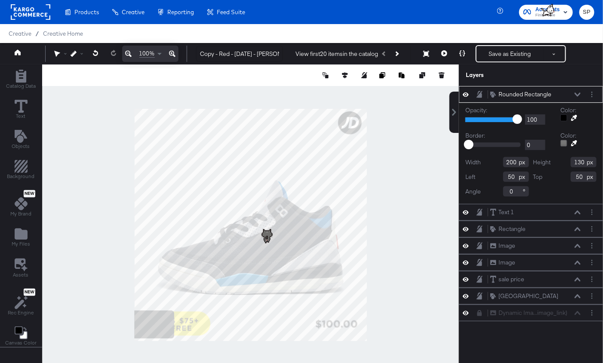
type input "-16"
type input "938"
type input "538"
type input "123"
type input "-18"
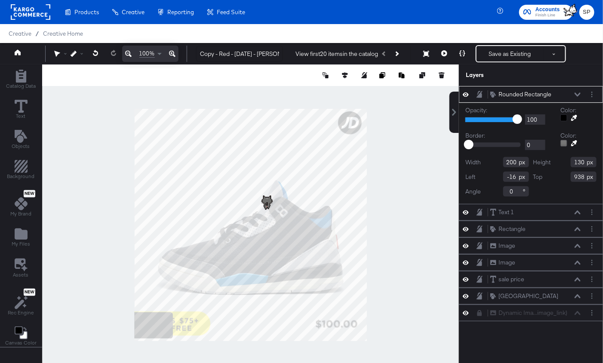
type input "946"
click at [95, 303] on div at bounding box center [250, 224] width 416 height 320
type input "431"
type input "100"
type input "969"
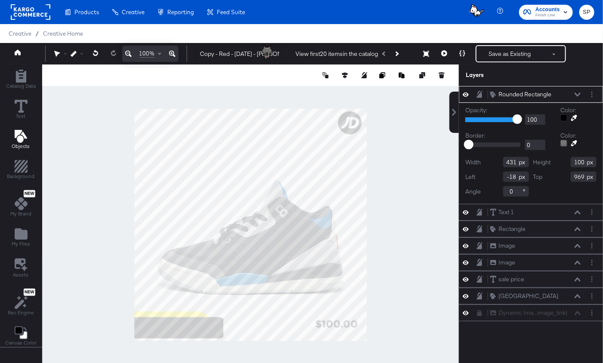
click at [22, 130] on icon "Add Text" at bounding box center [21, 136] width 13 height 13
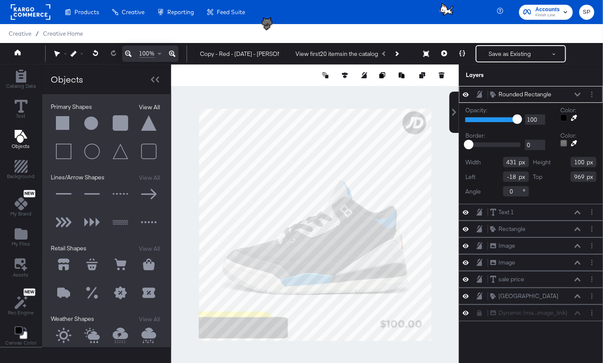
click at [142, 105] on button "View All" at bounding box center [149, 107] width 26 height 9
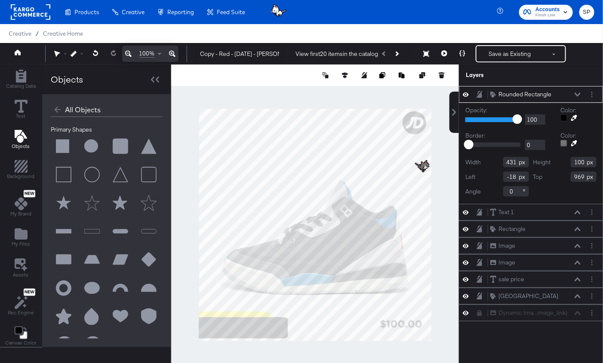
click at [120, 147] on button at bounding box center [120, 147] width 26 height 26
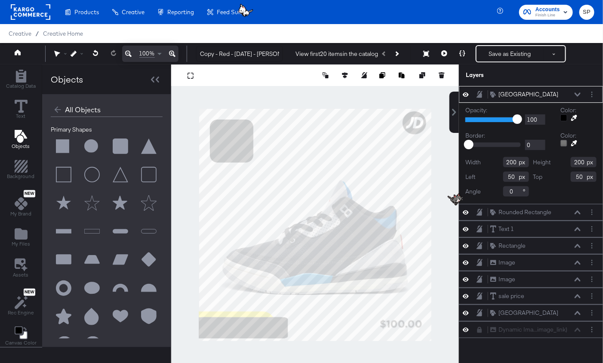
type input "896"
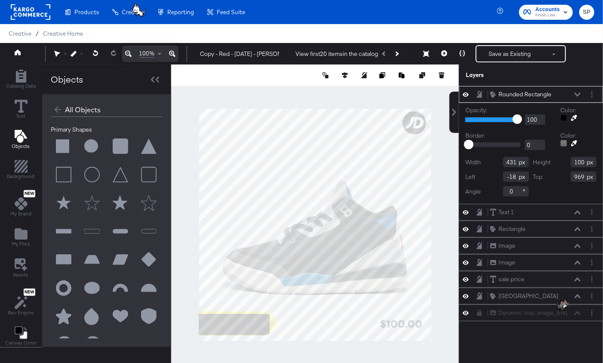
type input "-106"
type input "953"
click at [12, 229] on div "My Files" at bounding box center [21, 237] width 18 height 20
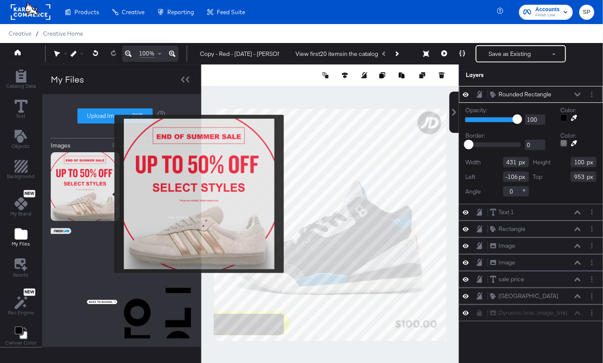
click at [109, 194] on img at bounding box center [85, 186] width 69 height 69
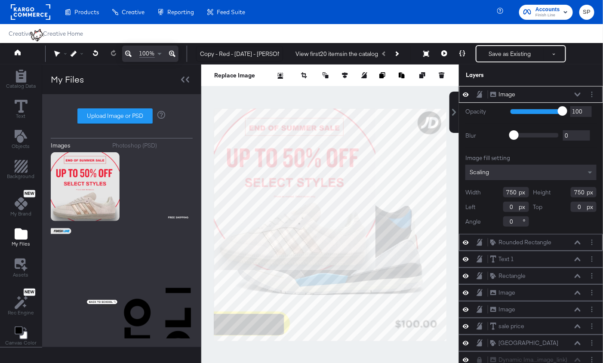
click at [576, 240] on button at bounding box center [577, 242] width 7 height 5
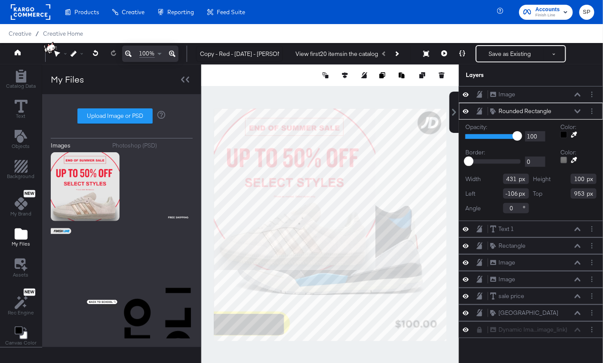
click at [573, 133] on icon at bounding box center [574, 135] width 6 height 6
click at [329, 150] on div at bounding box center [330, 224] width 257 height 320
type input "431"
type input "100"
click at [581, 108] on div "Rounded Rectangle Rounded Rectangle" at bounding box center [538, 111] width 96 height 9
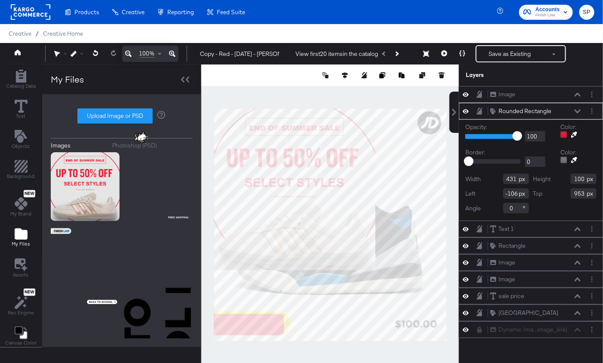
click at [574, 132] on icon at bounding box center [574, 135] width 6 height 6
click at [340, 158] on div at bounding box center [330, 224] width 257 height 320
click at [577, 109] on icon at bounding box center [577, 111] width 6 height 4
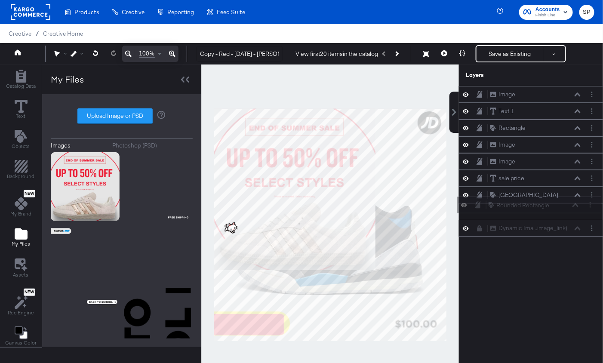
drag, startPoint x: 557, startPoint y: 110, endPoint x: 554, endPoint y: 209, distance: 98.9
click at [554, 209] on div "Image Image Rounded Rectangle Rounded Rectangle Text 1 Text 1 Rectangle Rectang…" at bounding box center [531, 161] width 144 height 150
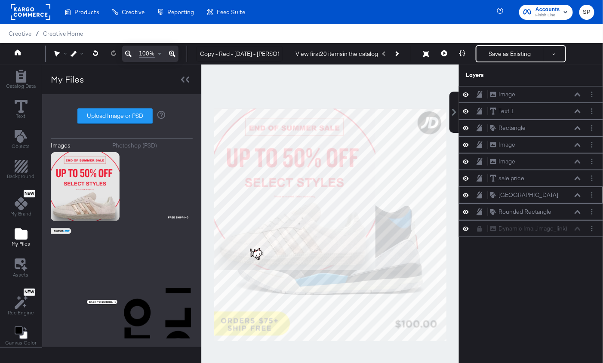
click at [468, 191] on icon at bounding box center [465, 194] width 6 height 7
click at [466, 193] on icon at bounding box center [465, 196] width 6 height 6
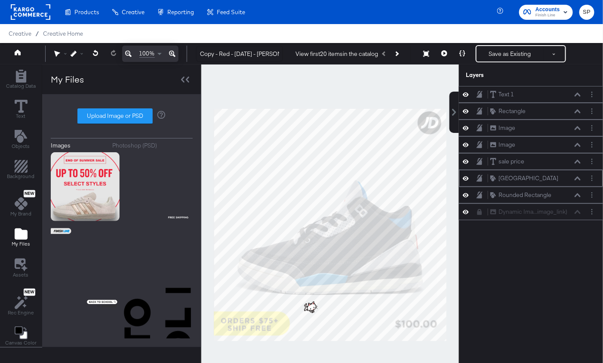
click at [467, 176] on icon at bounding box center [465, 178] width 6 height 4
click at [467, 175] on icon at bounding box center [465, 178] width 6 height 6
click at [467, 161] on icon at bounding box center [465, 161] width 6 height 7
click at [467, 161] on icon at bounding box center [465, 162] width 6 height 6
click at [467, 145] on icon at bounding box center [465, 144] width 6 height 7
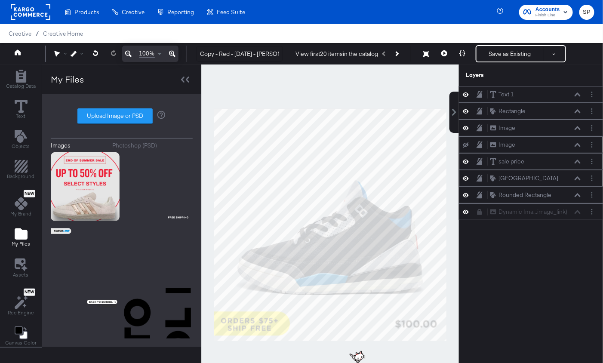
click at [467, 145] on icon at bounding box center [465, 145] width 6 height 6
click at [467, 126] on icon at bounding box center [465, 127] width 6 height 7
click at [573, 158] on div "sale price sale price" at bounding box center [535, 161] width 91 height 9
click at [576, 159] on icon at bounding box center [577, 161] width 6 height 4
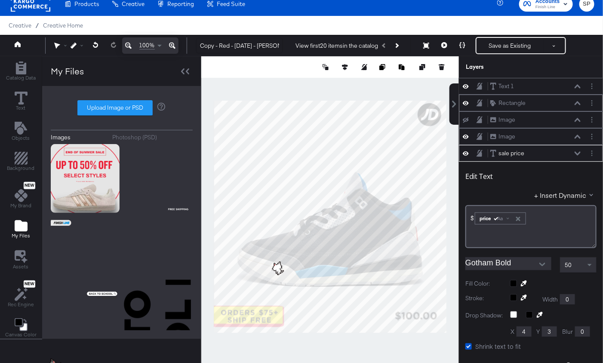
click at [465, 101] on icon at bounding box center [465, 102] width 6 height 7
click at [581, 85] on div "Text 1 Text 1" at bounding box center [538, 86] width 96 height 9
click at [578, 85] on icon at bounding box center [577, 86] width 6 height 4
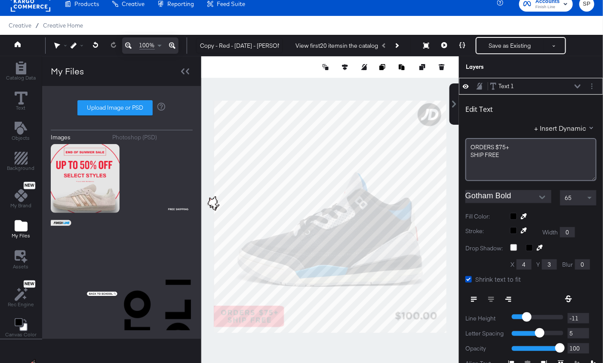
click at [515, 213] on div at bounding box center [553, 216] width 86 height 7
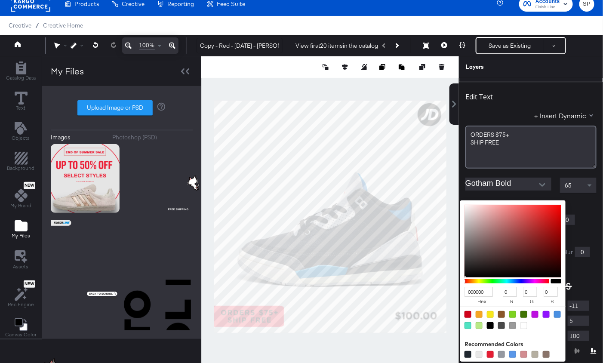
scroll to position [14, 0]
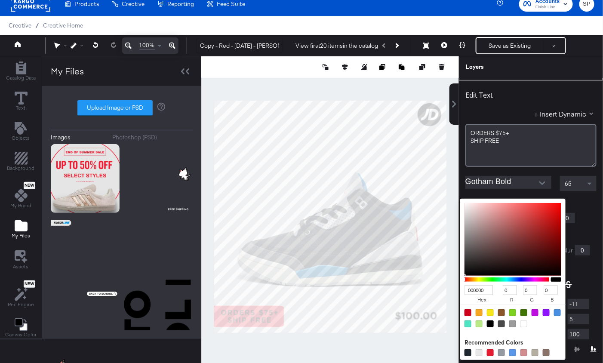
click at [525, 324] on div at bounding box center [523, 323] width 7 height 7
type input "FFFFFF"
type input "255"
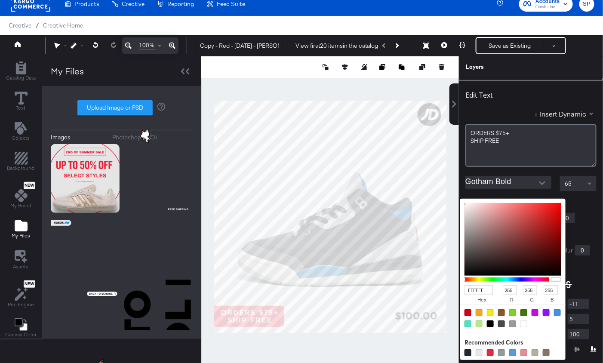
click at [585, 204] on div "FFFFFF hex 255 r 255 g 255 b 100 a Recommended Colors" at bounding box center [553, 202] width 86 height 7
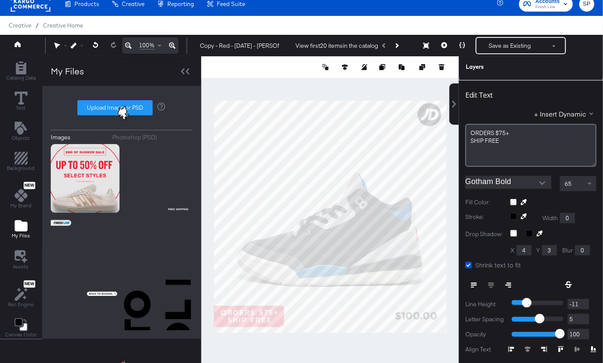
scroll to position [0, 0]
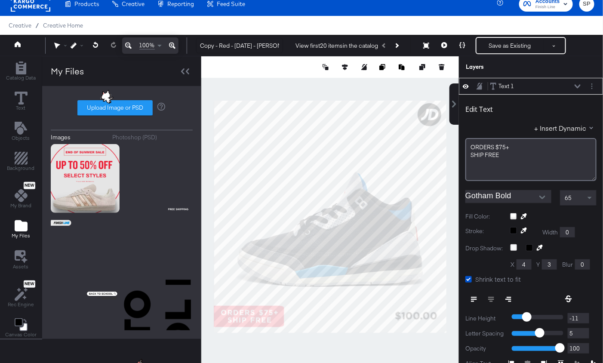
click at [579, 84] on icon at bounding box center [577, 86] width 6 height 4
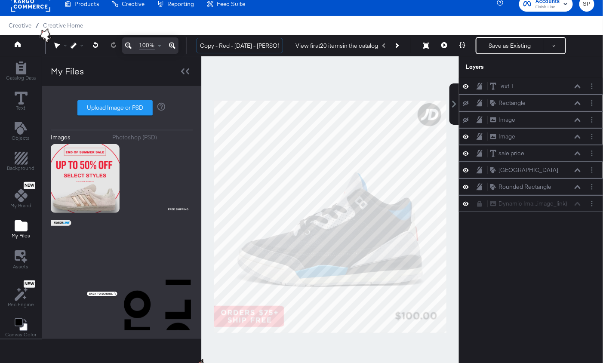
drag, startPoint x: 219, startPoint y: 45, endPoint x: 181, endPoint y: 43, distance: 38.3
click at [181, 43] on div "100% Copy - Red - Labor Day - JD- FP Version View first 20 items in the catalog…" at bounding box center [301, 45] width 603 height 21
type input "Red - Labor Day - JD- FP Version"
click at [498, 48] on button "Save as Existing" at bounding box center [509, 45] width 67 height 15
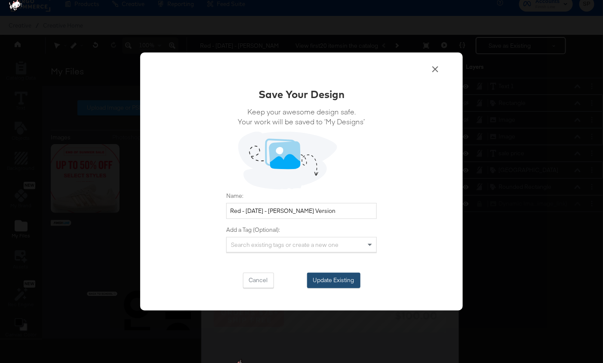
click at [333, 277] on button "Update Existing" at bounding box center [333, 280] width 53 height 15
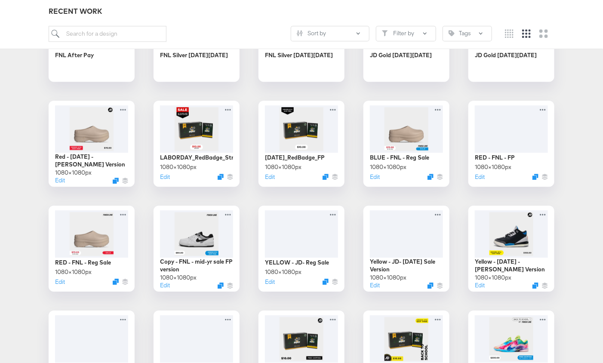
scroll to position [819, 0]
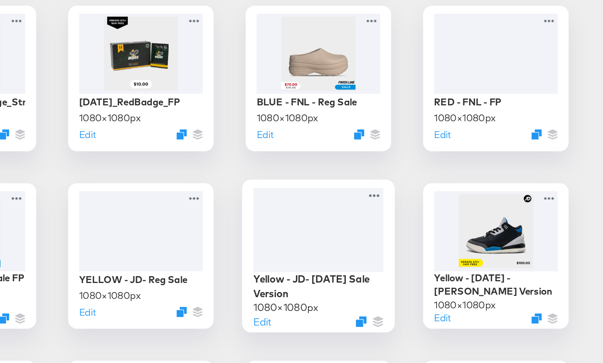
click at [407, 238] on div at bounding box center [406, 237] width 77 height 49
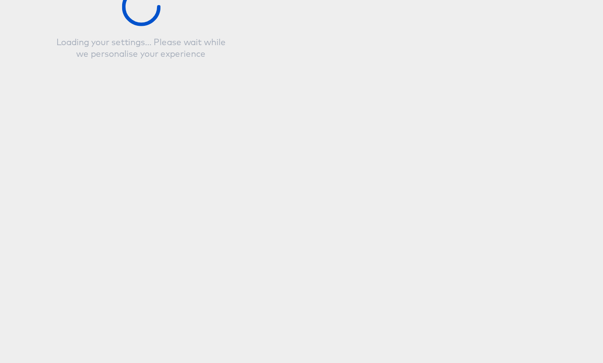
type input "Yellow - JD- Labor Day Sale Version"
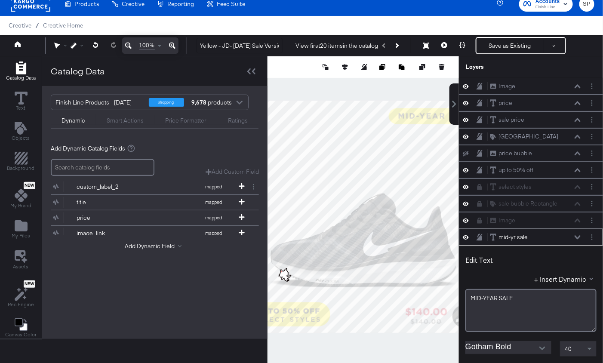
scroll to position [148, 0]
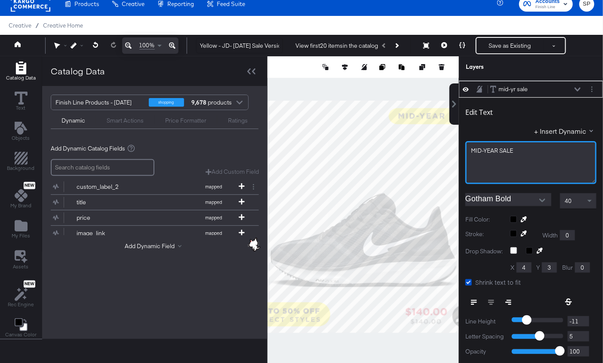
click at [503, 147] on span "MID-YEAR ﻿SALE" at bounding box center [492, 151] width 42 height 8
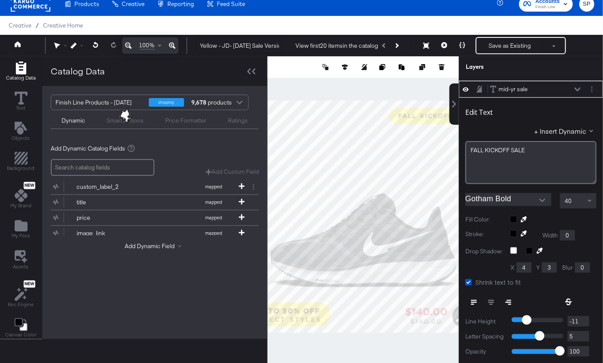
click at [217, 73] on div "Catalog Data" at bounding box center [154, 71] width 225 height 30
click at [253, 73] on icon at bounding box center [253, 71] width 3 height 6
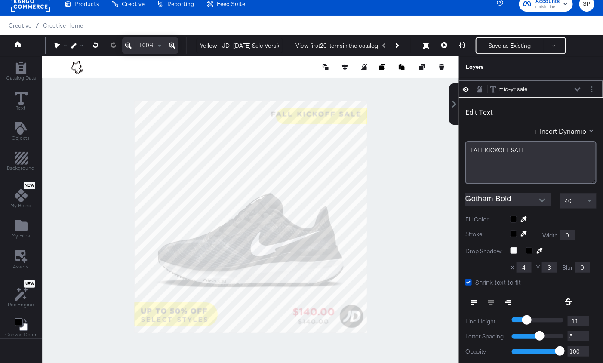
type input "419"
type input "54"
type input "636"
type input "38"
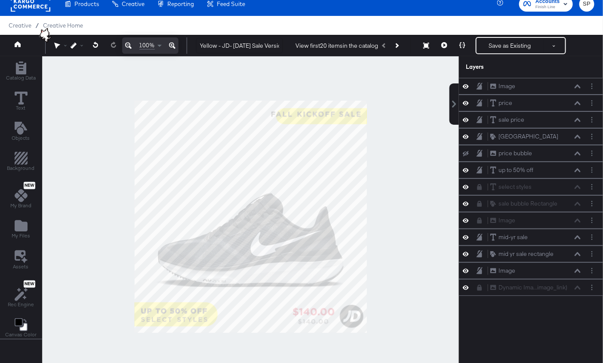
scroll to position [0, 0]
click at [426, 125] on div at bounding box center [250, 216] width 416 height 320
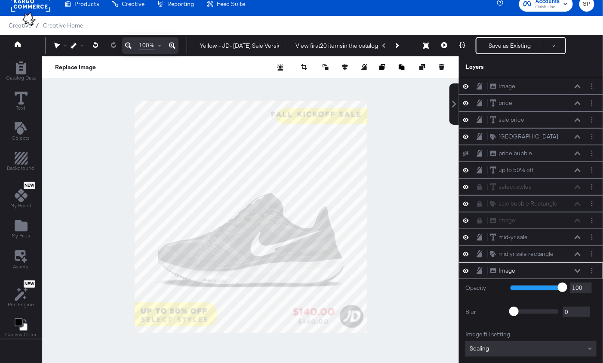
scroll to position [43, 0]
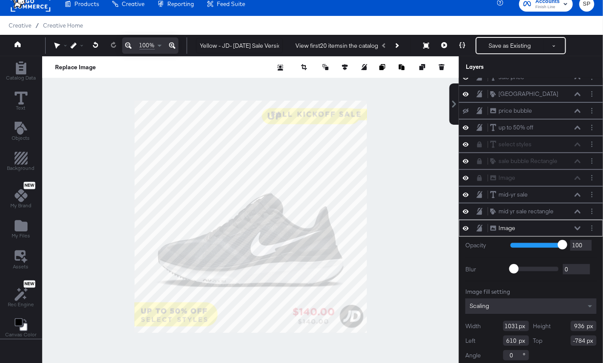
type input "544"
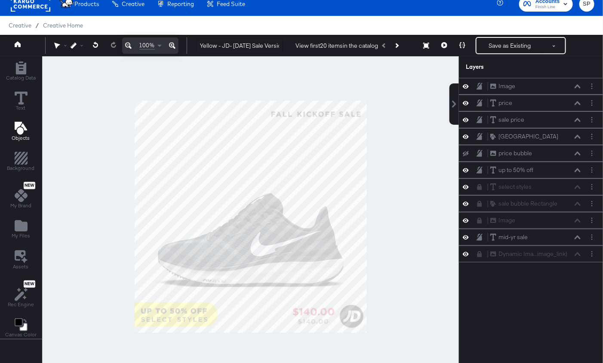
click at [15, 136] on span "Objects" at bounding box center [21, 138] width 18 height 7
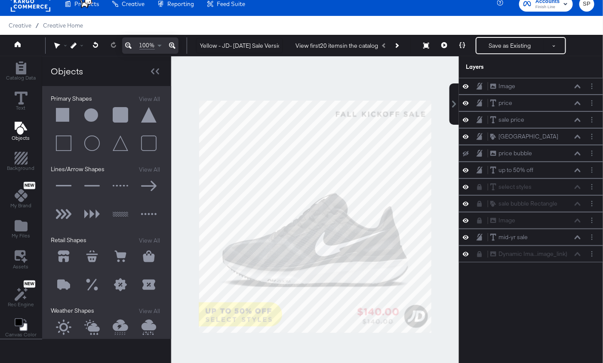
click at [121, 116] on button at bounding box center [120, 115] width 26 height 26
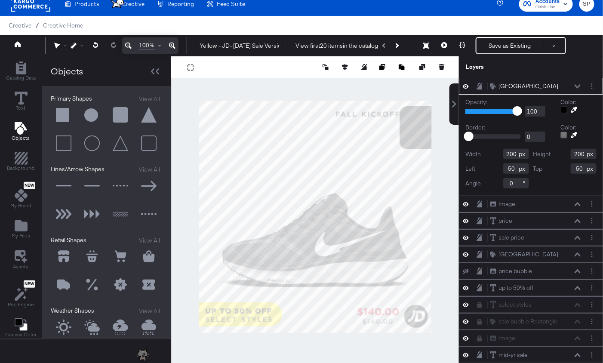
type input "933"
type input "26"
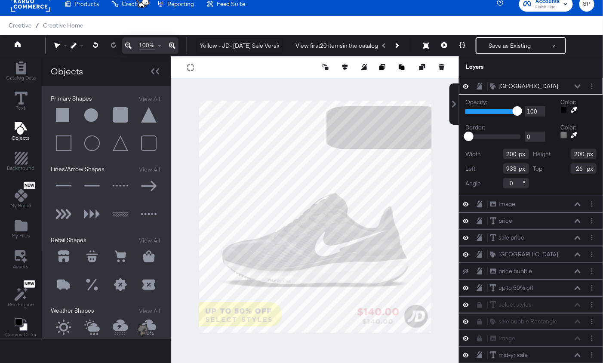
type input "594"
type input "542"
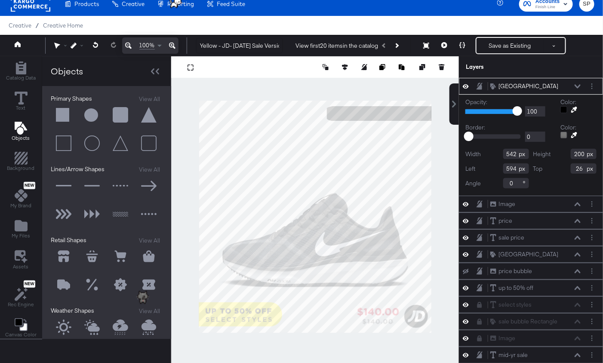
type input "68"
click at [573, 109] on icon at bounding box center [574, 110] width 6 height 6
click at [275, 312] on div at bounding box center [314, 216] width 287 height 320
click at [577, 85] on icon at bounding box center [577, 86] width 6 height 4
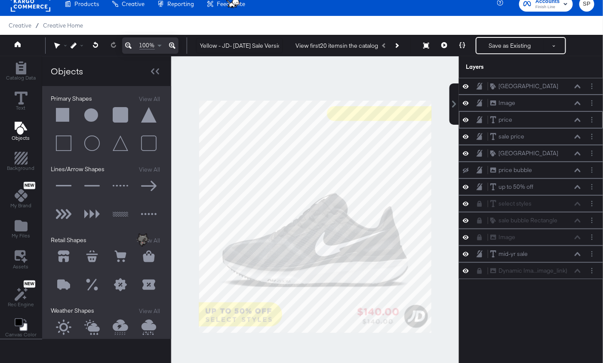
scroll to position [7, 0]
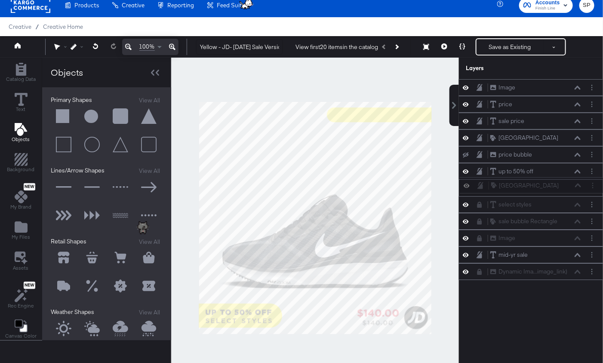
drag, startPoint x: 548, startPoint y: 88, endPoint x: 548, endPoint y: 190, distance: 102.7
click at [548, 190] on div "Rounded Square Rounded Square Image Image price price sale price sale price Rou…" at bounding box center [531, 179] width 144 height 201
drag, startPoint x: 566, startPoint y: 186, endPoint x: 571, endPoint y: 254, distance: 68.1
click at [571, 254] on div "Rounded Square [GEOGRAPHIC_DATA]" at bounding box center [540, 250] width 91 height 9
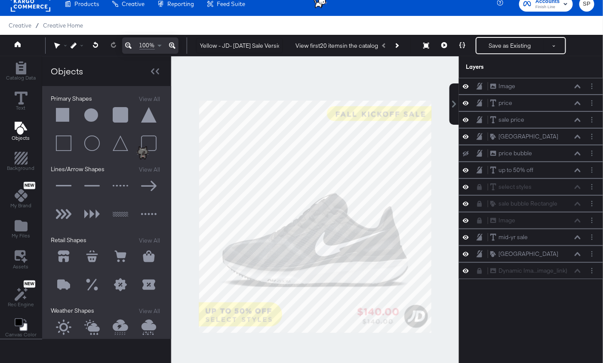
scroll to position [148, 0]
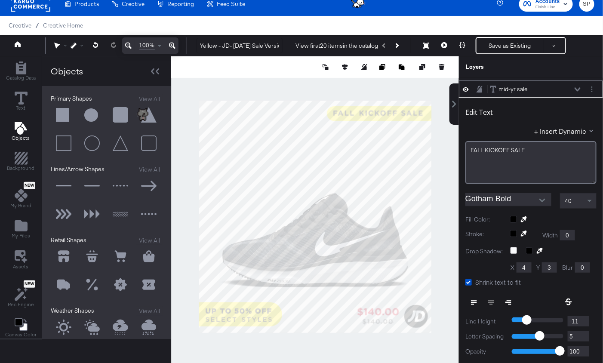
type input "625"
type input "33"
click at [440, 147] on div at bounding box center [315, 216] width 288 height 320
type input "629"
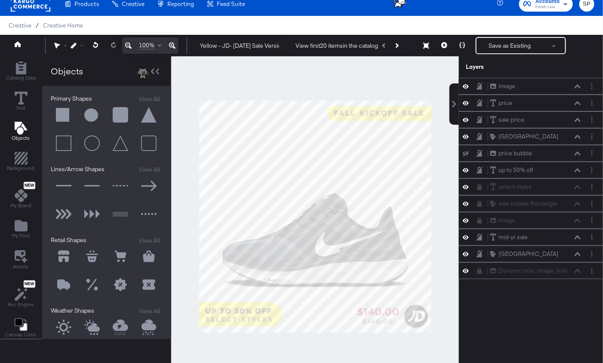
click at [444, 181] on div at bounding box center [315, 216] width 288 height 320
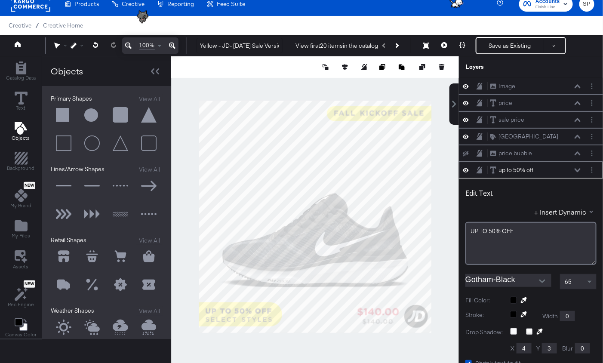
scroll to position [82, 0]
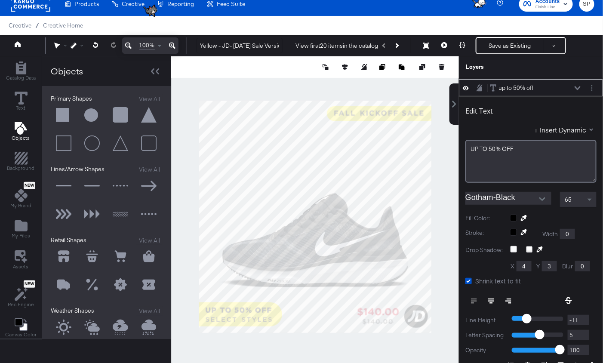
type input "920"
click at [442, 301] on div at bounding box center [315, 216] width 288 height 320
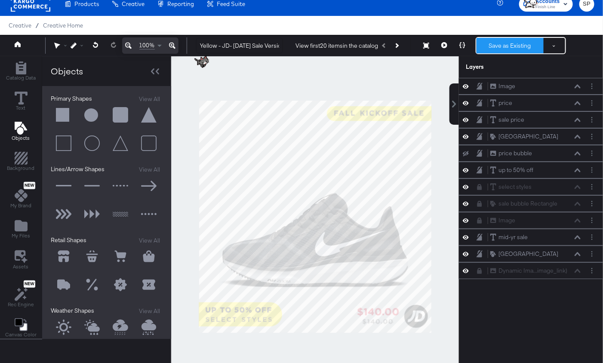
click at [511, 45] on button "Save as Existing" at bounding box center [509, 45] width 67 height 15
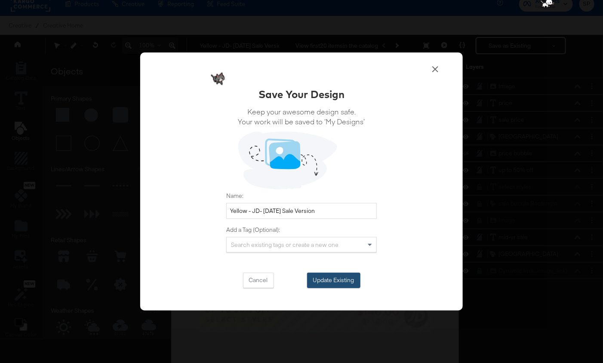
click at [325, 275] on button "Update Existing" at bounding box center [333, 280] width 53 height 15
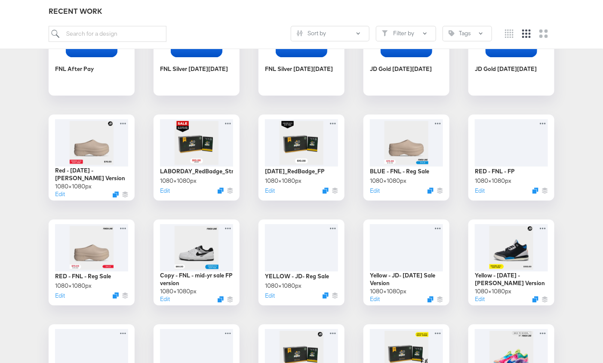
scroll to position [857, 0]
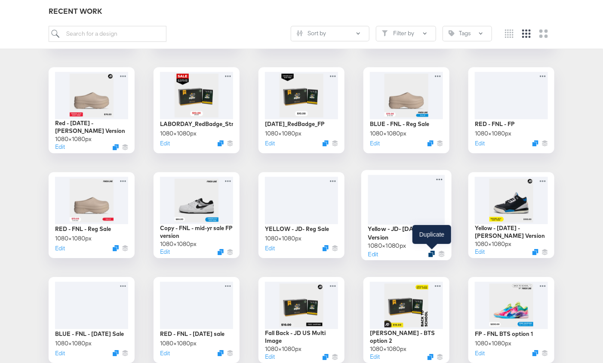
click at [429, 251] on icon "Duplicate" at bounding box center [431, 254] width 6 height 6
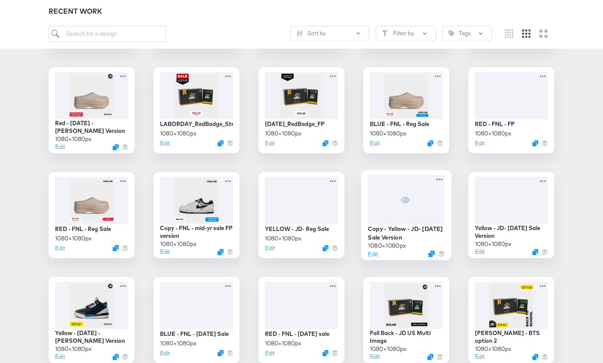
click at [402, 202] on div at bounding box center [406, 199] width 77 height 49
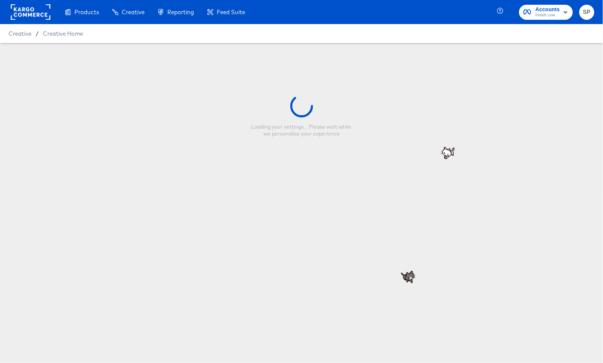
type input "Copy - Yellow - JD- Labor Day Sale Version"
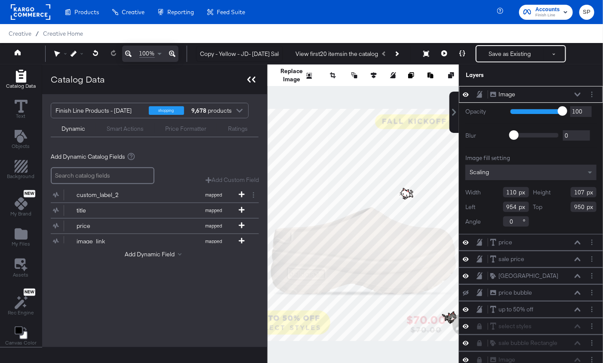
click at [250, 79] on icon at bounding box center [251, 80] width 8 height 6
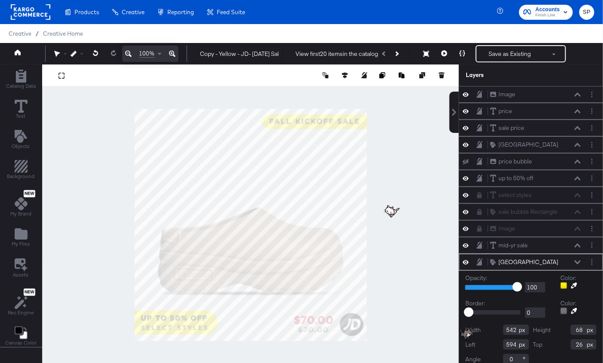
scroll to position [4, 0]
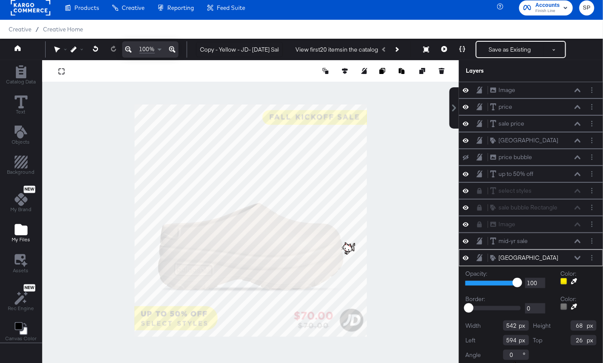
click at [21, 229] on icon "Add Files" at bounding box center [21, 229] width 13 height 11
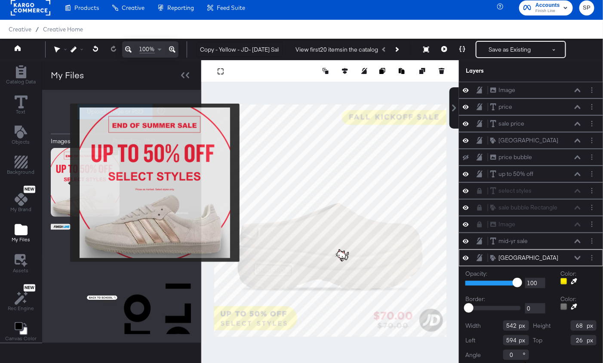
click at [64, 183] on img at bounding box center [85, 182] width 69 height 69
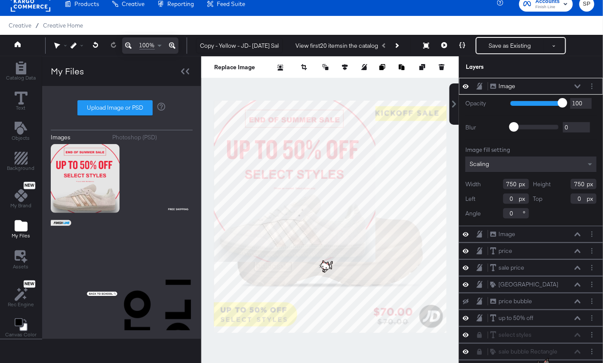
scroll to position [12, 0]
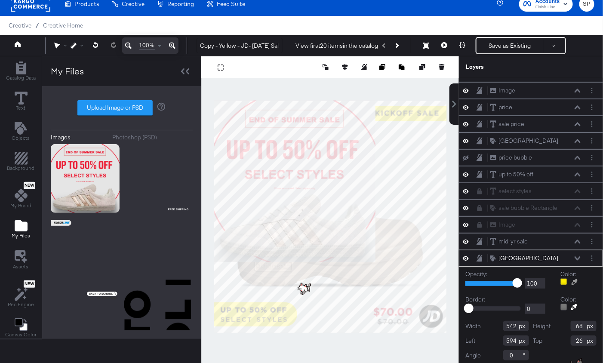
click at [573, 279] on icon at bounding box center [574, 282] width 6 height 6
click at [300, 141] on div at bounding box center [330, 216] width 257 height 320
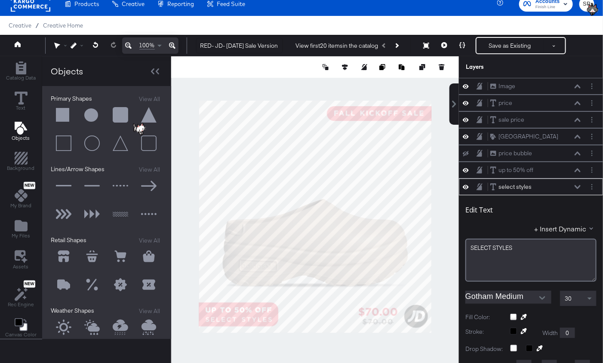
scroll to position [105, 0]
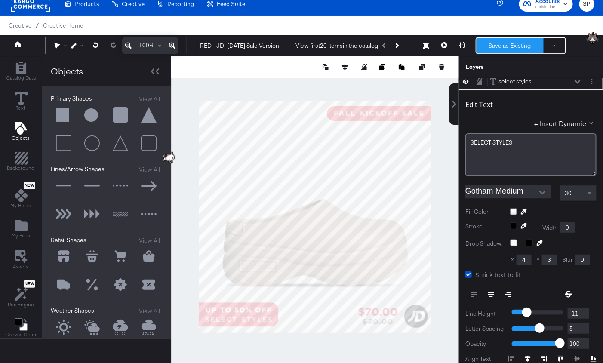
type input "RED - JD- [DATE] Sale Version"
click at [509, 44] on button "Save as Existing" at bounding box center [509, 45] width 67 height 15
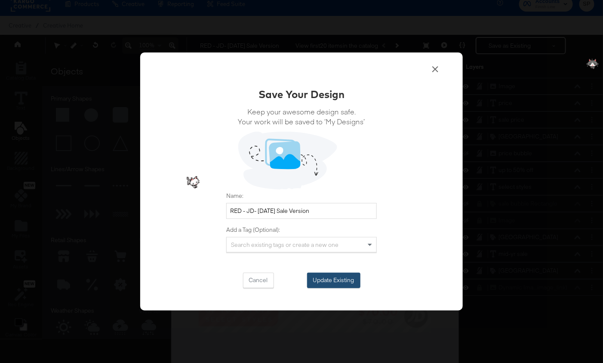
click at [324, 274] on button "Update Existing" at bounding box center [333, 280] width 53 height 15
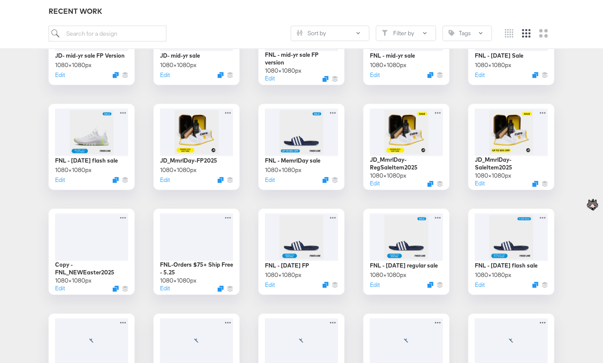
scroll to position [1765, 0]
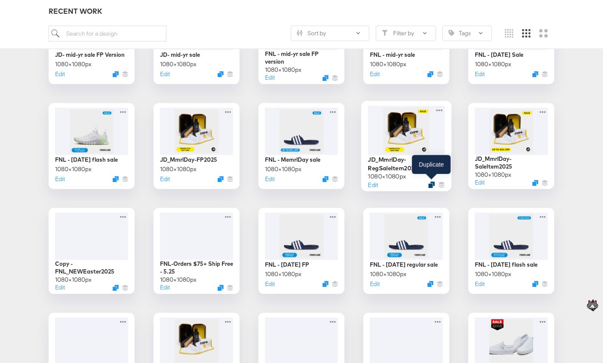
click at [429, 182] on icon "Duplicate" at bounding box center [431, 185] width 6 height 6
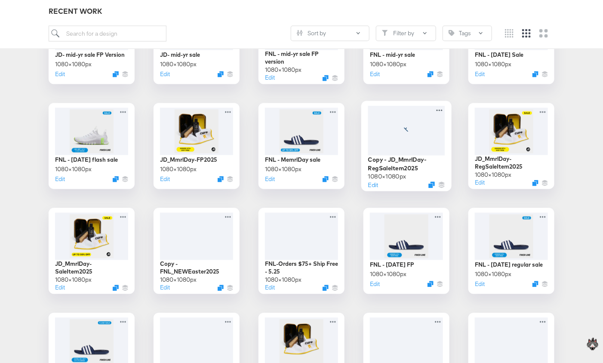
click at [420, 134] on div at bounding box center [406, 130] width 77 height 49
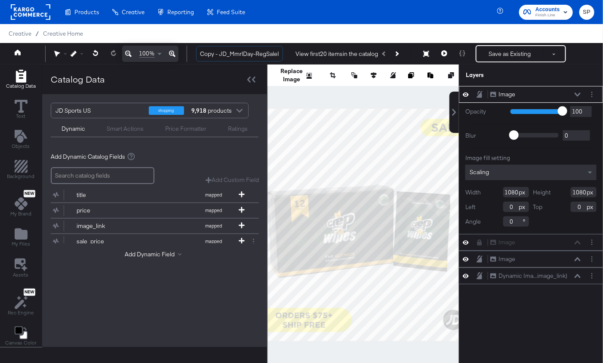
drag, startPoint x: 219, startPoint y: 53, endPoint x: 153, endPoint y: 42, distance: 67.1
click at [153, 42] on div "Products Products Product Catalogs Enhance Your Product Catalog, Map Them to Pu…" at bounding box center [301, 191] width 603 height 382
drag, startPoint x: 239, startPoint y: 54, endPoint x: 288, endPoint y: 56, distance: 49.0
click at [288, 56] on div "YELLOW - JD_MmrlDay-RegSaleItem2025 View first 20 items in the catalog Save as …" at bounding box center [391, 53] width 405 height 17
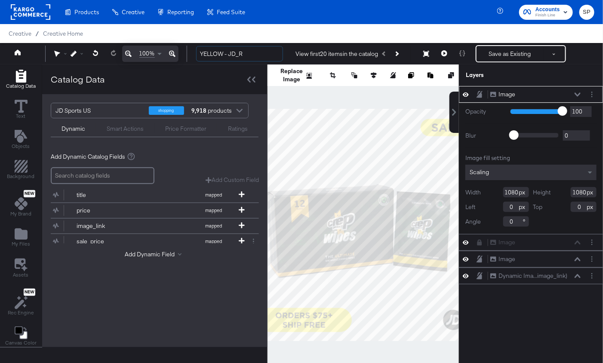
scroll to position [0, 0]
type input "YELLOW - JD_Reg Sale Itme"
click at [245, 85] on div at bounding box center [251, 79] width 15 height 12
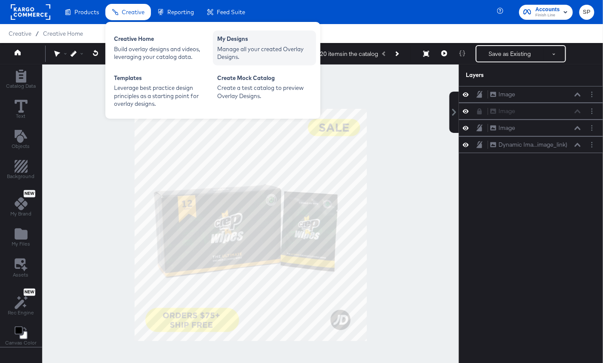
click at [242, 49] on div "Manage all your created Overlay Designs." at bounding box center [264, 53] width 95 height 16
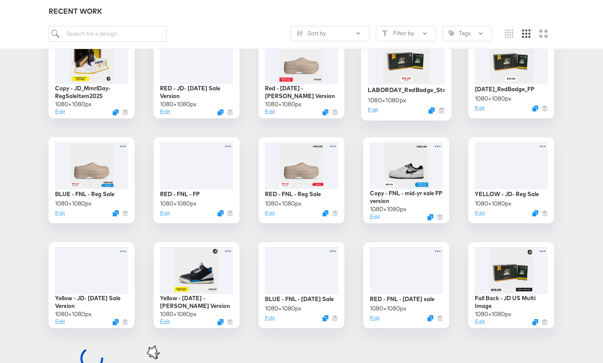
scroll to position [891, 0]
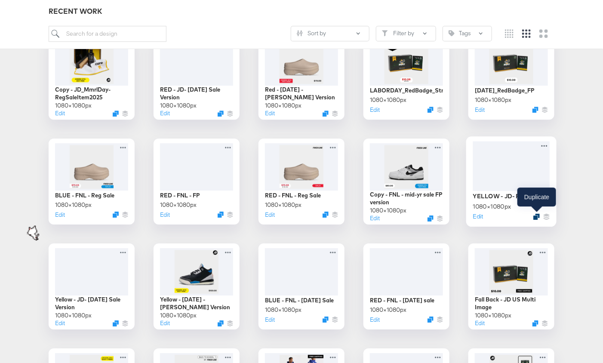
click at [538, 215] on icon "Duplicate" at bounding box center [536, 216] width 6 height 6
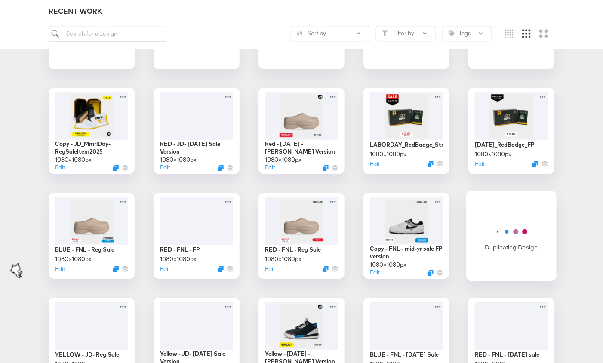
scroll to position [831, 0]
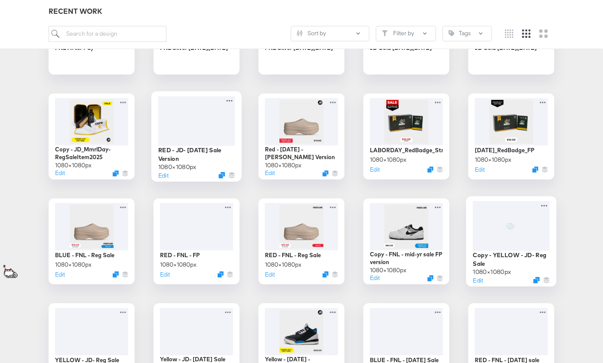
click at [222, 171] on div "Edit" at bounding box center [196, 175] width 77 height 8
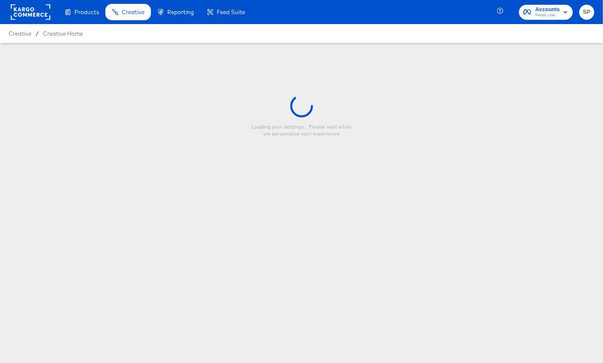
type input "RED - JD- [DATE] Sale Version"
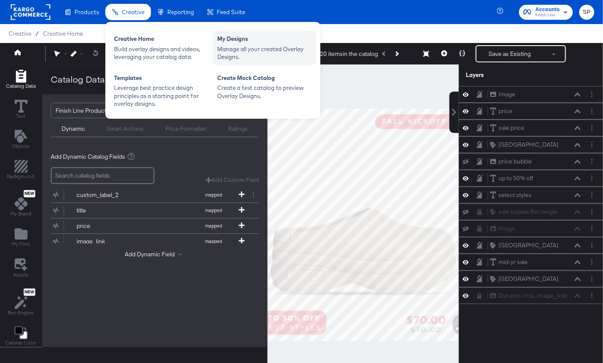
click at [246, 52] on div "Manage all your created Overlay Designs." at bounding box center [264, 53] width 95 height 16
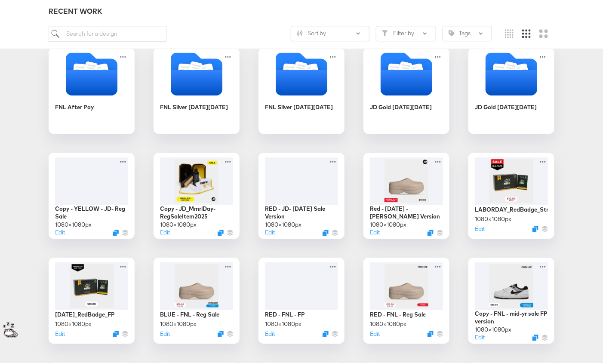
scroll to position [771, 0]
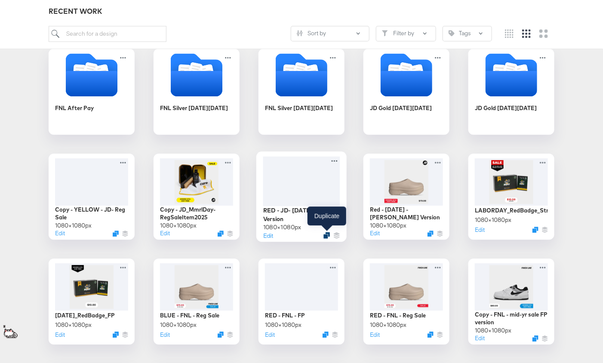
click at [326, 233] on icon "Duplicate" at bounding box center [326, 235] width 6 height 6
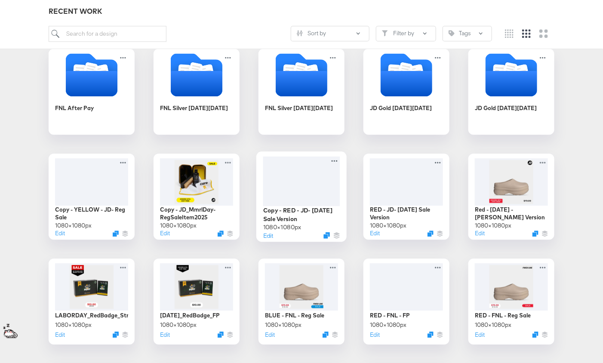
click at [324, 185] on div at bounding box center [301, 180] width 77 height 49
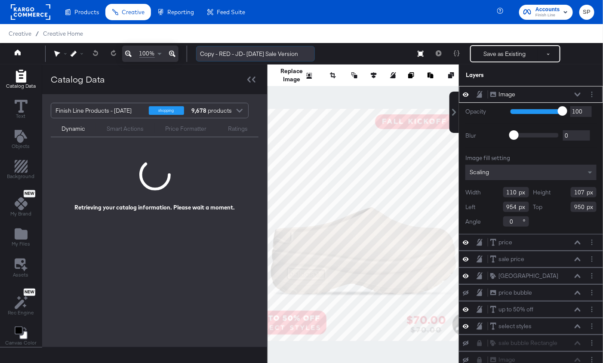
click at [210, 57] on input "Copy - RED - JD- [DATE] Sale Version" at bounding box center [255, 54] width 119 height 16
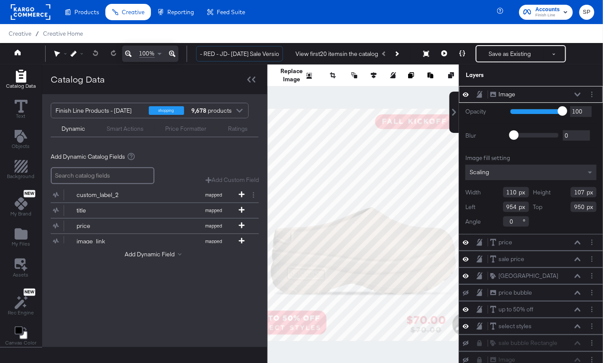
drag, startPoint x: 204, startPoint y: 54, endPoint x: 187, endPoint y: 54, distance: 17.2
click at [187, 54] on div "100% - RED - JD- [DATE] Sale Version View first 20 items in the catalog Save as…" at bounding box center [301, 53] width 603 height 21
drag, startPoint x: 255, startPoint y: 54, endPoint x: 226, endPoint y: 53, distance: 29.2
click at [226, 53] on input "RED - JD- [DATE] Sale Version" at bounding box center [239, 54] width 87 height 16
type input "RED - JD- Reg Sale Version"
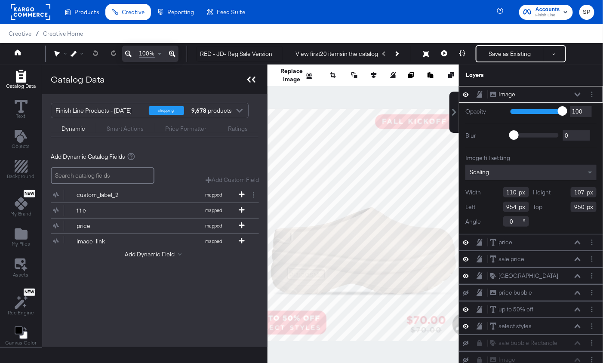
click at [249, 77] on icon at bounding box center [251, 80] width 8 height 6
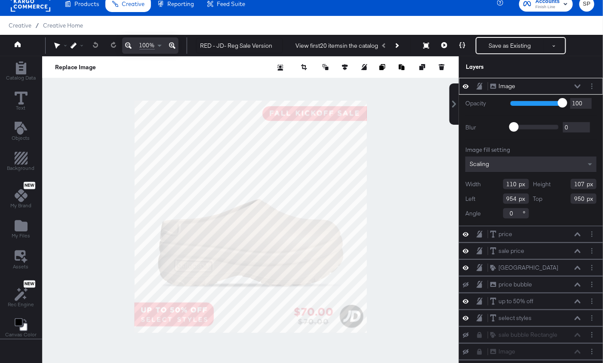
scroll to position [164, 0]
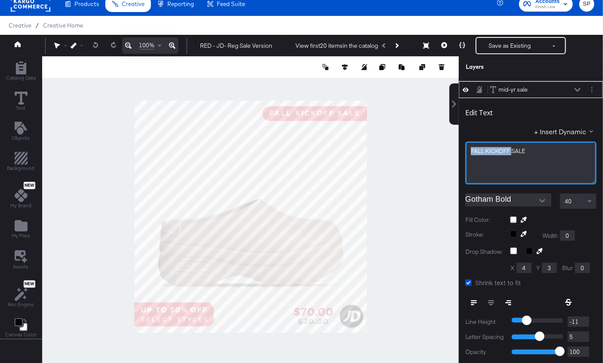
drag, startPoint x: 511, startPoint y: 147, endPoint x: 457, endPoint y: 144, distance: 53.8
click at [457, 144] on div "Image Image price price sale price sale price Rounded Square Rounded Square pri…" at bounding box center [525, 220] width 155 height 285
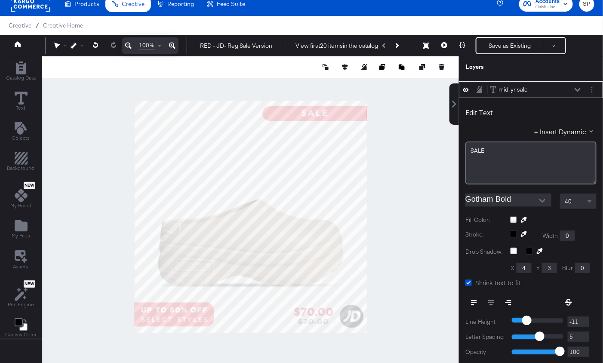
type input "248"
type input "68"
type input "800"
type input "26"
type input "198"
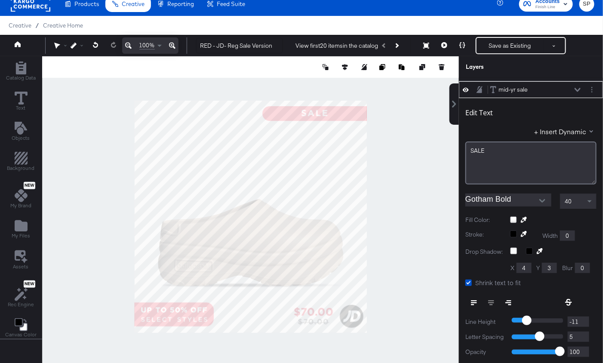
type input "850"
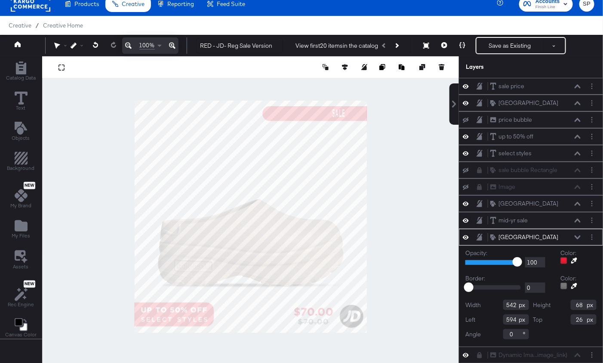
scroll to position [29, 0]
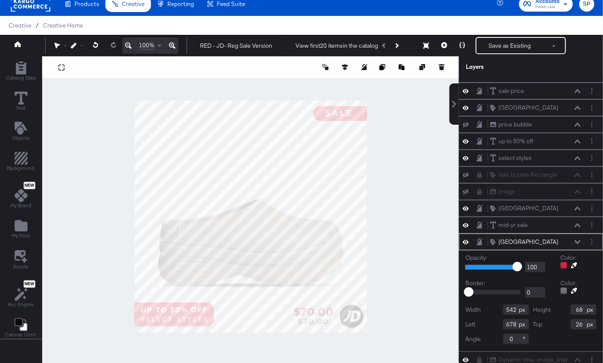
type input "830"
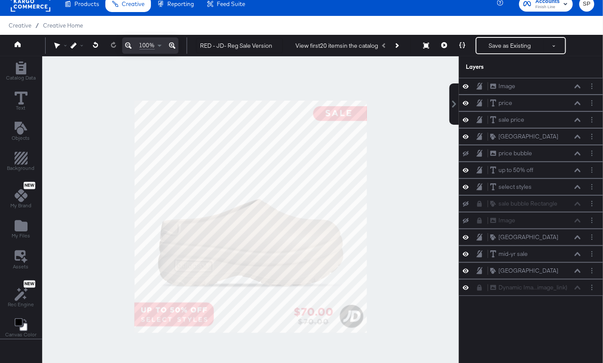
scroll to position [0, 0]
click at [412, 139] on div at bounding box center [250, 216] width 416 height 320
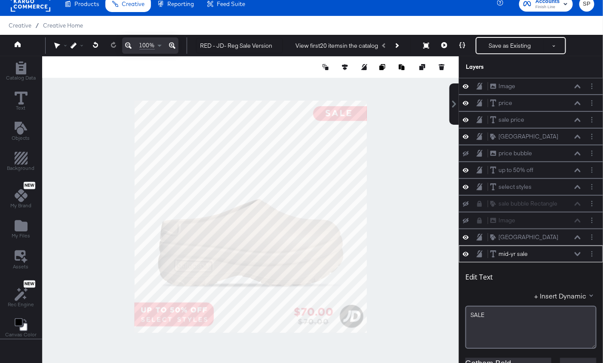
scroll to position [164, 0]
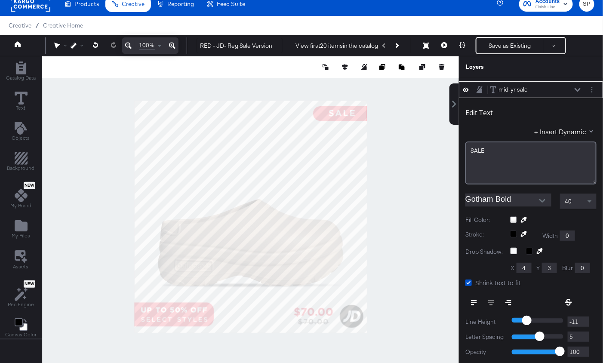
type input "866"
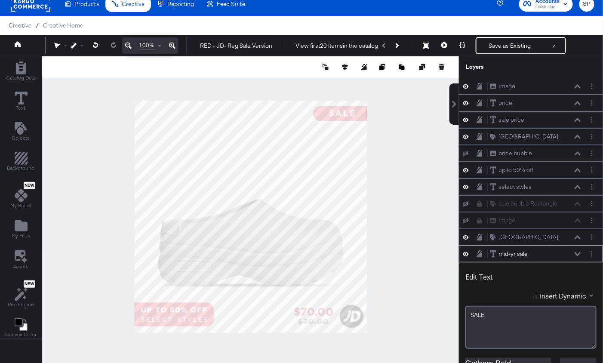
click at [424, 158] on div at bounding box center [250, 216] width 416 height 320
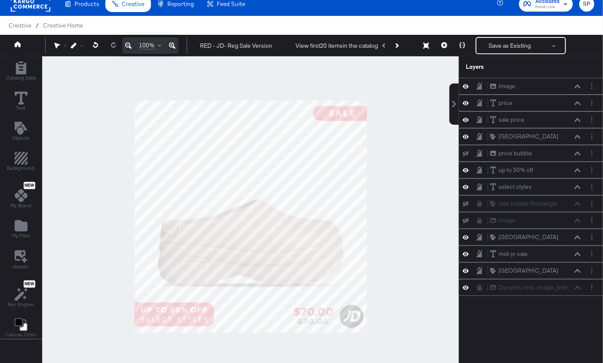
scroll to position [82, 0]
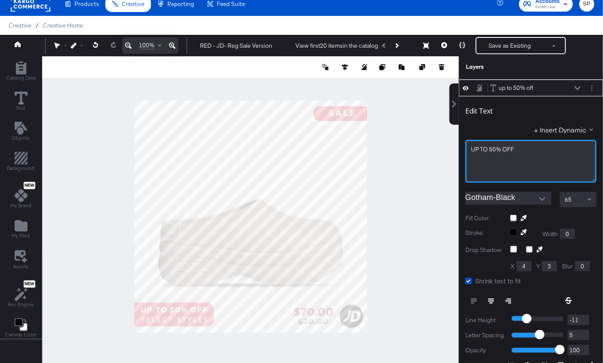
click at [492, 145] on span "UP ﻿TO 50% OFF" at bounding box center [492, 149] width 43 height 8
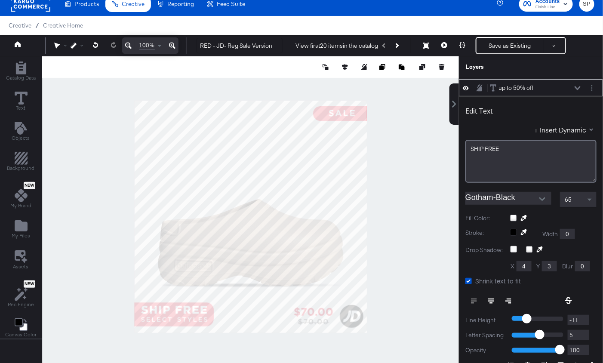
click at [579, 196] on div "65" at bounding box center [578, 199] width 36 height 15
click at [590, 199] on span at bounding box center [589, 200] width 4 height 3
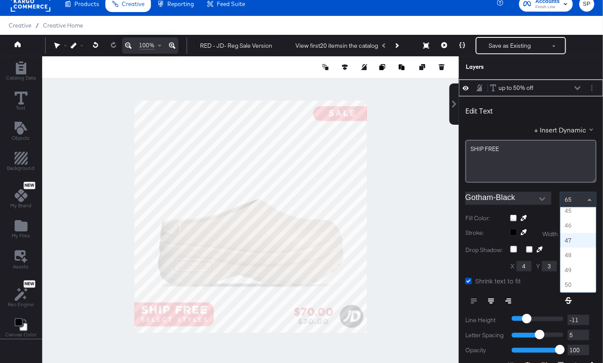
scroll to position [652, 0]
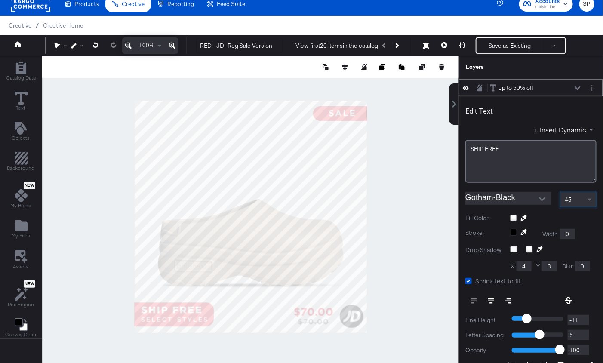
click at [586, 199] on span at bounding box center [590, 199] width 11 height 15
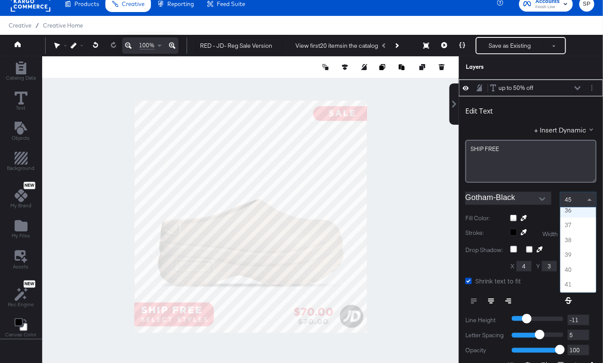
scroll to position [502, 0]
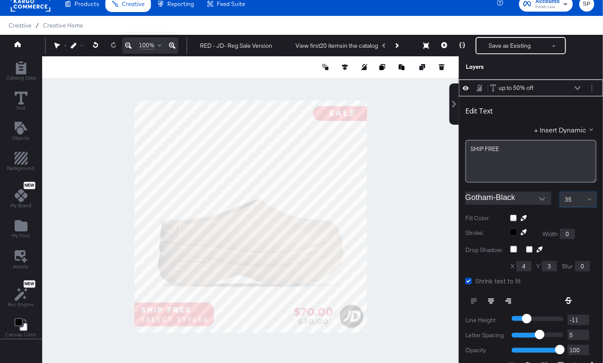
click at [589, 199] on span at bounding box center [590, 199] width 11 height 15
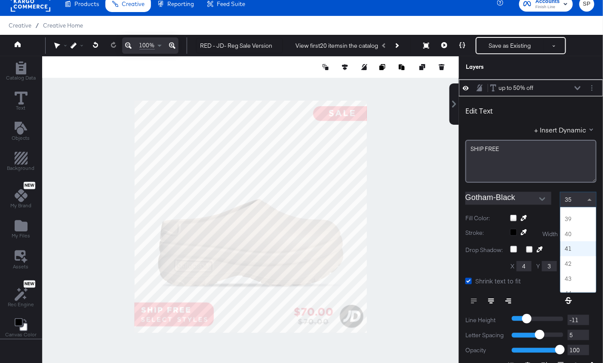
scroll to position [561, 0]
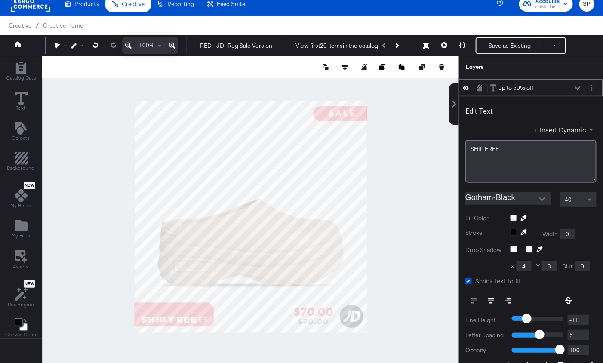
type input "32"
type input "967"
type input "306"
type input "435"
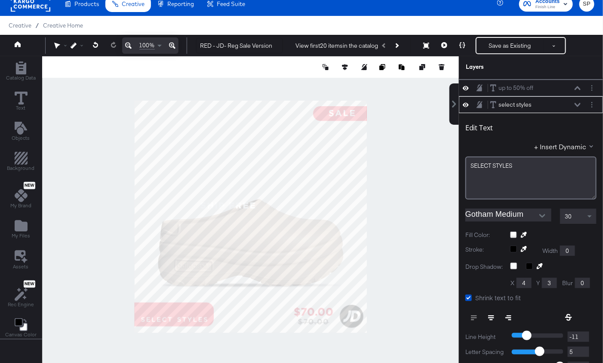
scroll to position [98, 0]
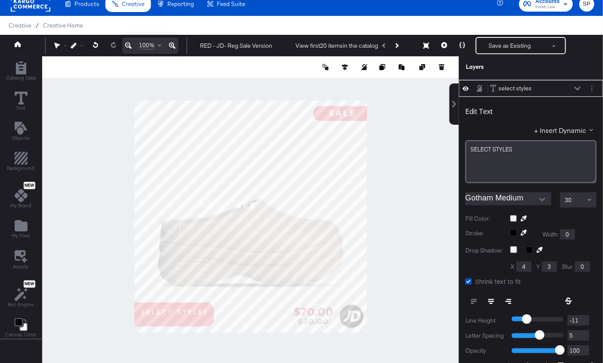
type input "930"
click at [496, 148] on span "SELECT ﻿STYLES" at bounding box center [492, 150] width 42 height 8
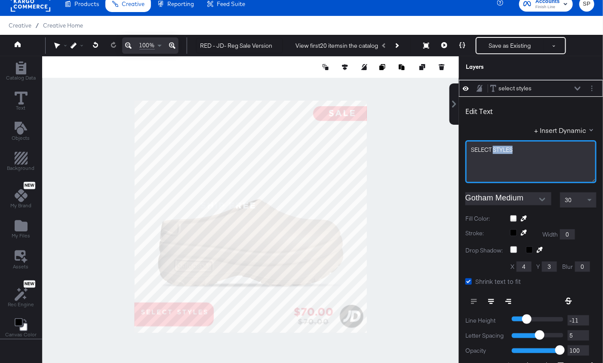
click at [496, 148] on span "SELECT ﻿STYLES" at bounding box center [492, 150] width 42 height 8
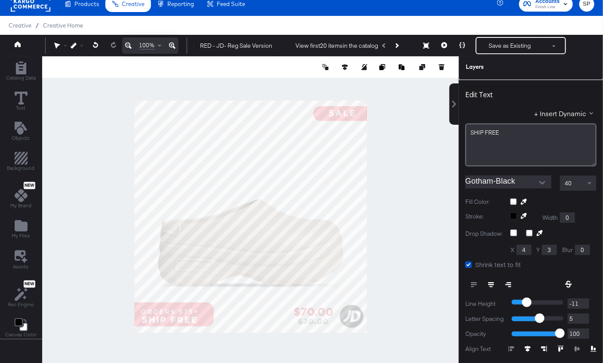
type input "34"
type input "967"
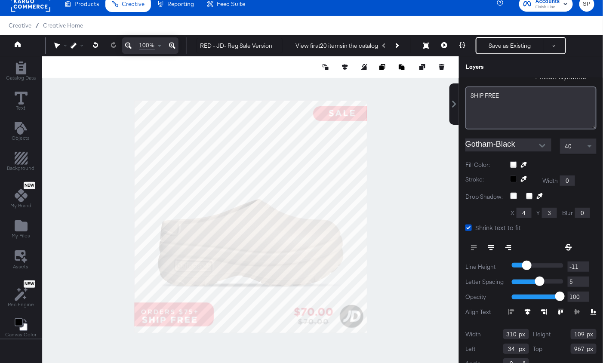
scroll to position [260, 0]
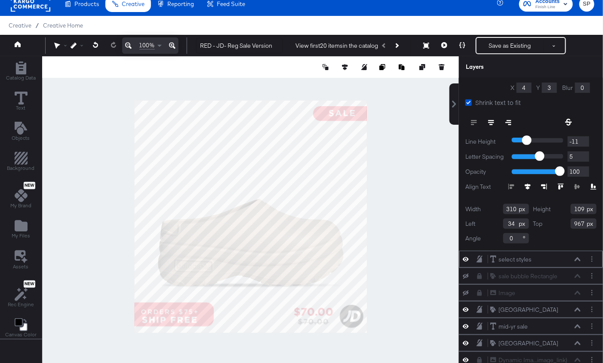
click at [465, 255] on icon at bounding box center [465, 258] width 6 height 7
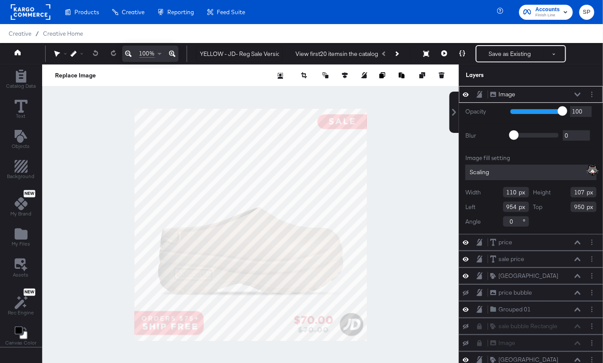
type input "YELLOW - JD- Reg Sale Version"
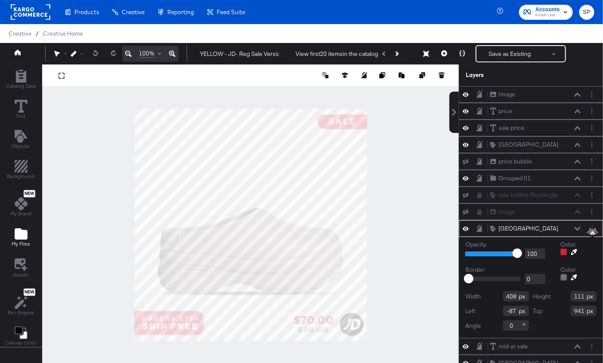
click at [20, 227] on icon "Add Files" at bounding box center [21, 233] width 13 height 13
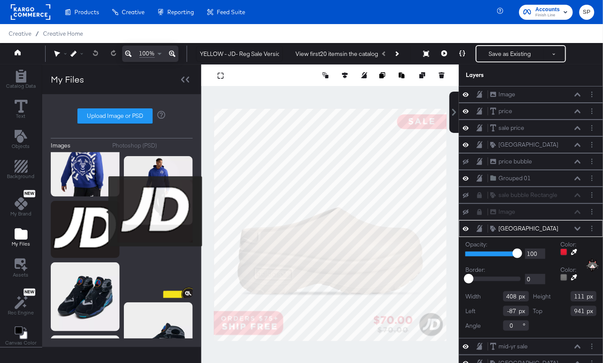
scroll to position [340, 0]
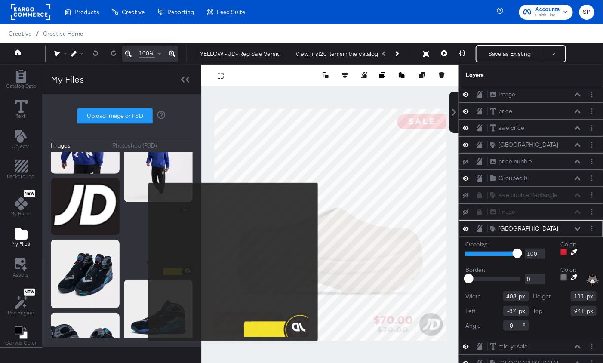
click at [143, 262] on img at bounding box center [158, 240] width 69 height 69
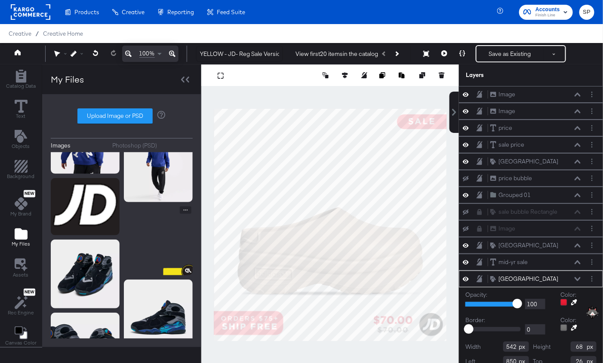
scroll to position [12, 0]
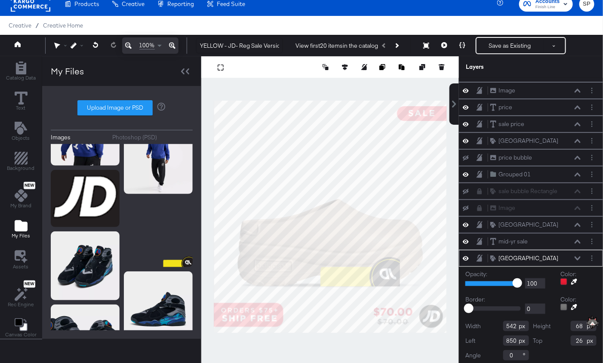
click at [571, 279] on icon at bounding box center [574, 282] width 6 height 6
click at [338, 281] on div at bounding box center [330, 216] width 257 height 320
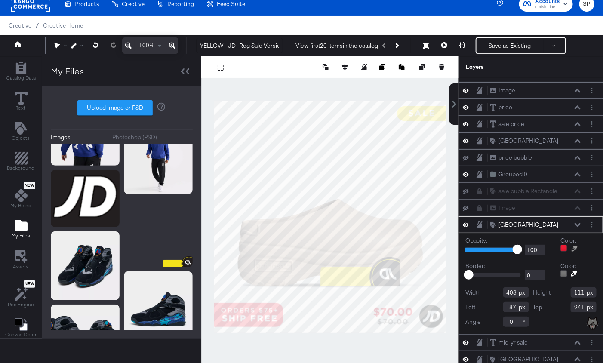
click at [573, 245] on icon at bounding box center [574, 248] width 6 height 6
click at [333, 279] on div at bounding box center [330, 216] width 257 height 320
click at [577, 172] on icon at bounding box center [577, 174] width 6 height 4
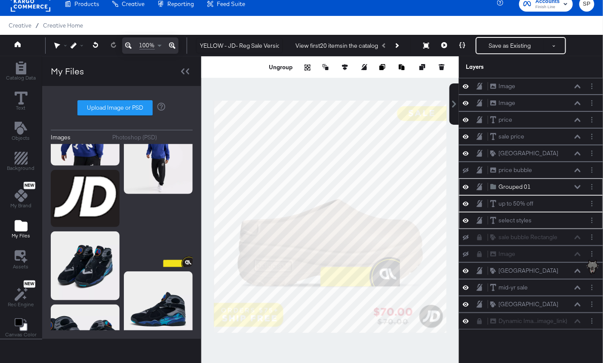
scroll to position [0, 0]
click at [273, 64] on button "Ungroup" at bounding box center [280, 67] width 26 height 9
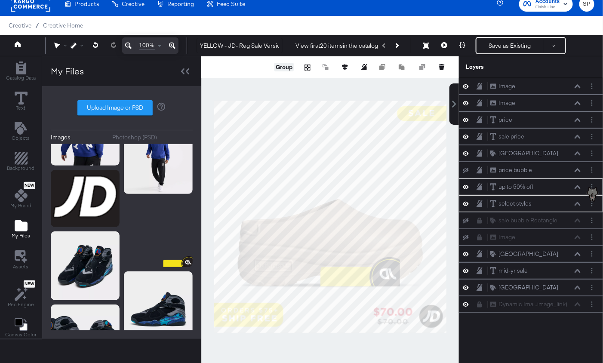
click at [578, 185] on icon at bounding box center [577, 187] width 6 height 4
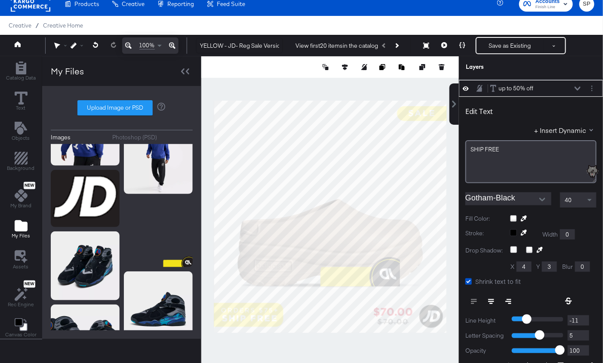
click at [513, 215] on div at bounding box center [553, 218] width 86 height 7
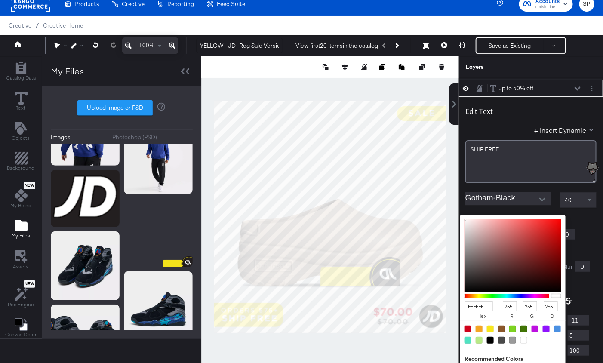
scroll to position [105, 0]
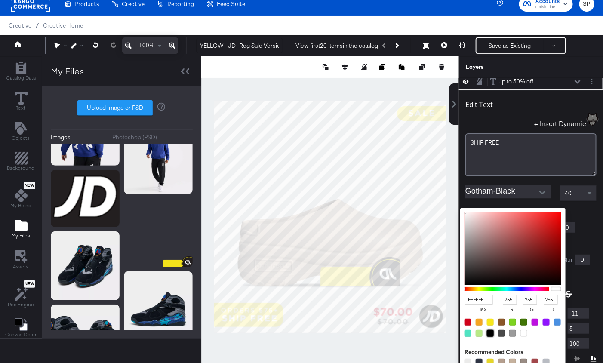
click at [492, 330] on div at bounding box center [490, 333] width 7 height 7
type input "000000"
type input "0"
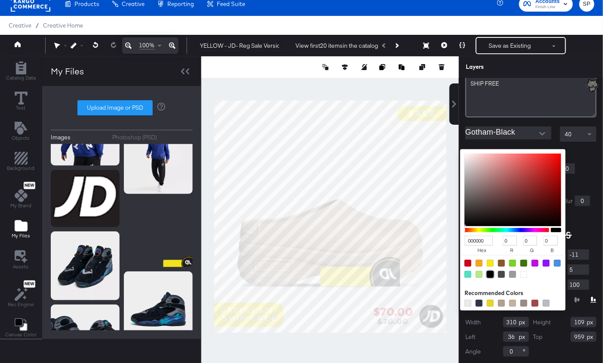
scroll to position [277, 0]
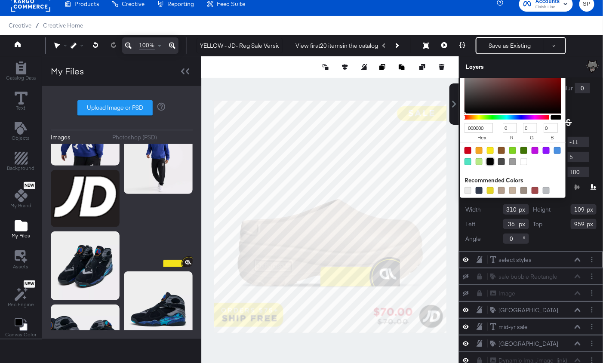
click at [579, 257] on icon at bounding box center [577, 259] width 6 height 4
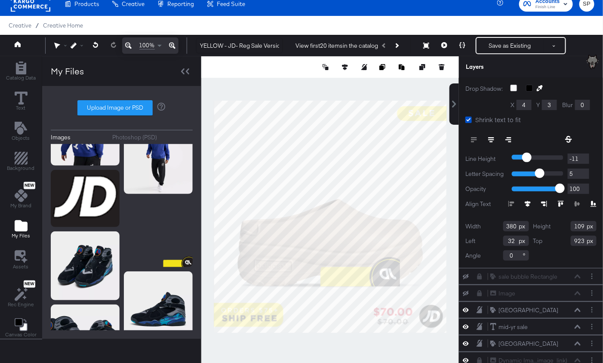
scroll to position [178, 0]
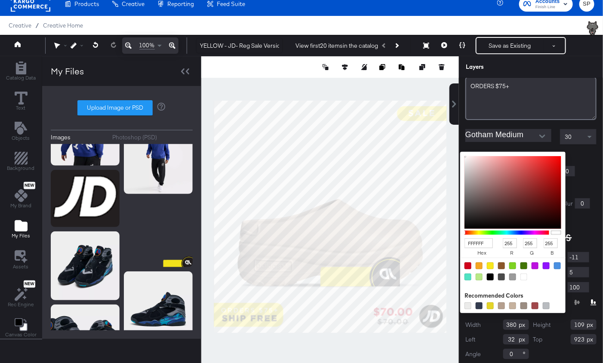
click at [514, 152] on div "FFFFFF hex 255 r 255 g 255 b 100 a Recommended Colors" at bounding box center [553, 155] width 86 height 7
click at [490, 273] on div at bounding box center [490, 276] width 7 height 7
type input "000000"
type input "0"
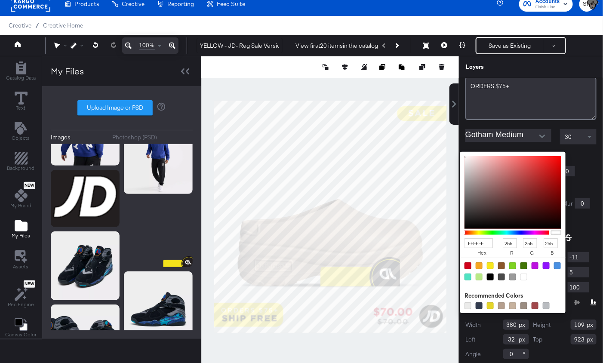
type input "0"
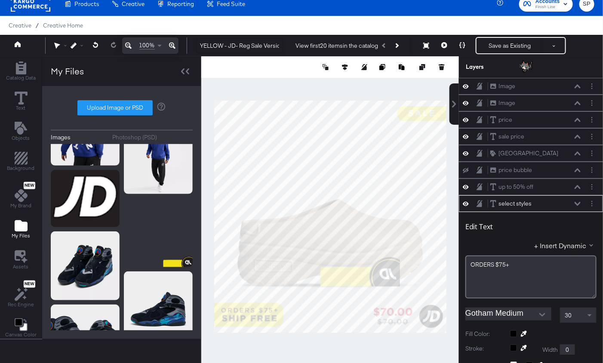
click at [576, 202] on icon at bounding box center [577, 204] width 6 height 4
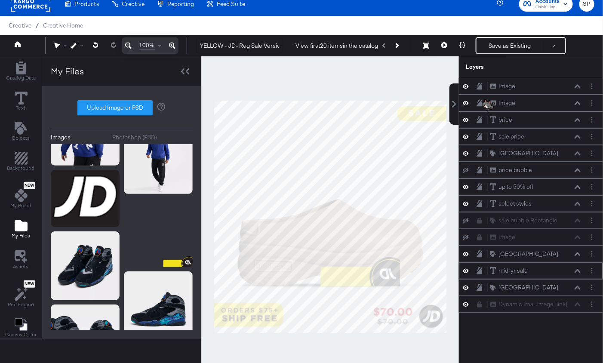
click at [578, 269] on icon at bounding box center [577, 271] width 6 height 4
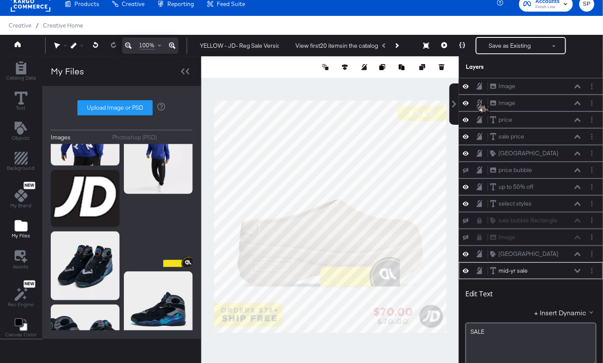
scroll to position [181, 0]
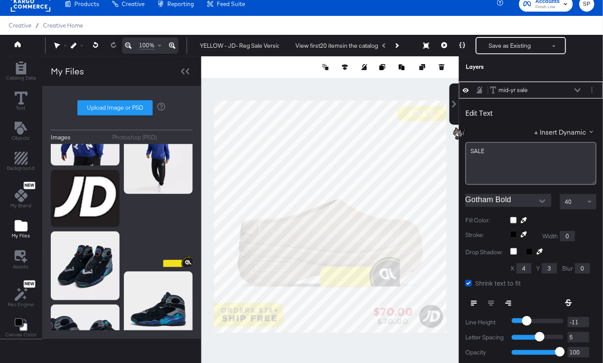
click at [513, 217] on div at bounding box center [553, 220] width 86 height 7
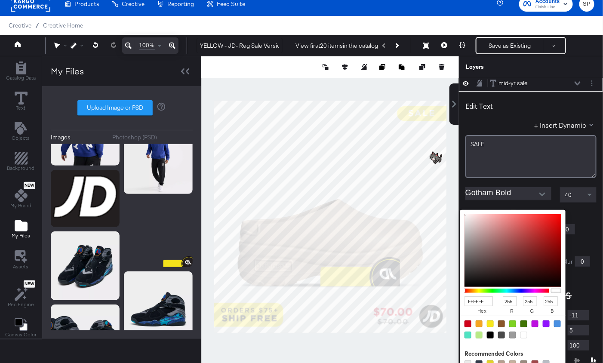
click at [491, 331] on div at bounding box center [490, 334] width 7 height 7
type input "000000"
type input "0"
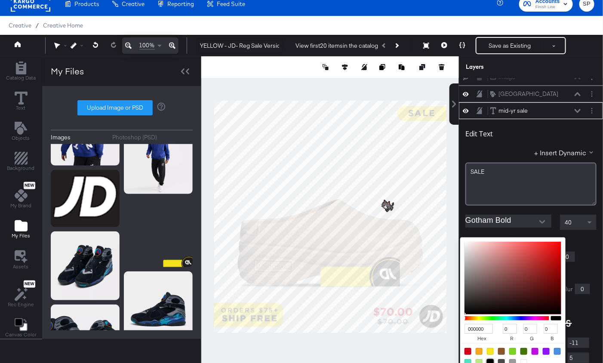
scroll to position [152, 0]
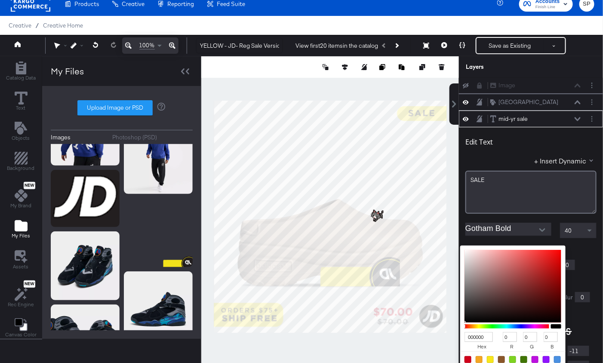
click at [579, 117] on icon at bounding box center [577, 119] width 6 height 4
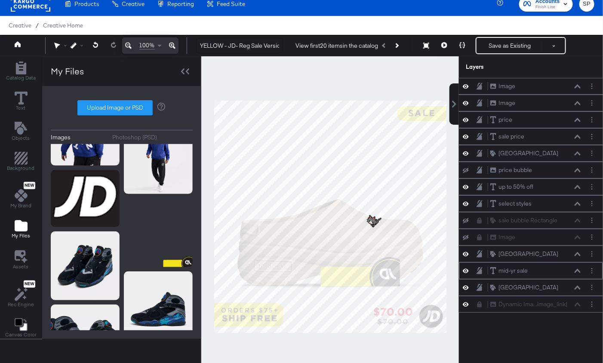
scroll to position [0, 0]
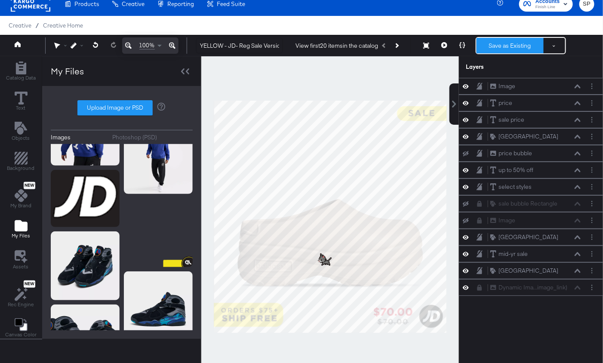
click at [496, 45] on button "Save as Existing" at bounding box center [509, 45] width 67 height 15
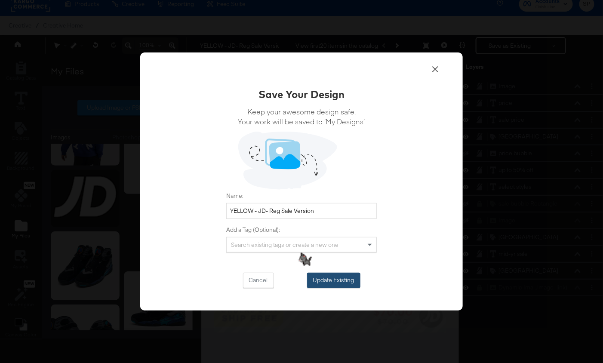
click at [352, 278] on button "Update Existing" at bounding box center [333, 280] width 53 height 15
